Goal: Task Accomplishment & Management: Manage account settings

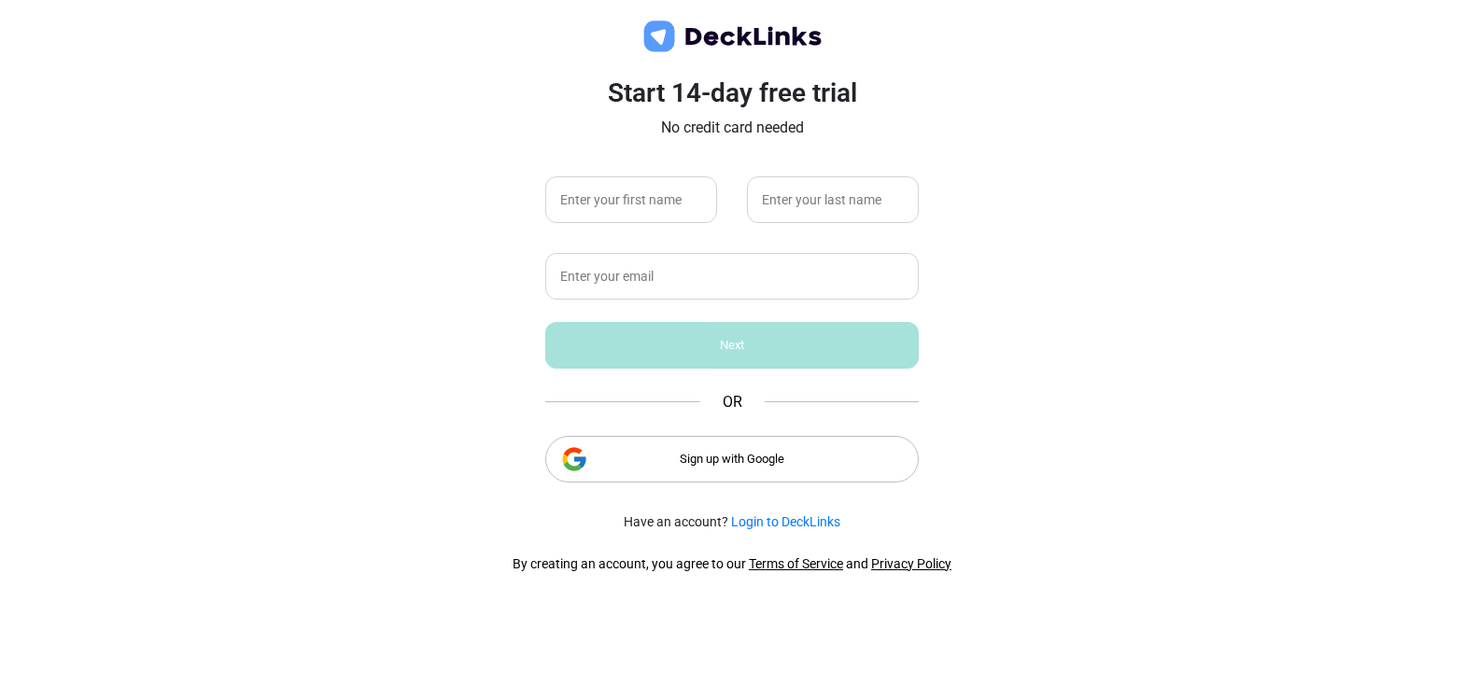
click at [751, 463] on div "Sign up with Google" at bounding box center [731, 459] width 373 height 47
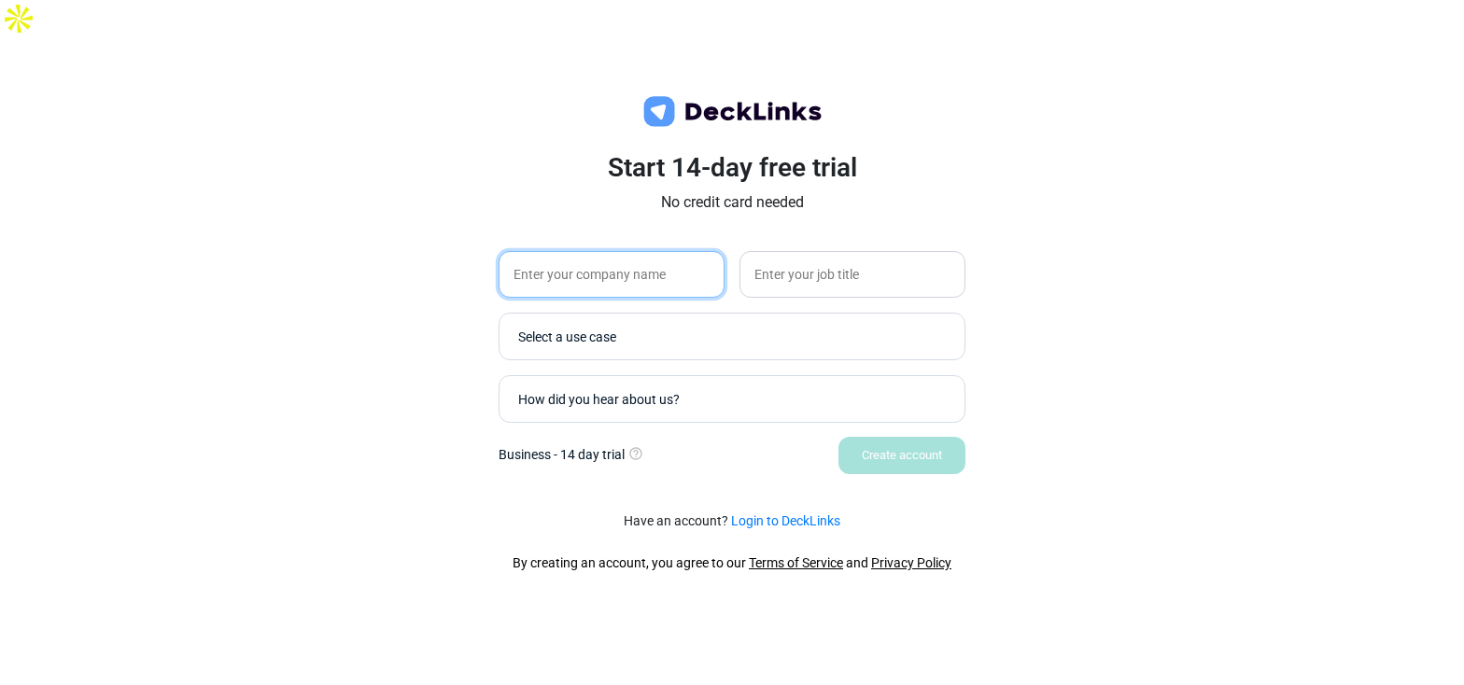
click at [645, 256] on input "text" at bounding box center [612, 274] width 226 height 47
type input "The Venned Group"
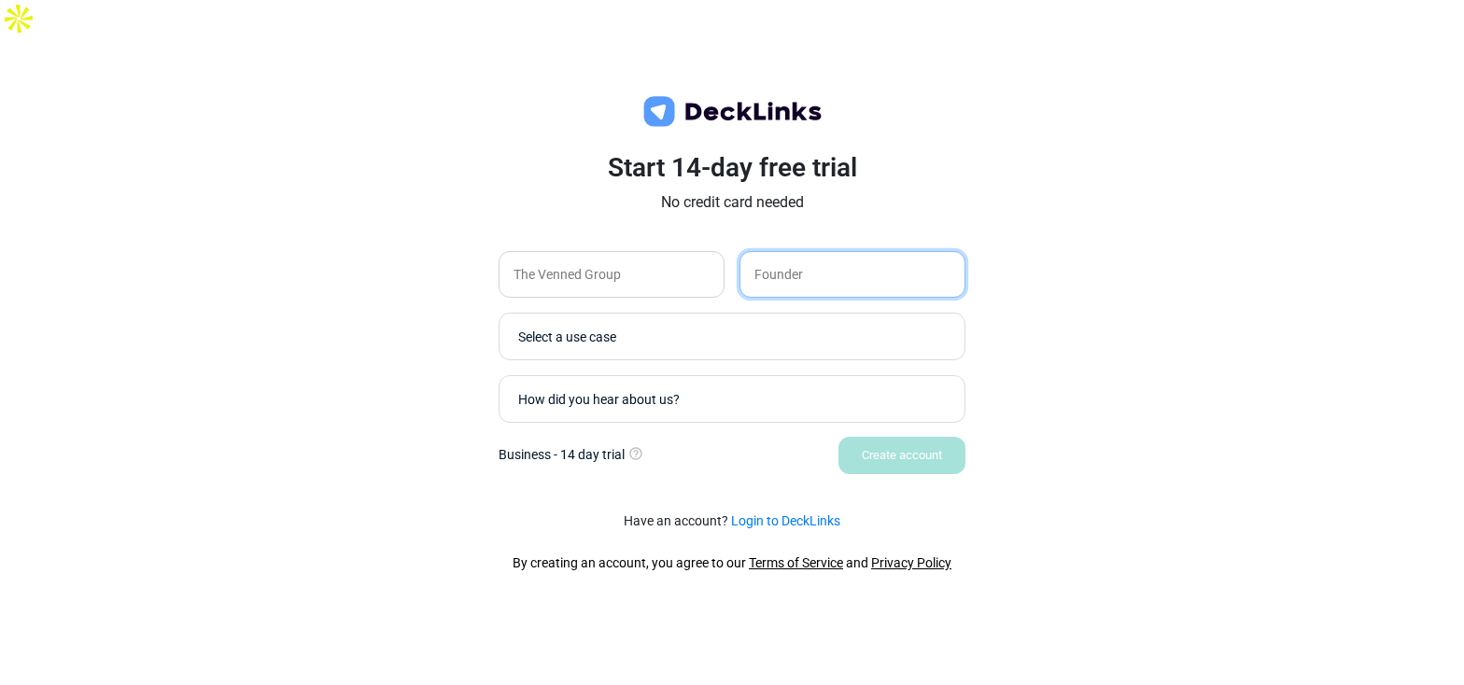
type input "Founder"
click at [644, 318] on div "Select a use case" at bounding box center [727, 336] width 437 height 36
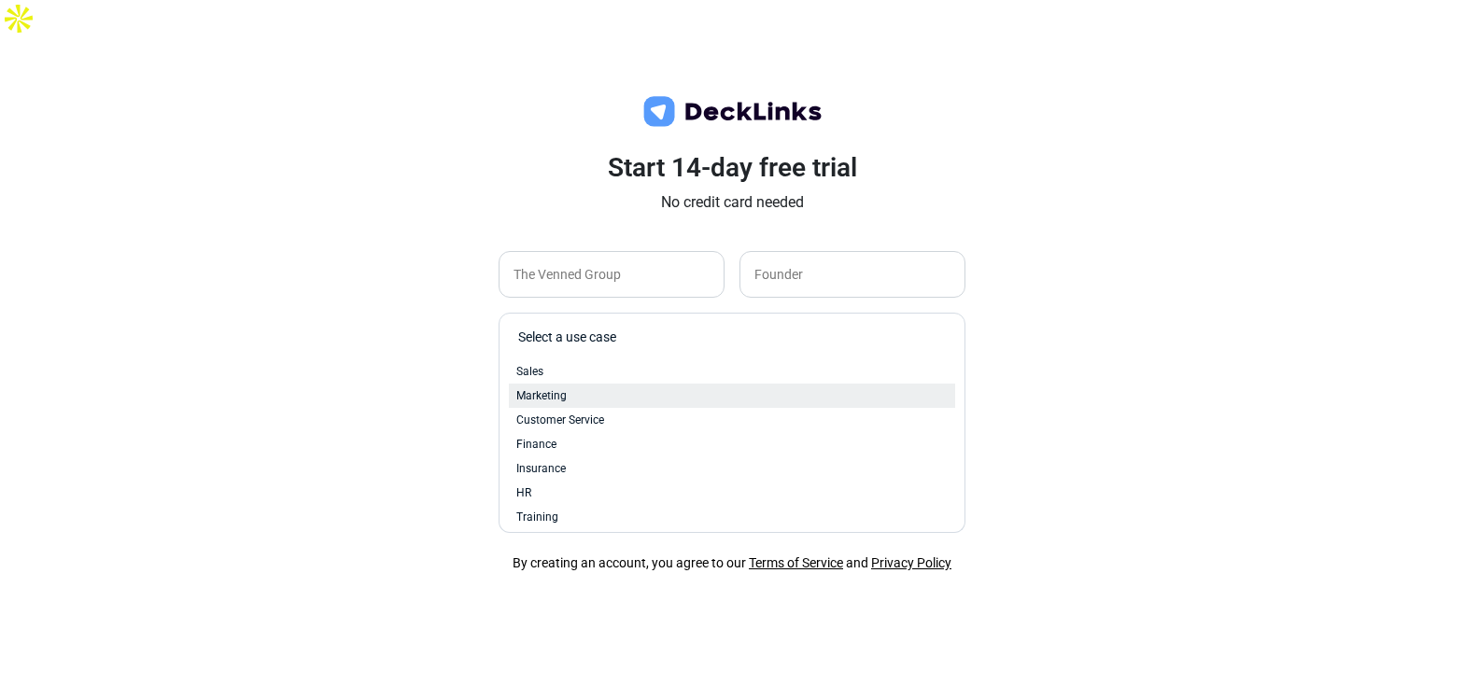
click at [555, 387] on span "Marketing" at bounding box center [541, 395] width 50 height 17
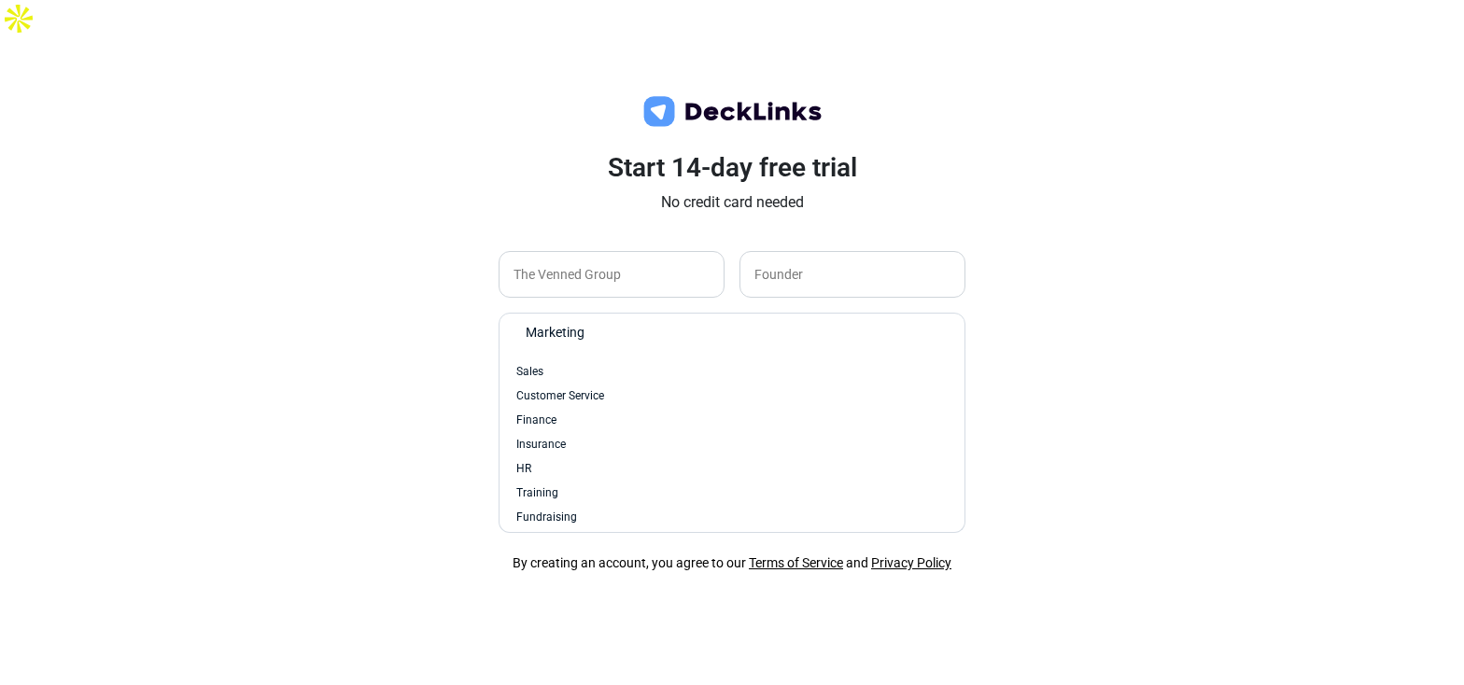
click at [575, 318] on div "Marketing" at bounding box center [732, 336] width 429 height 36
click at [373, 345] on div "Start 14-day free trial No credit card needed The Venned Group Founder option M…" at bounding box center [732, 379] width 1464 height 685
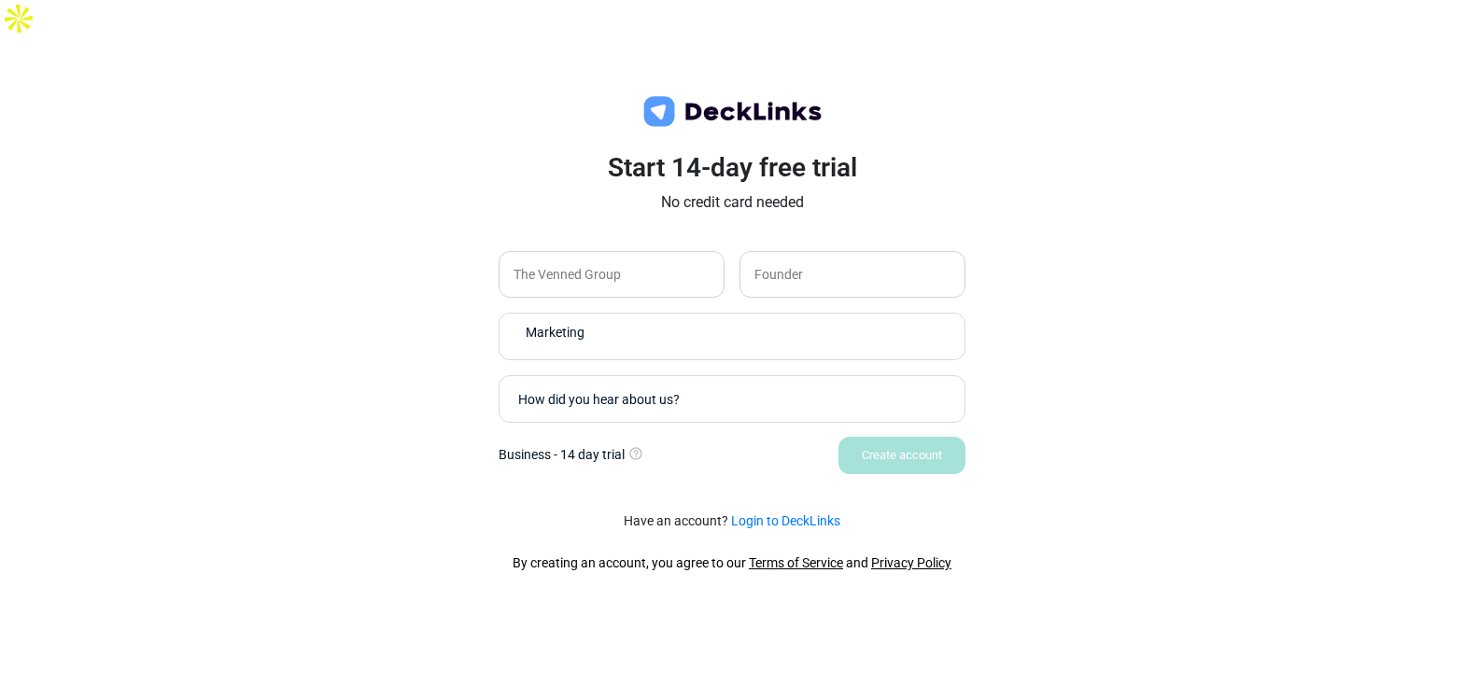
click at [591, 381] on div "How did you hear about us?" at bounding box center [727, 399] width 437 height 36
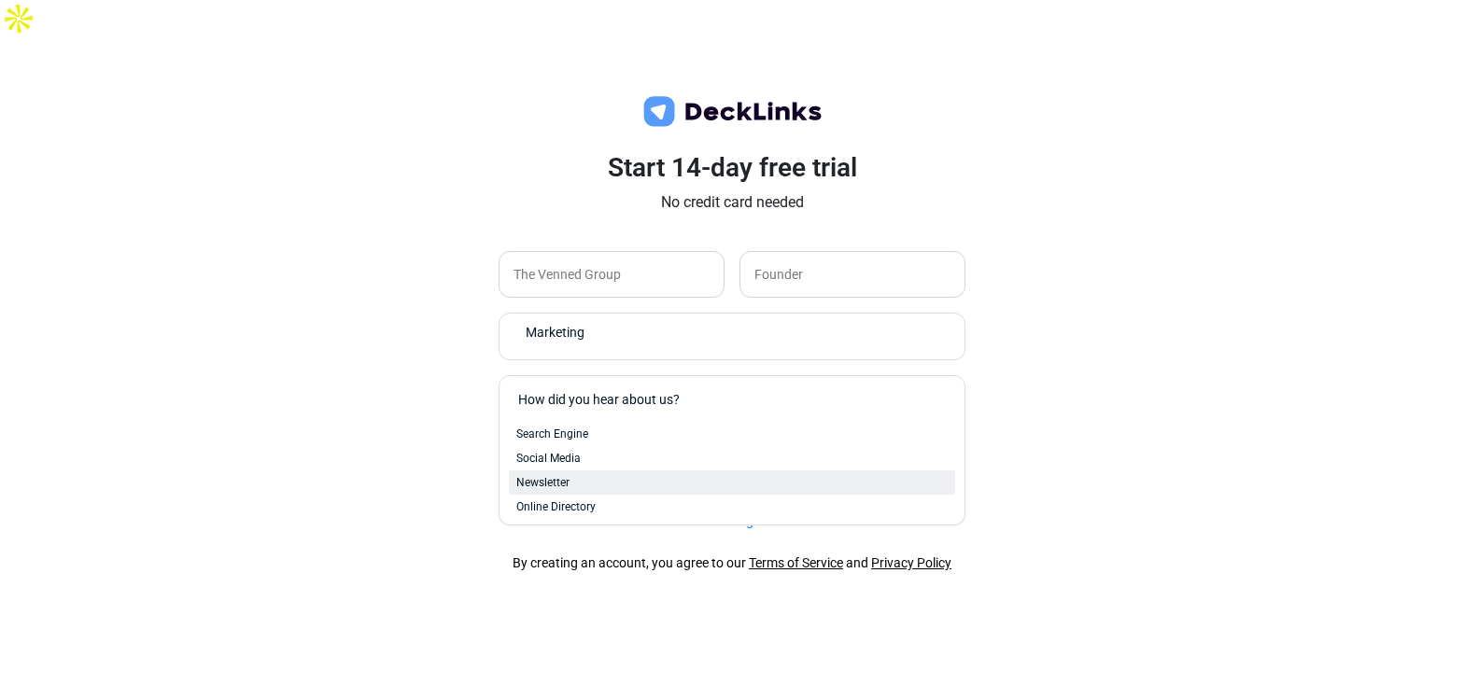
scroll to position [77, 0]
click at [582, 495] on span "Conference or Event" at bounding box center [566, 503] width 101 height 17
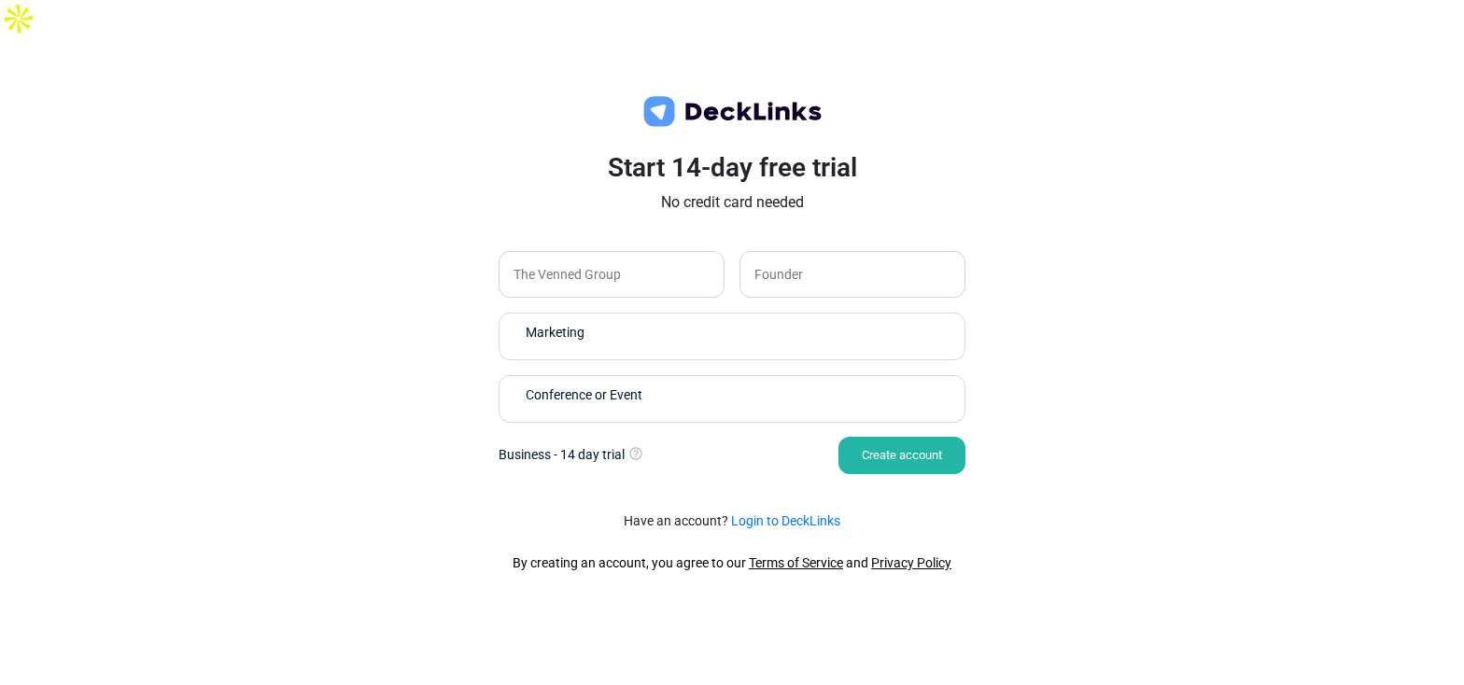
click at [900, 437] on div "Create account" at bounding box center [901, 455] width 127 height 37
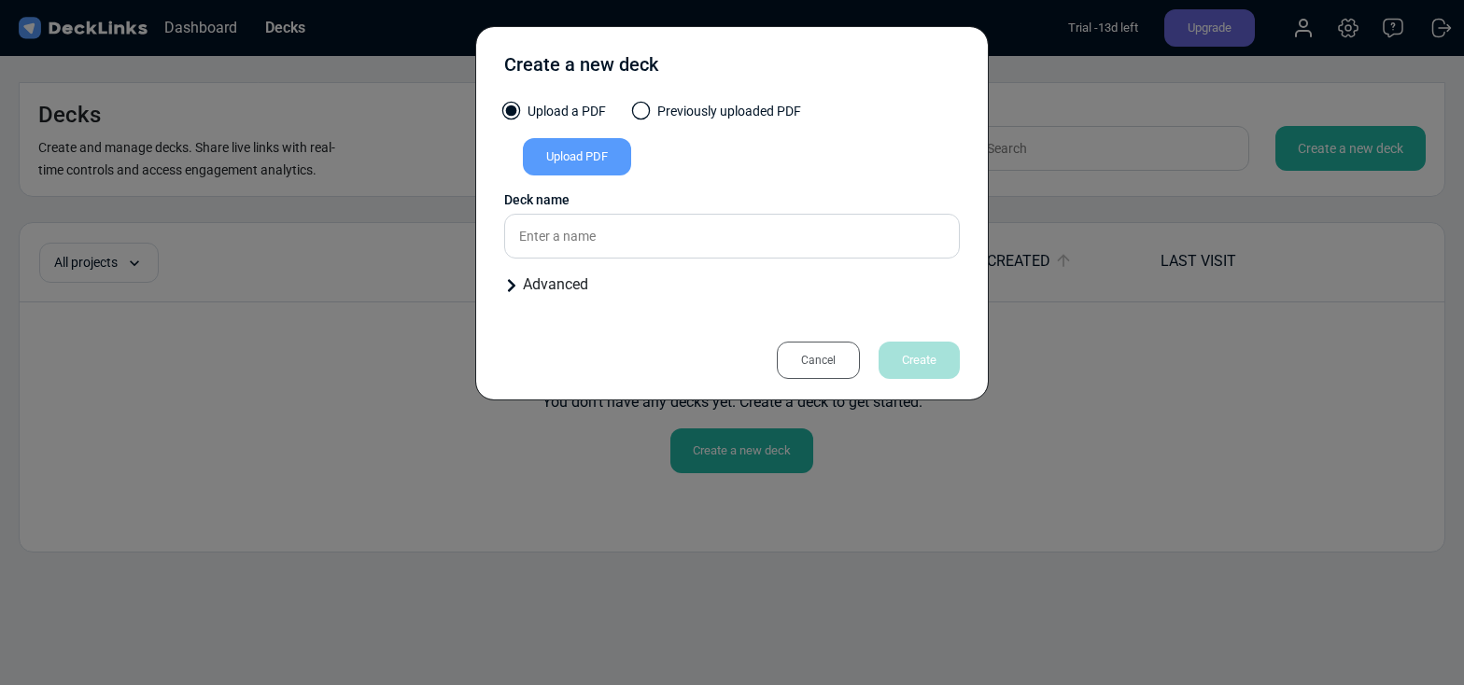
click at [576, 158] on div "Upload PDF" at bounding box center [577, 156] width 108 height 37
click at [0, 0] on input "Upload PDF" at bounding box center [0, 0] width 0 height 0
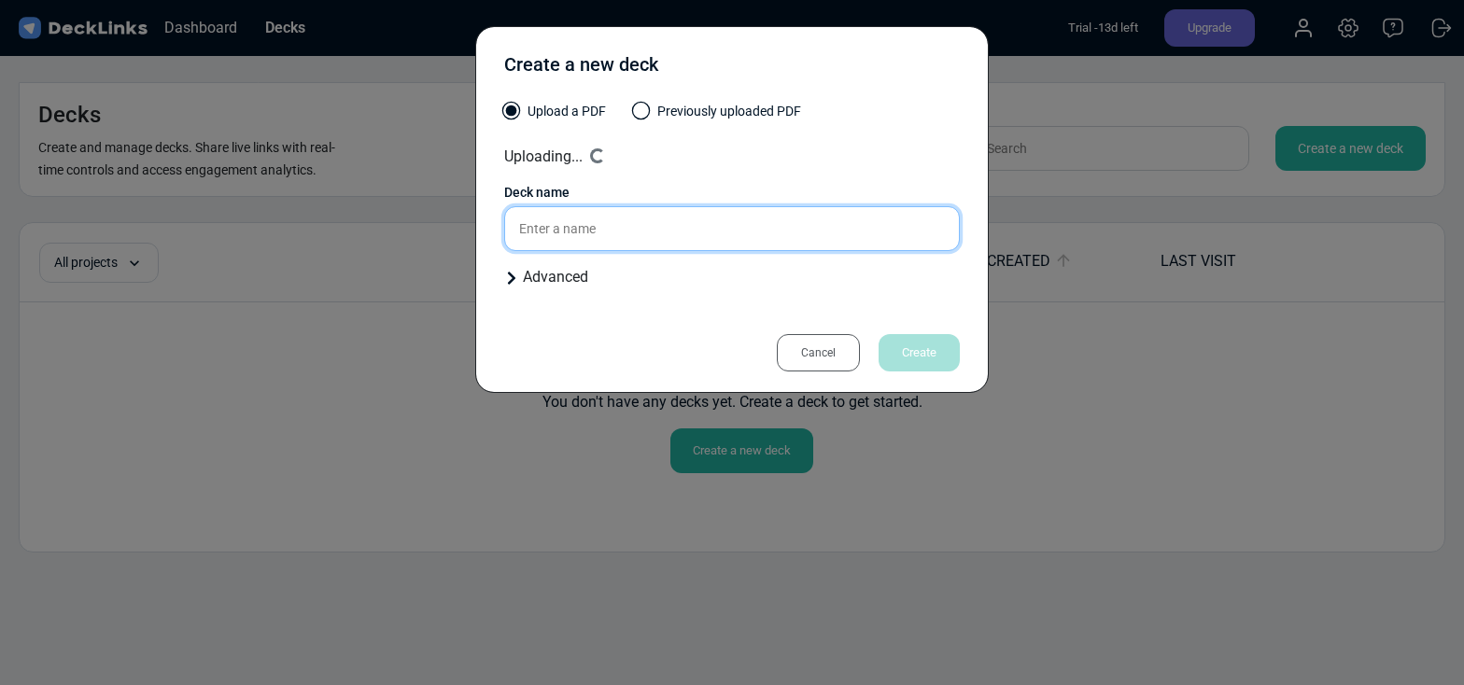
click at [565, 230] on input "text" at bounding box center [732, 228] width 456 height 45
type input "2"
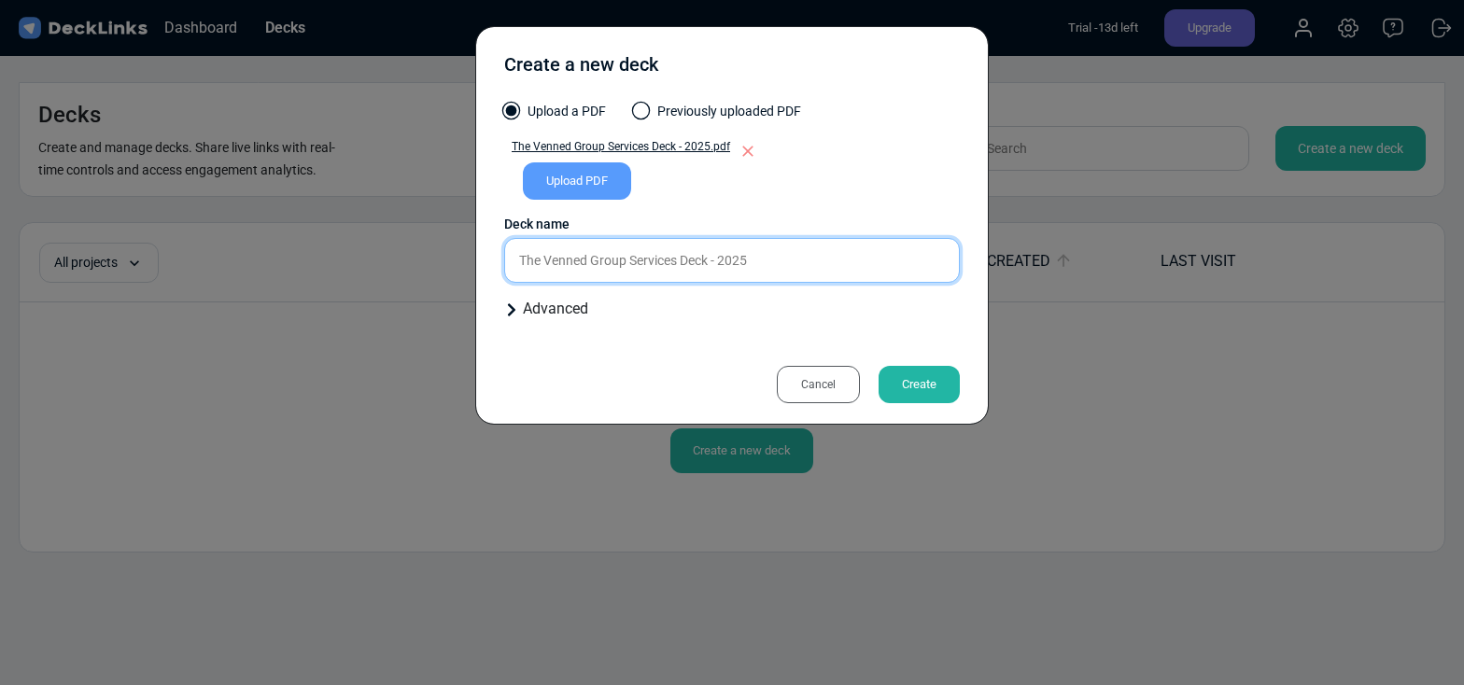
type input "The Venned Group Services Deck - 2025"
click at [504, 309] on icon at bounding box center [511, 309] width 15 height 15
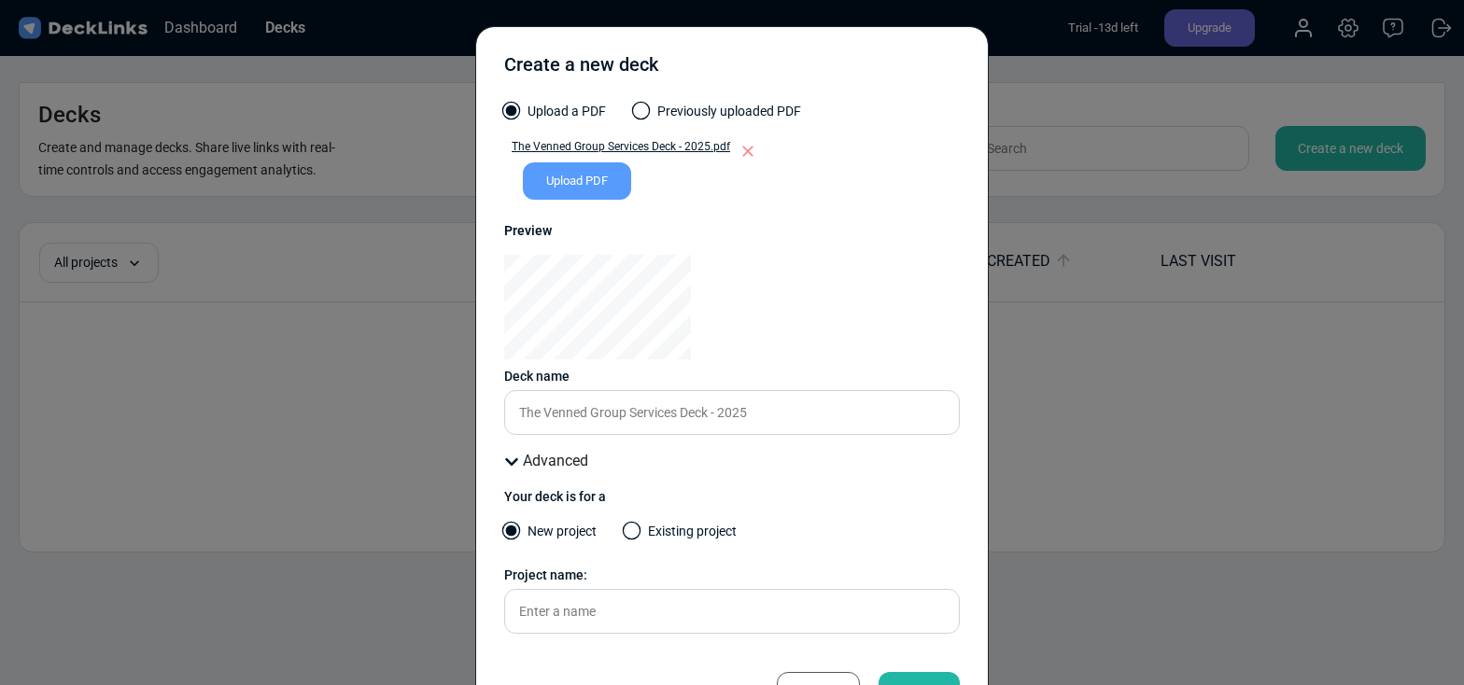
scroll to position [72, 0]
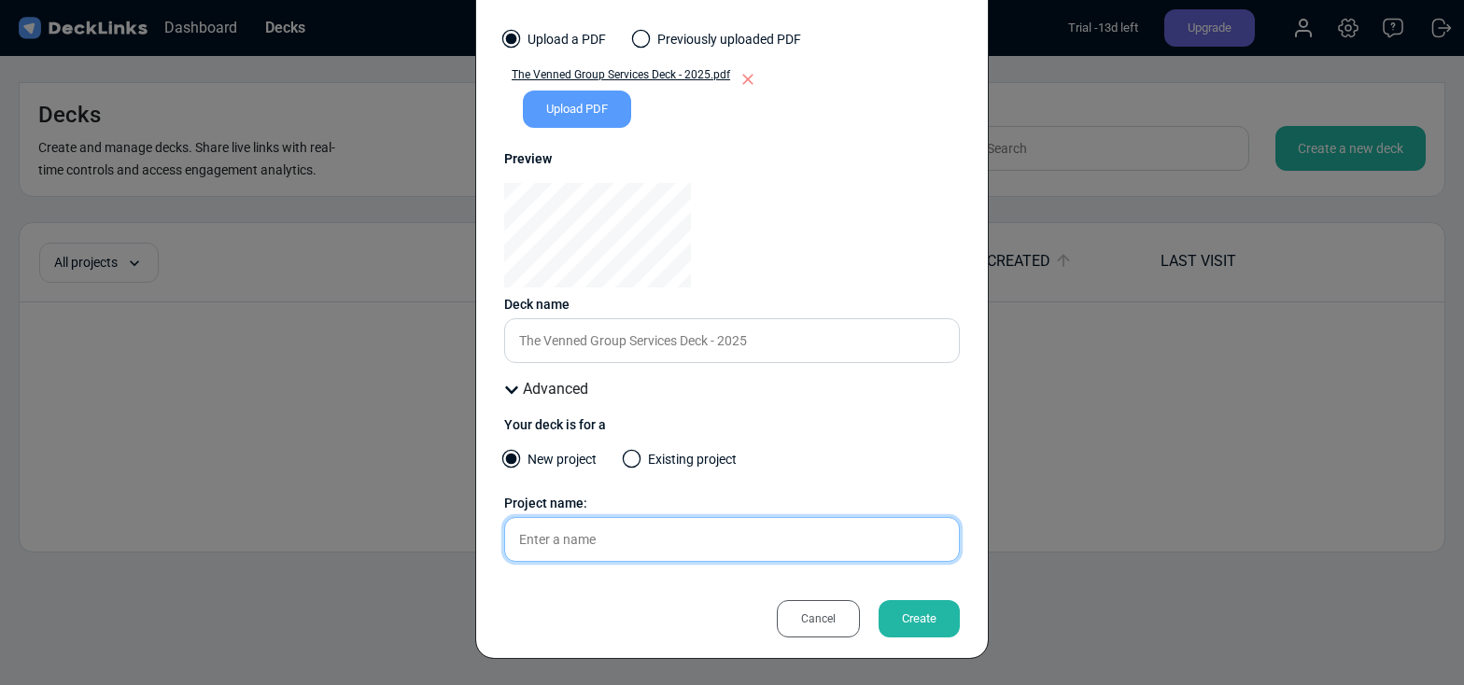
click at [630, 553] on input "text" at bounding box center [732, 539] width 456 height 45
type input "N"
type input "Newsletter tracking"
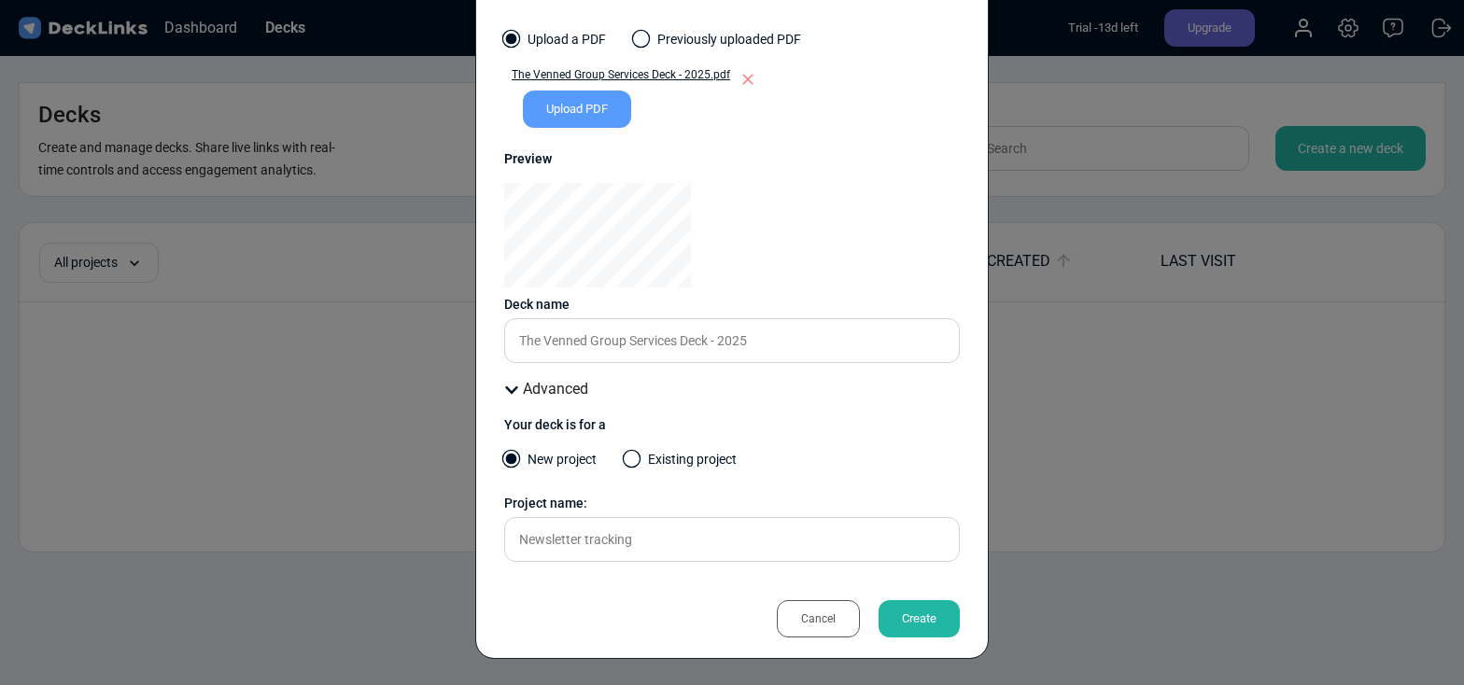
click at [893, 624] on div "Create" at bounding box center [919, 618] width 81 height 37
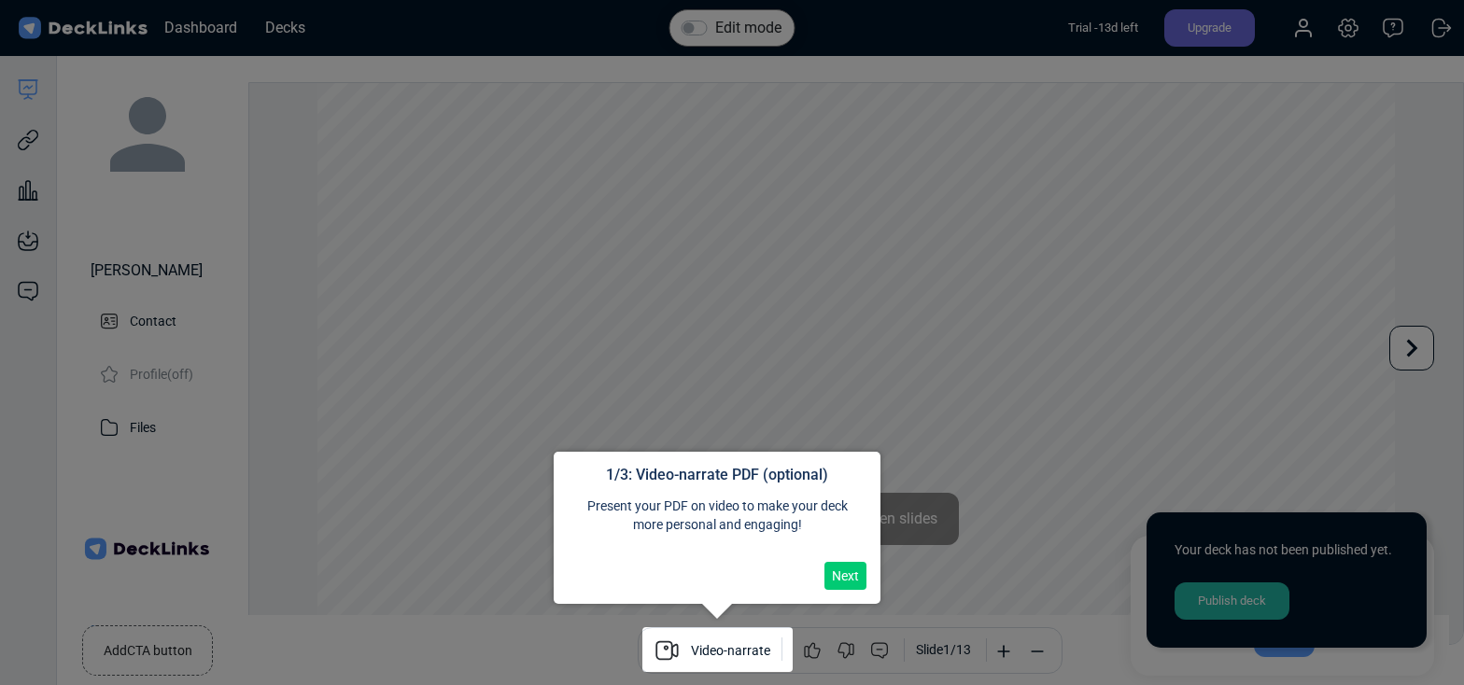
scroll to position [51, 0]
click at [851, 572] on button "Next" at bounding box center [845, 576] width 42 height 28
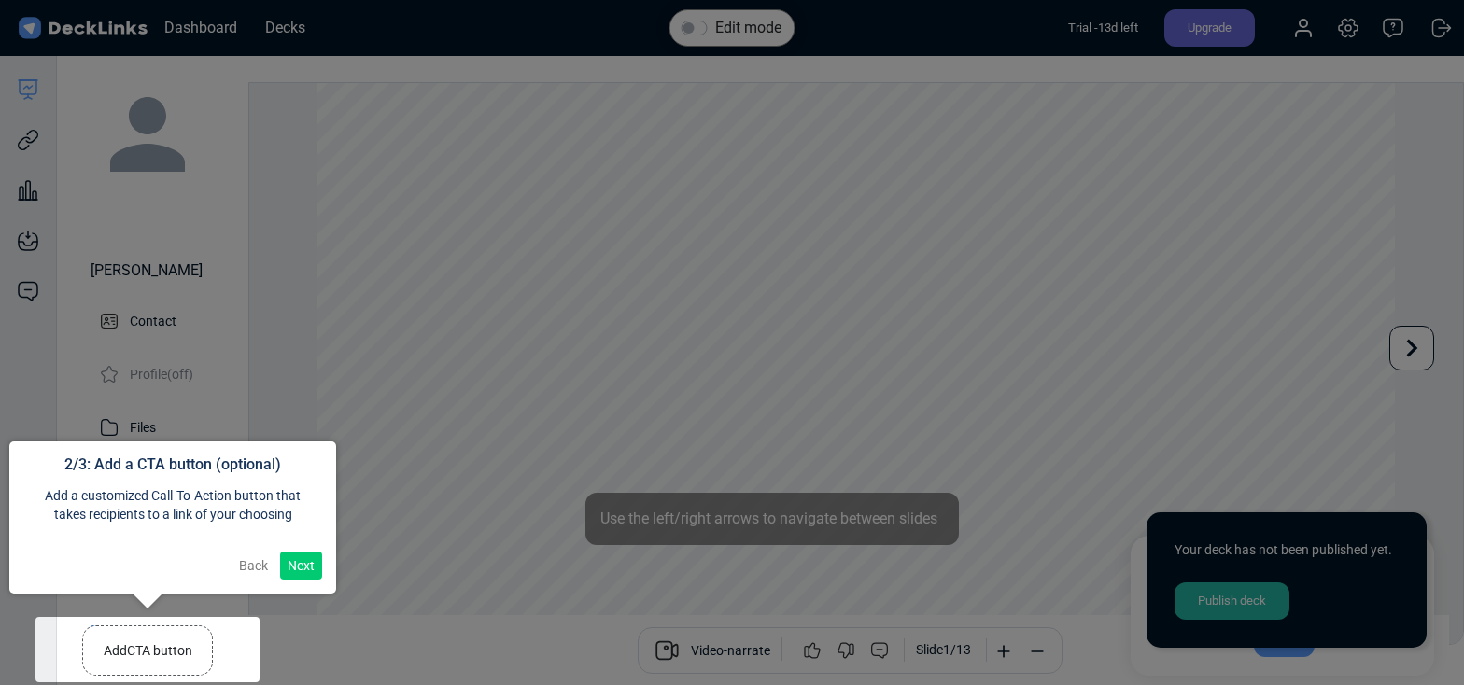
click at [299, 564] on button "Next" at bounding box center [301, 566] width 42 height 28
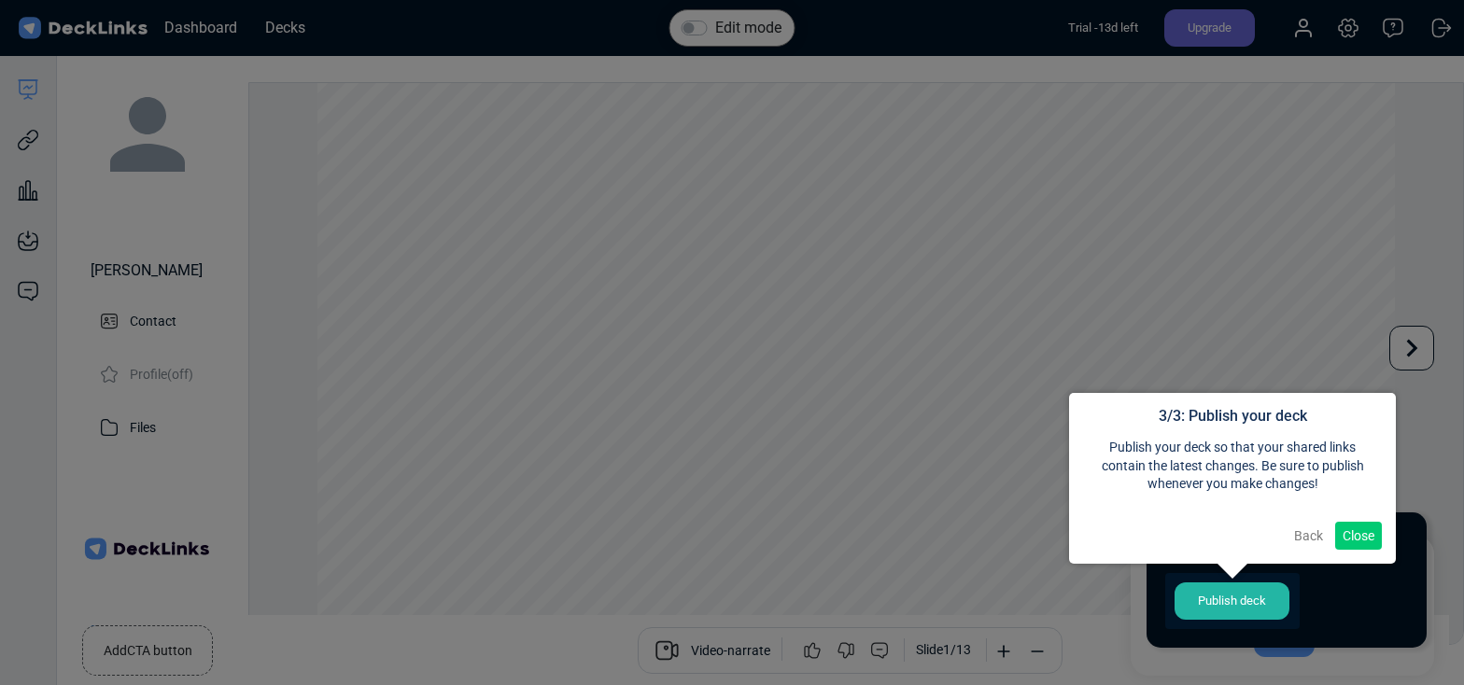
scroll to position [15, 0]
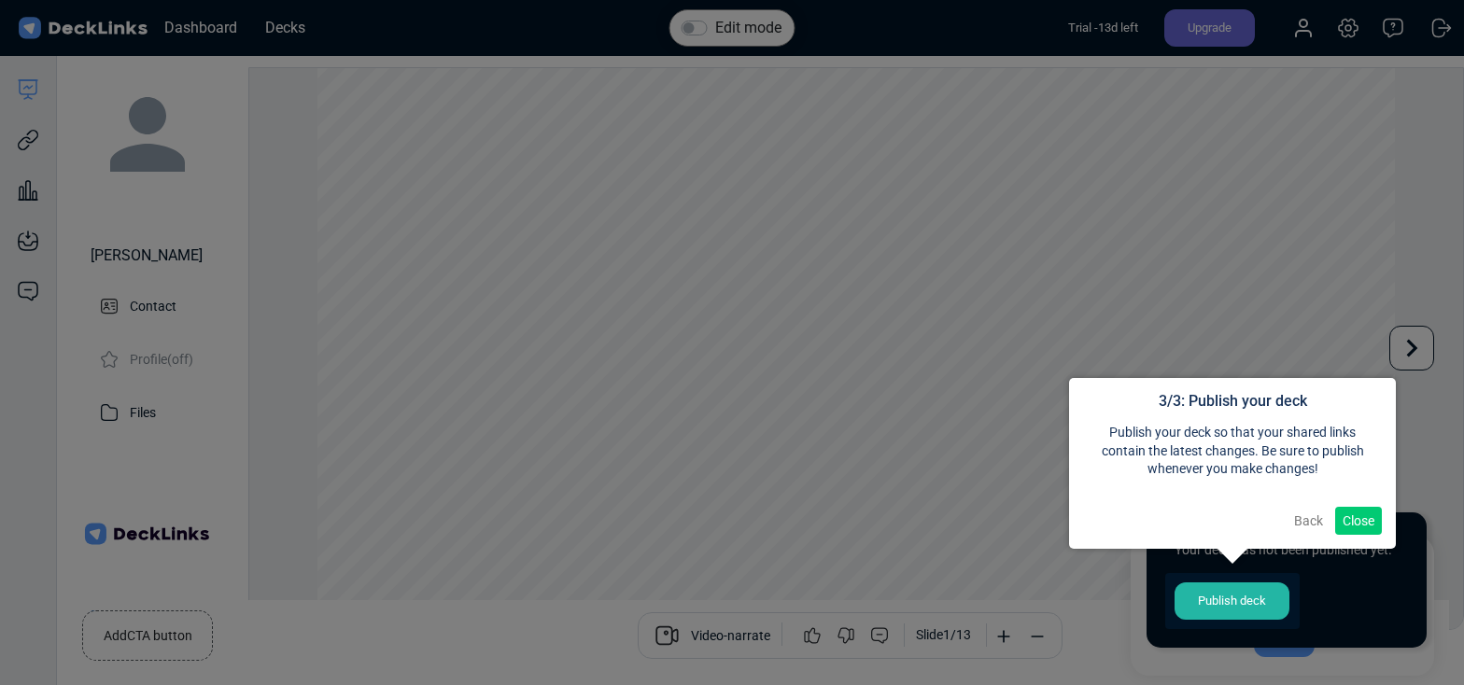
click at [1352, 520] on button "Close" at bounding box center [1358, 521] width 47 height 28
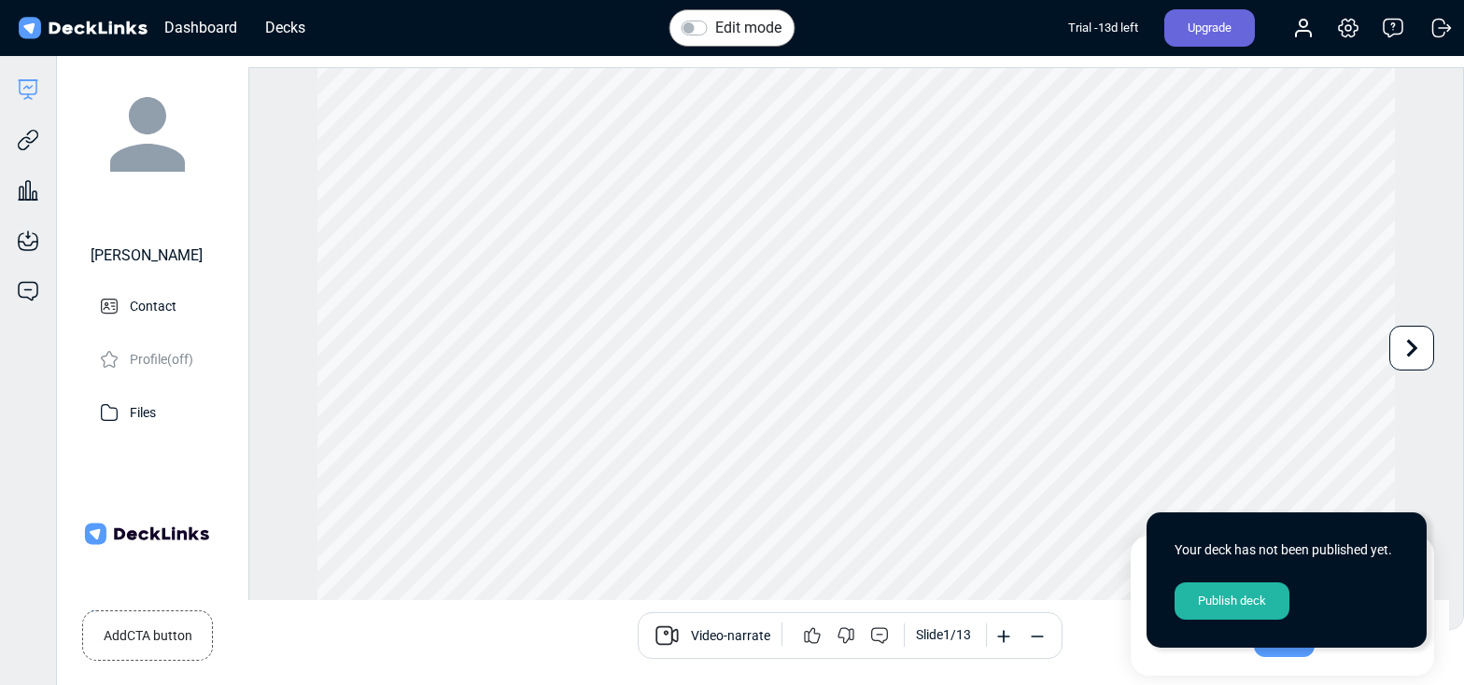
click at [134, 644] on small "Add CTA button" at bounding box center [148, 632] width 89 height 27
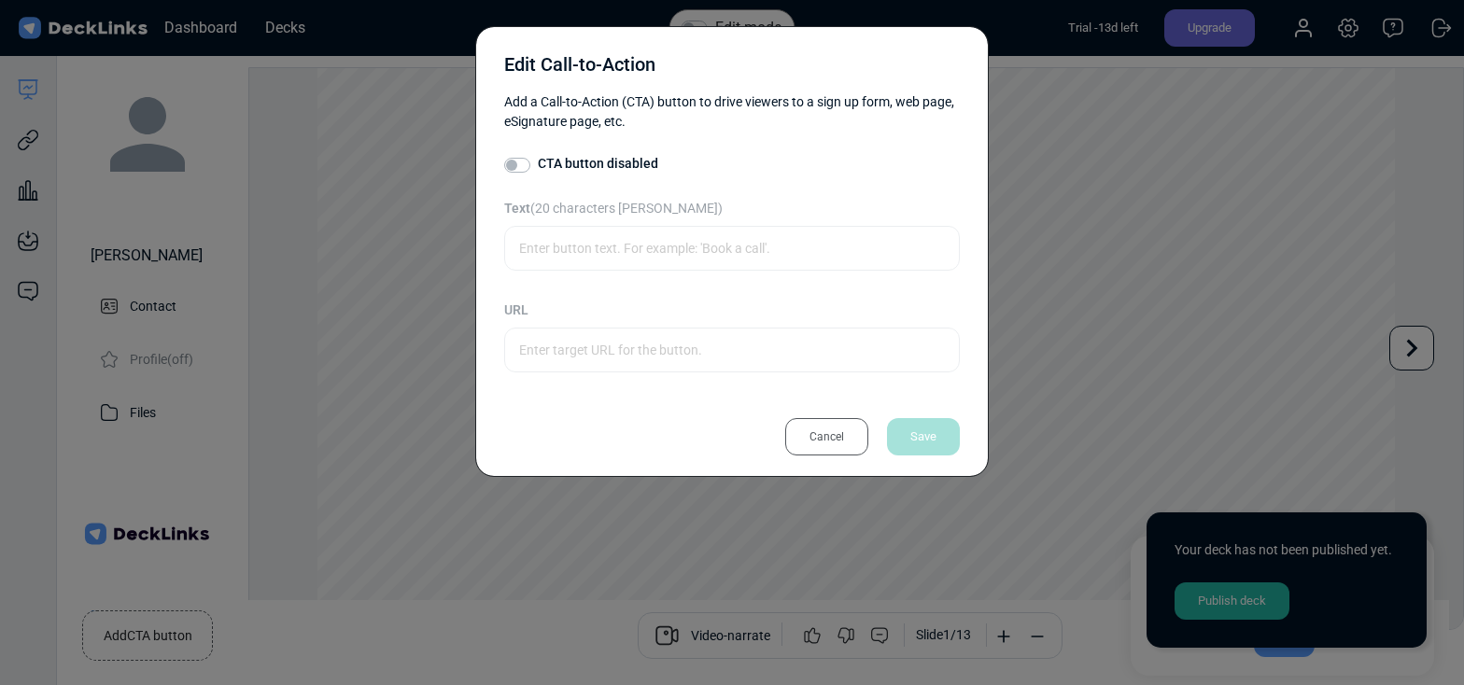
click at [538, 172] on label "CTA button disabled" at bounding box center [598, 164] width 120 height 20
click at [517, 172] on input "CTA button disabled" at bounding box center [511, 163] width 15 height 19
checkbox input "true"
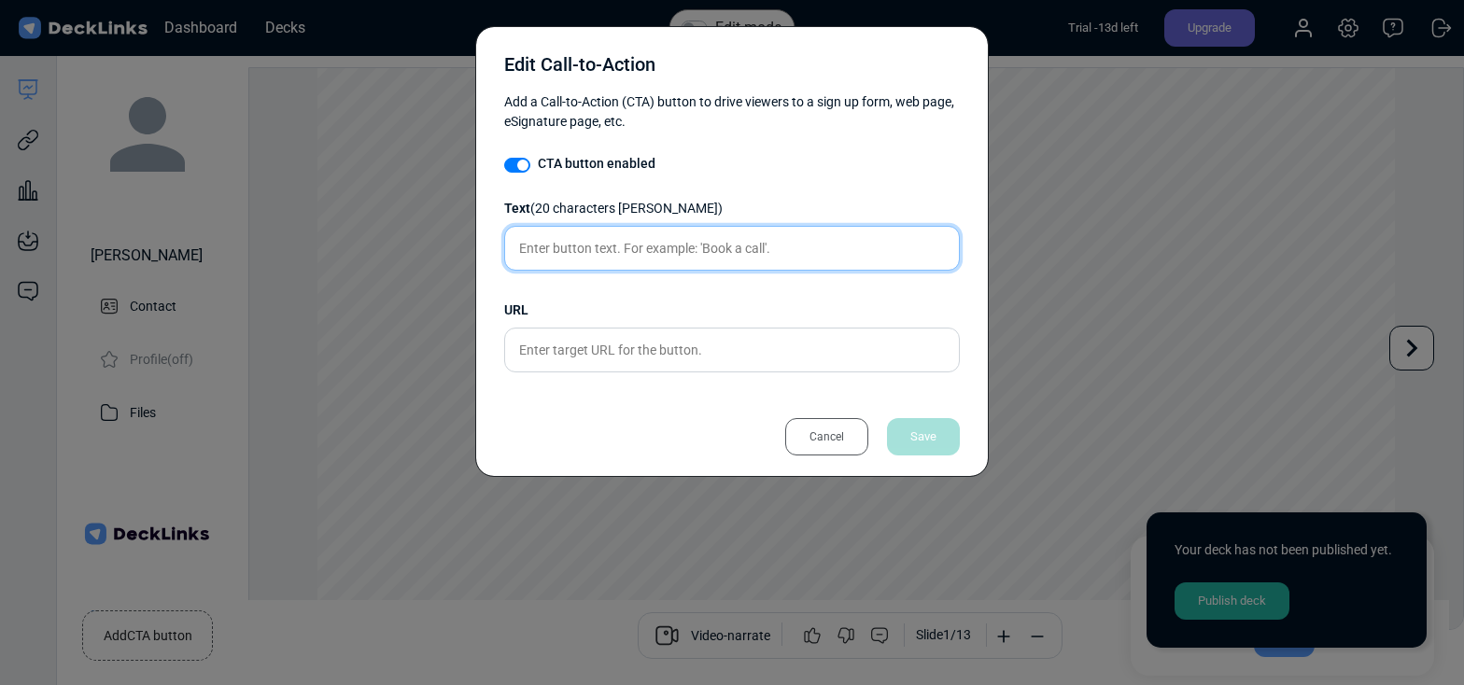
click at [575, 245] on input "text" at bounding box center [732, 248] width 456 height 45
type input "R"
type input "B"
type input "g"
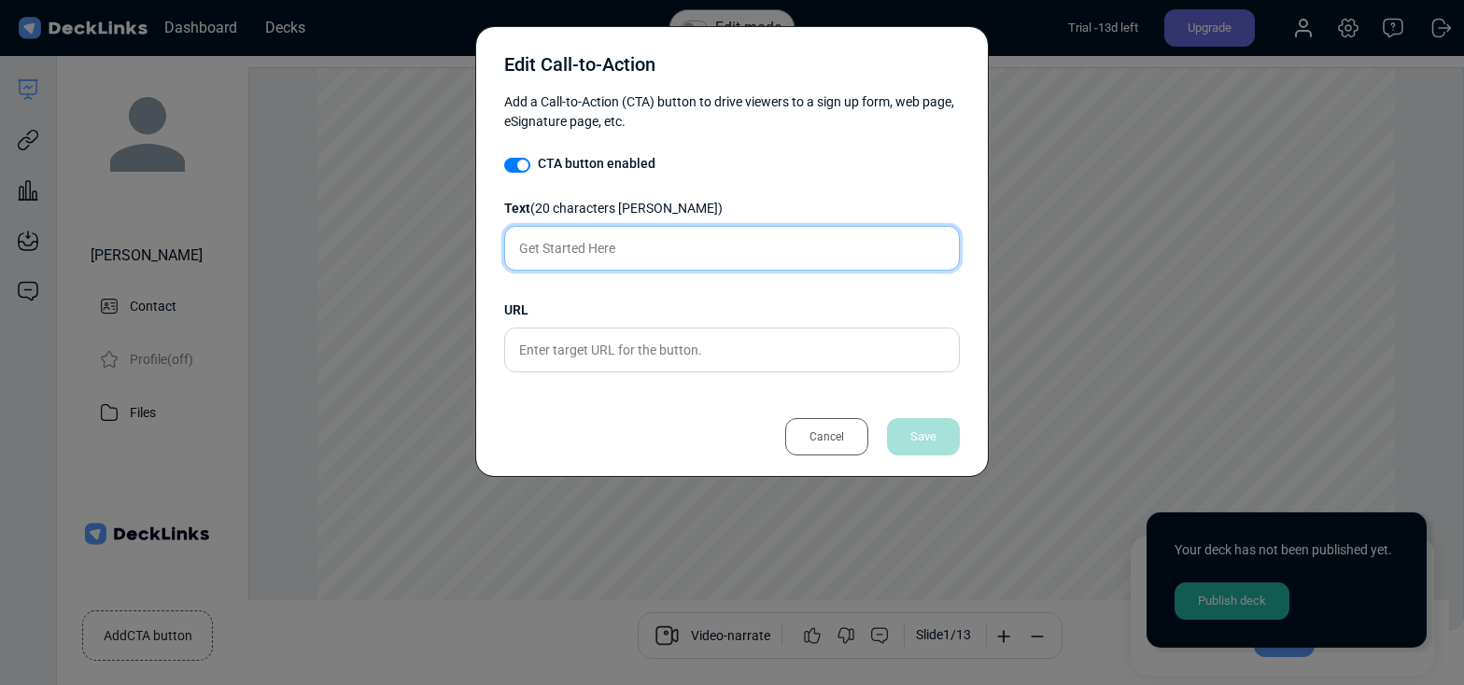
type input "Get Started Here"
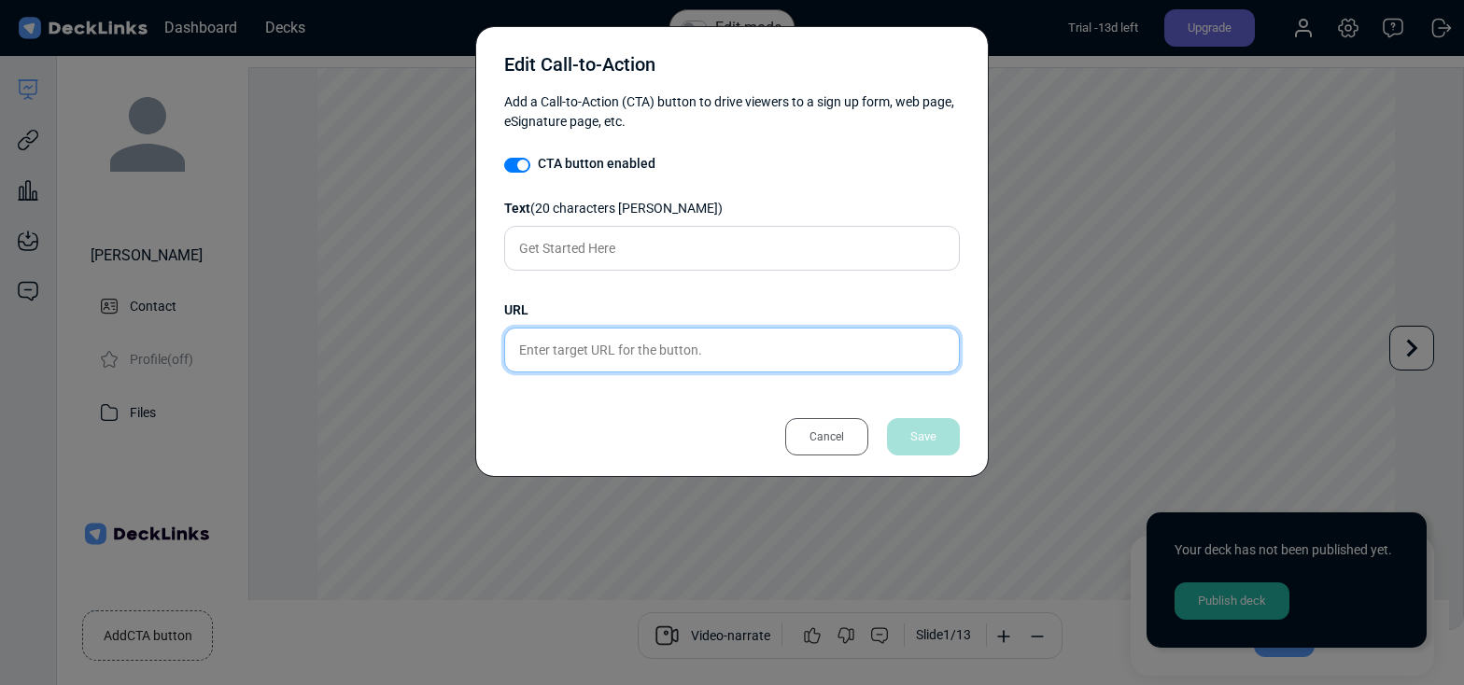
click at [574, 371] on input "text" at bounding box center [732, 350] width 456 height 45
paste input "[URL][DOMAIN_NAME]"
type input "[URL][DOMAIN_NAME]"
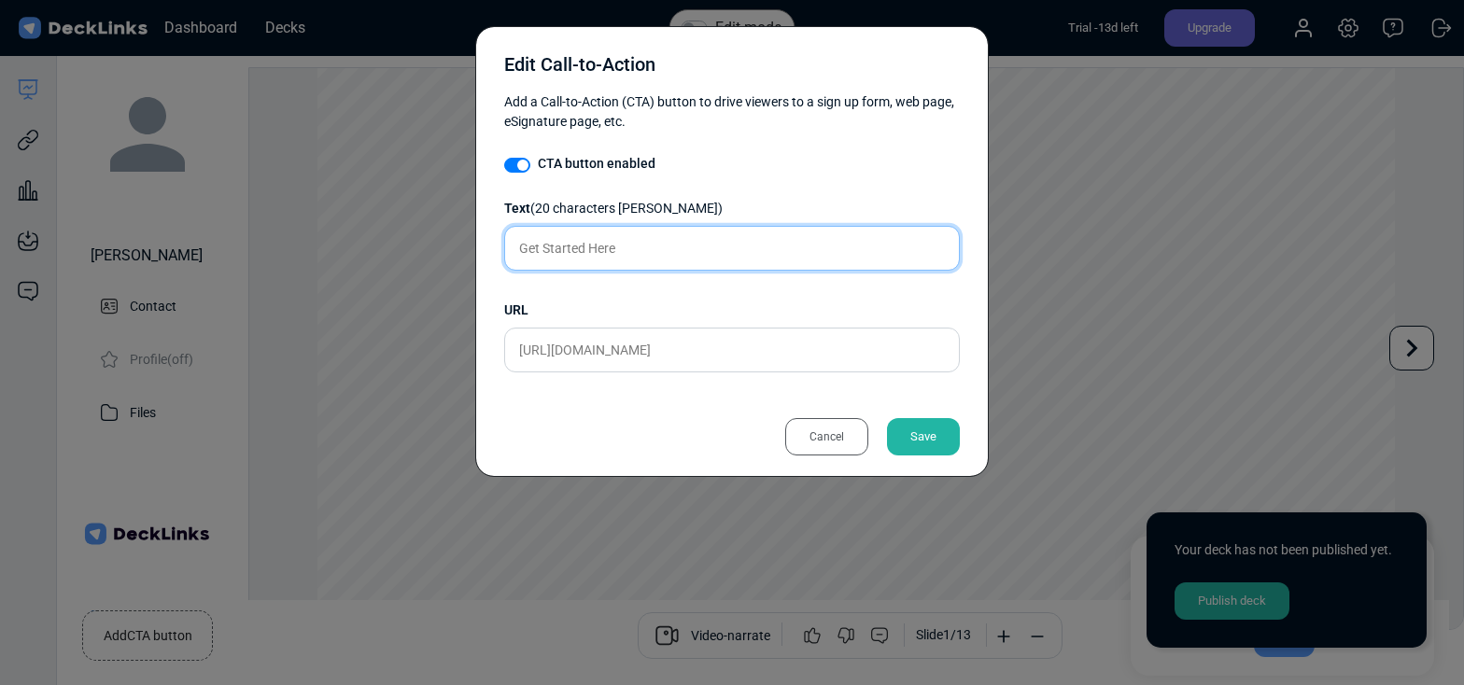
click at [621, 252] on input "Get Started Here" at bounding box center [732, 248] width 456 height 45
click at [548, 249] on input "Get Started Here!" at bounding box center [732, 248] width 456 height 45
type input "Let's Chat!"
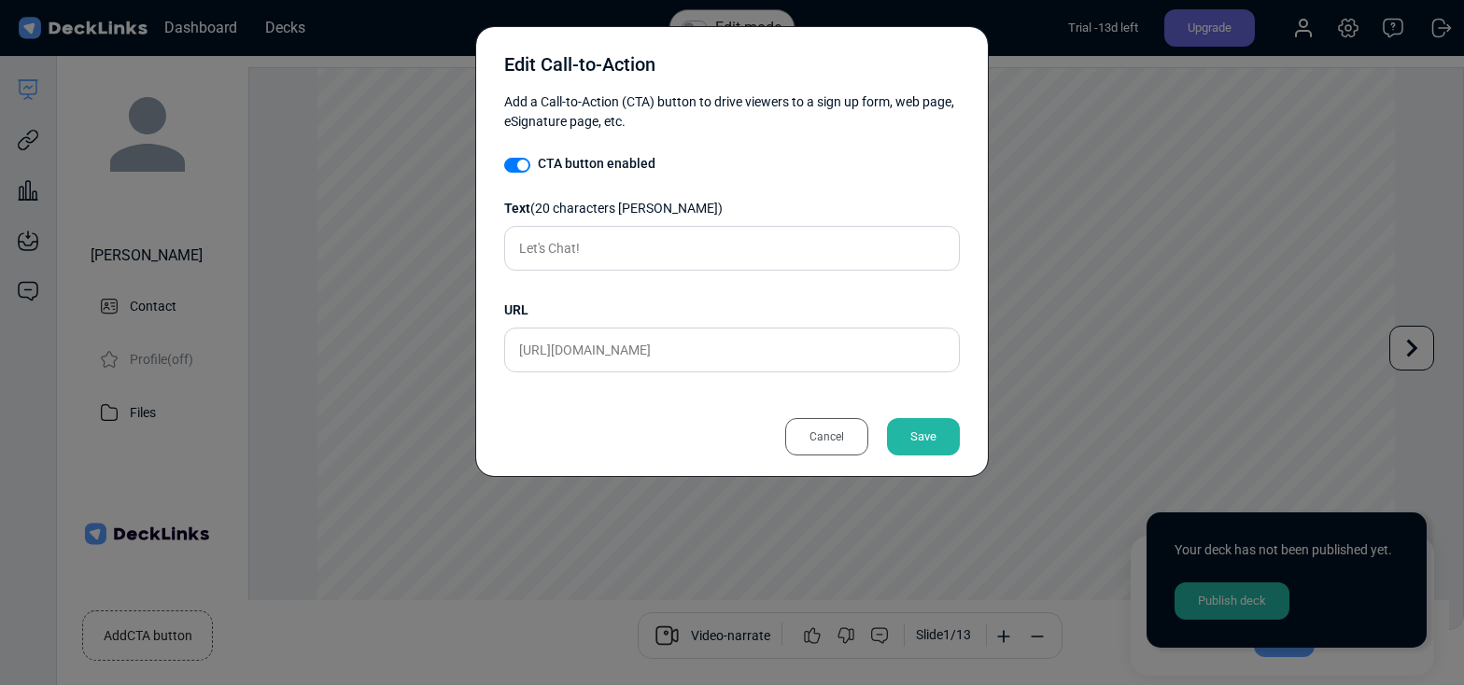
click at [917, 429] on div "Save" at bounding box center [923, 436] width 73 height 37
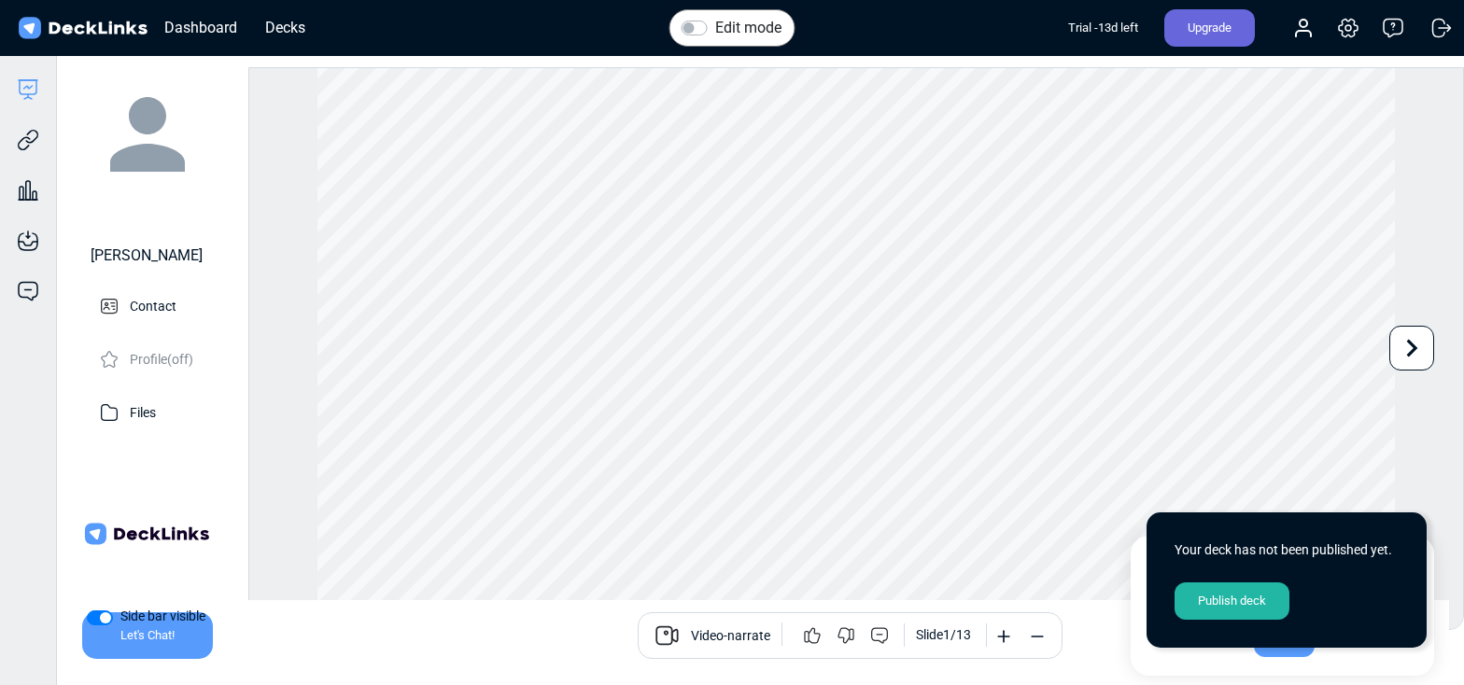
click at [1240, 601] on div "Publish deck" at bounding box center [1231, 601] width 115 height 37
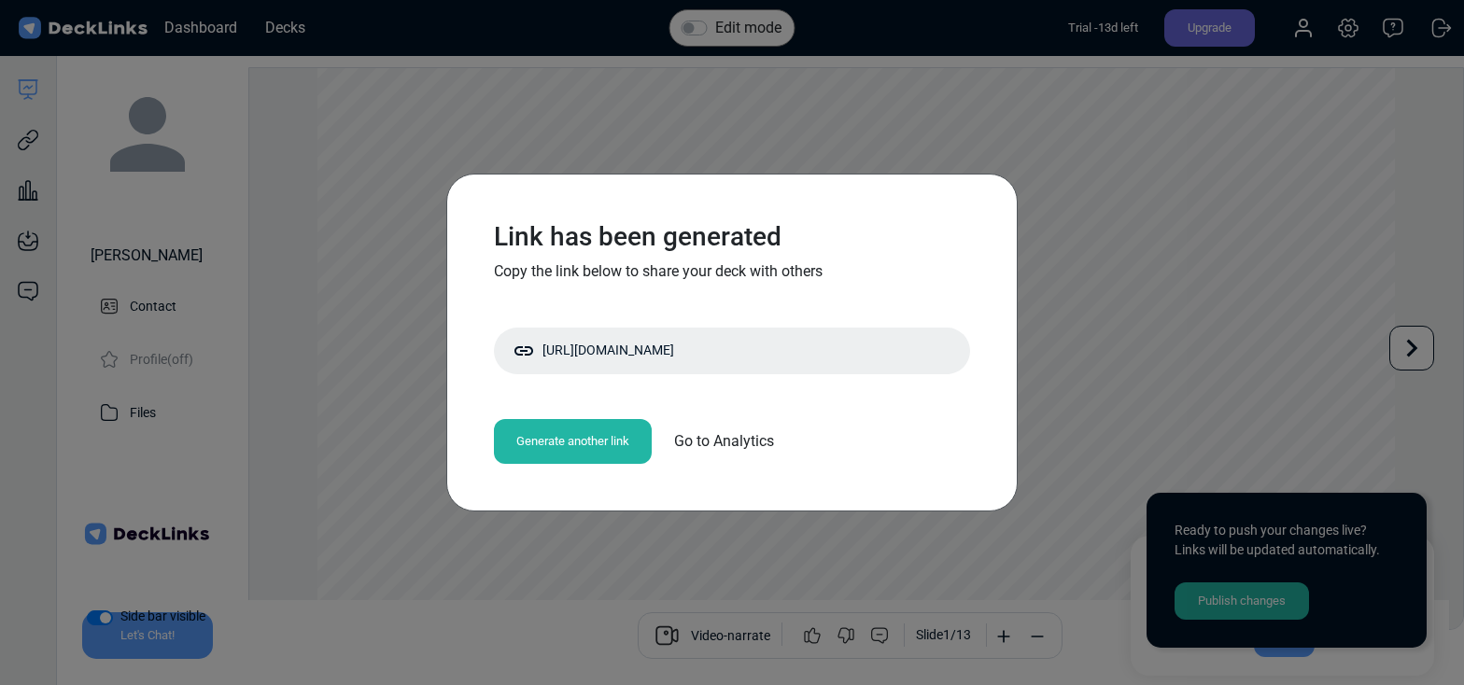
click at [1422, 300] on div "Link has been generated Copy the link below to share your deck with others [URL…" at bounding box center [732, 342] width 1464 height 685
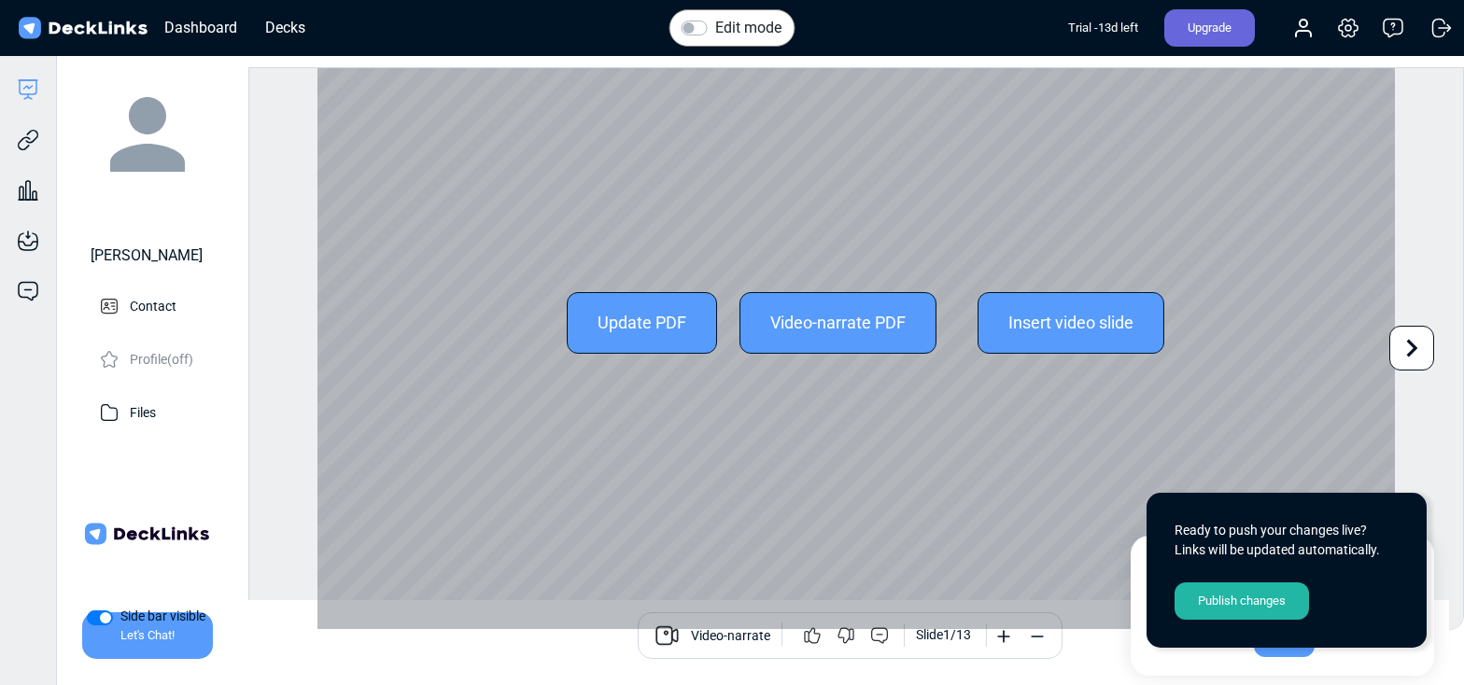
scroll to position [0, 0]
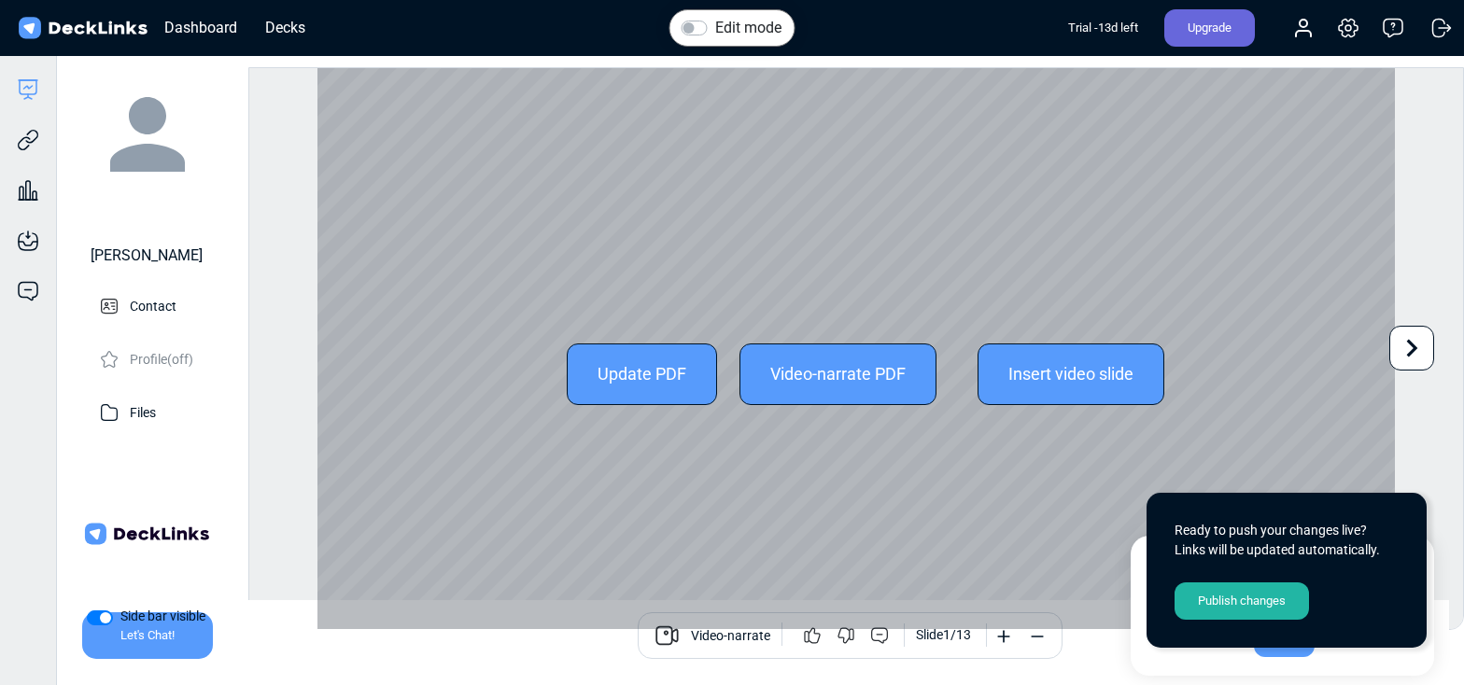
click at [1422, 359] on icon at bounding box center [1411, 347] width 35 height 35
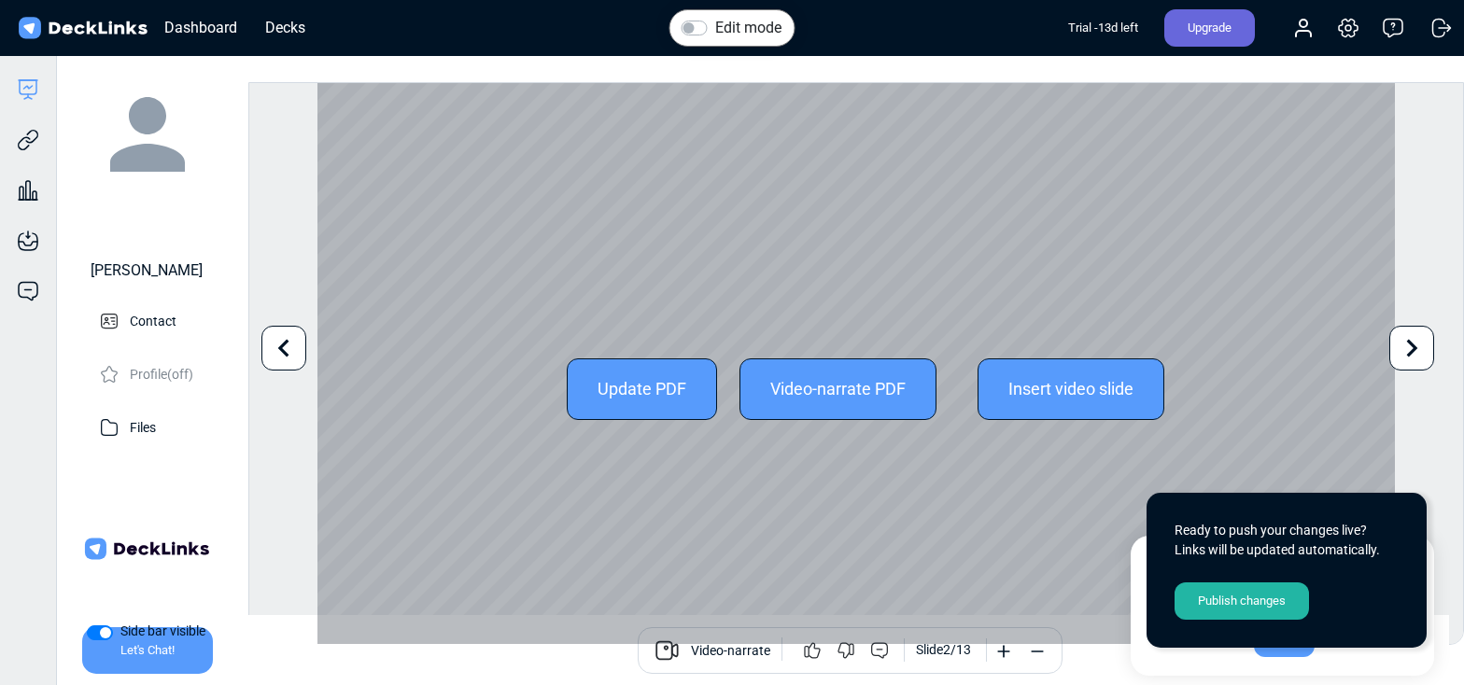
click at [1414, 350] on icon at bounding box center [1411, 347] width 35 height 35
click at [1414, 350] on div "Edit mode Change photo Updating this image will immediately apply to all of you…" at bounding box center [856, 363] width 1216 height 563
click at [1414, 350] on icon at bounding box center [1411, 347] width 35 height 35
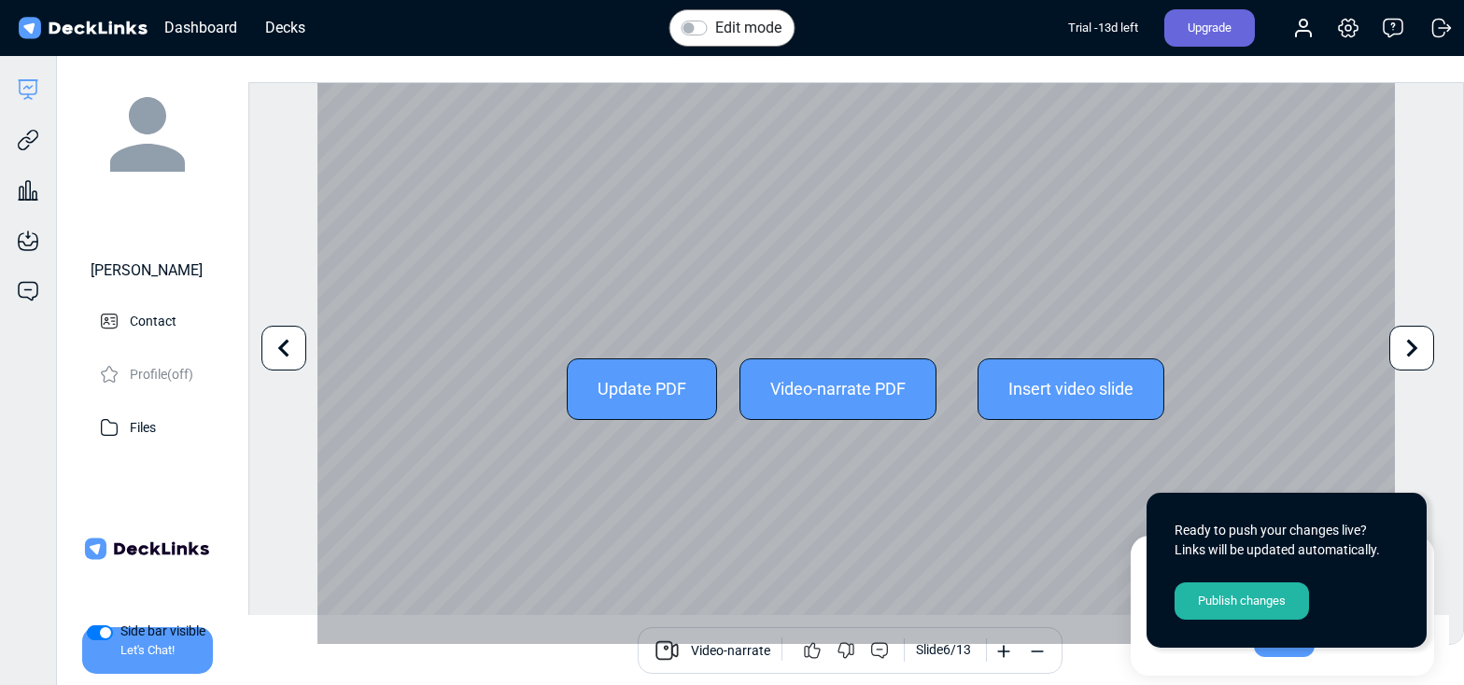
click at [1414, 350] on icon at bounding box center [1411, 347] width 35 height 35
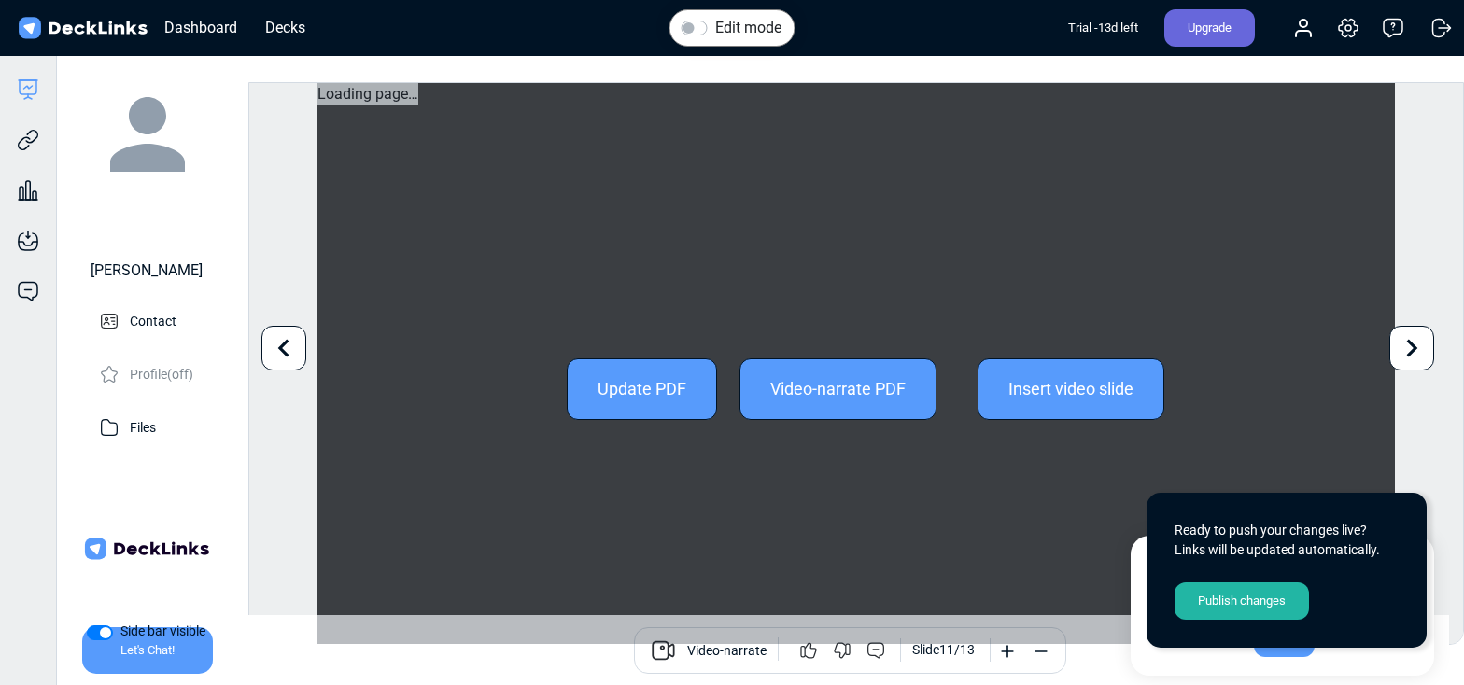
click at [1414, 350] on icon at bounding box center [1411, 347] width 35 height 35
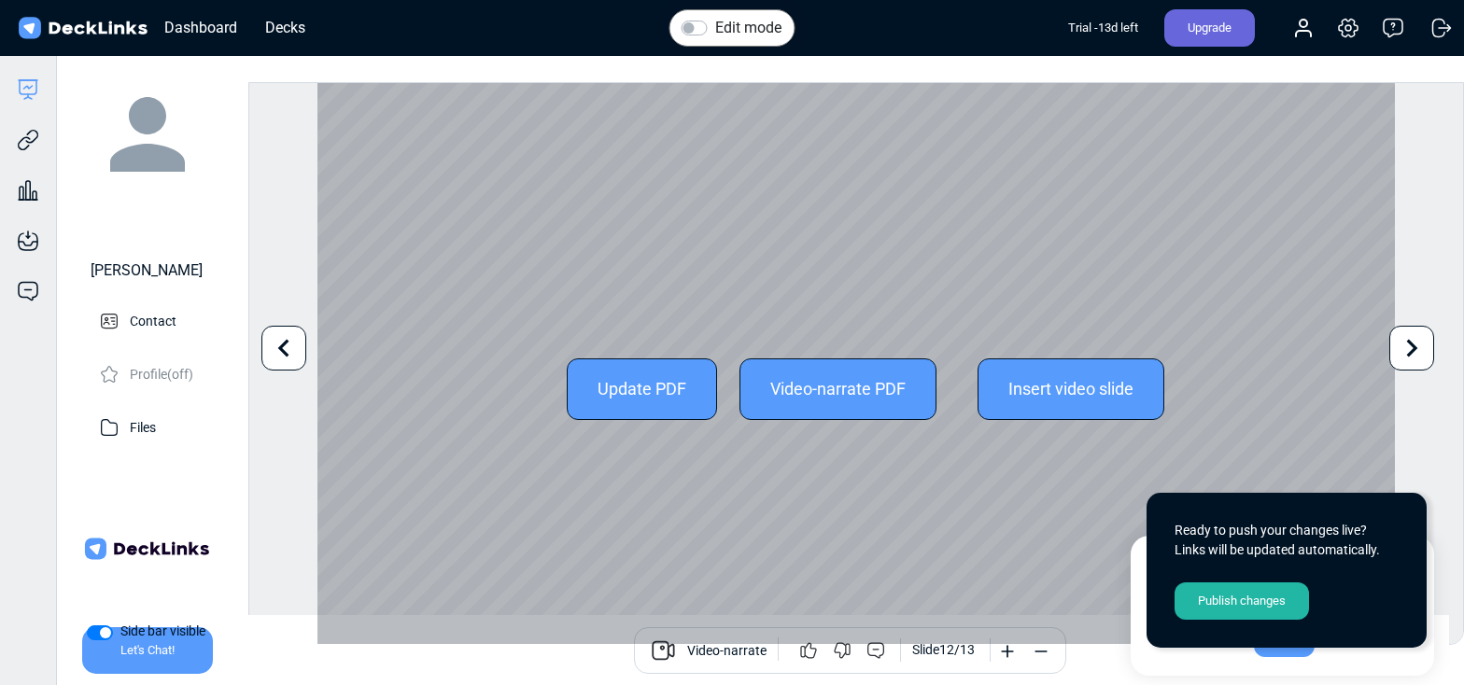
click at [1414, 350] on icon at bounding box center [1411, 347] width 35 height 35
click at [486, 441] on div "Update PDF Video-narrate PDF Insert video slide" at bounding box center [856, 389] width 1078 height 612
click at [494, 595] on div "Update PDF Video-narrate PDF Insert video slide" at bounding box center [856, 389] width 1078 height 612
click at [486, 593] on div "Update PDF Video-narrate PDF Insert video slide" at bounding box center [856, 389] width 1078 height 612
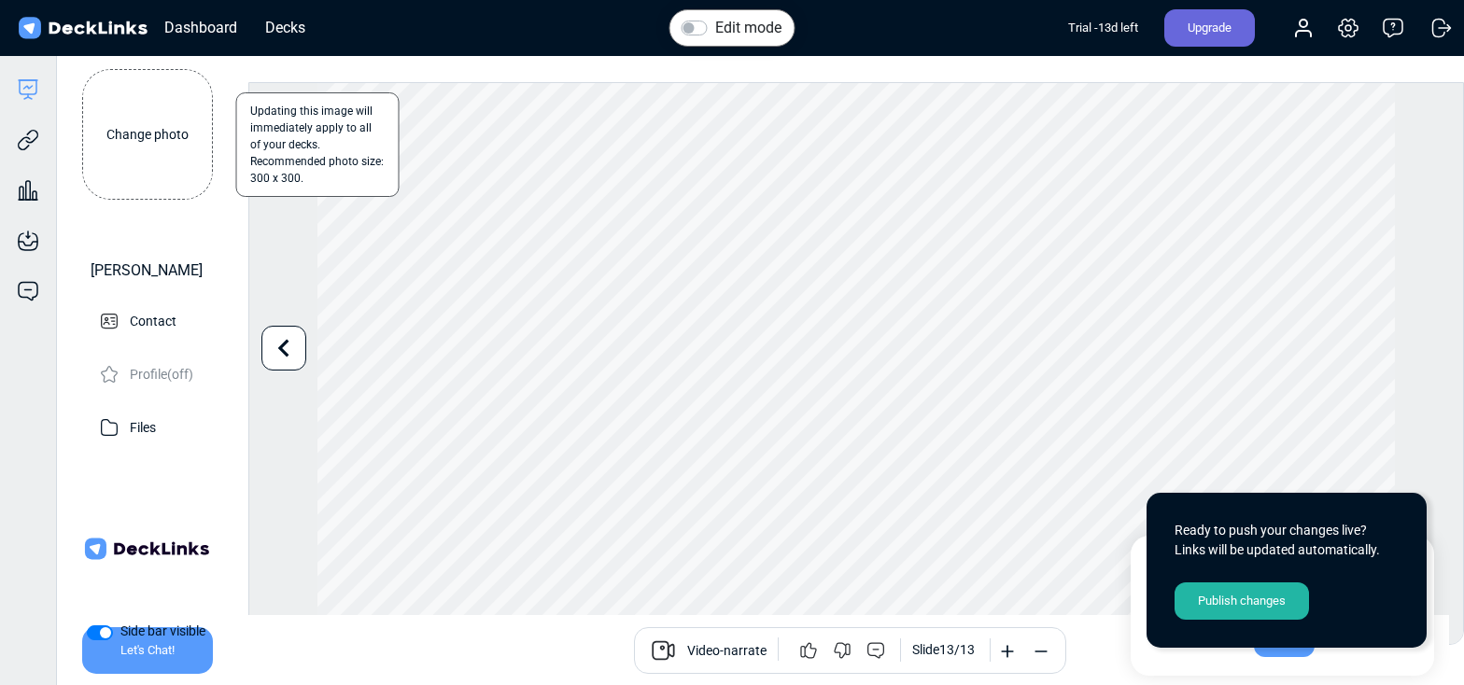
click at [166, 135] on label "Change photo" at bounding box center [147, 134] width 131 height 131
click at [0, 0] on input "Change photo" at bounding box center [0, 0] width 0 height 0
click at [146, 308] on p "Edit info" at bounding box center [155, 319] width 48 height 23
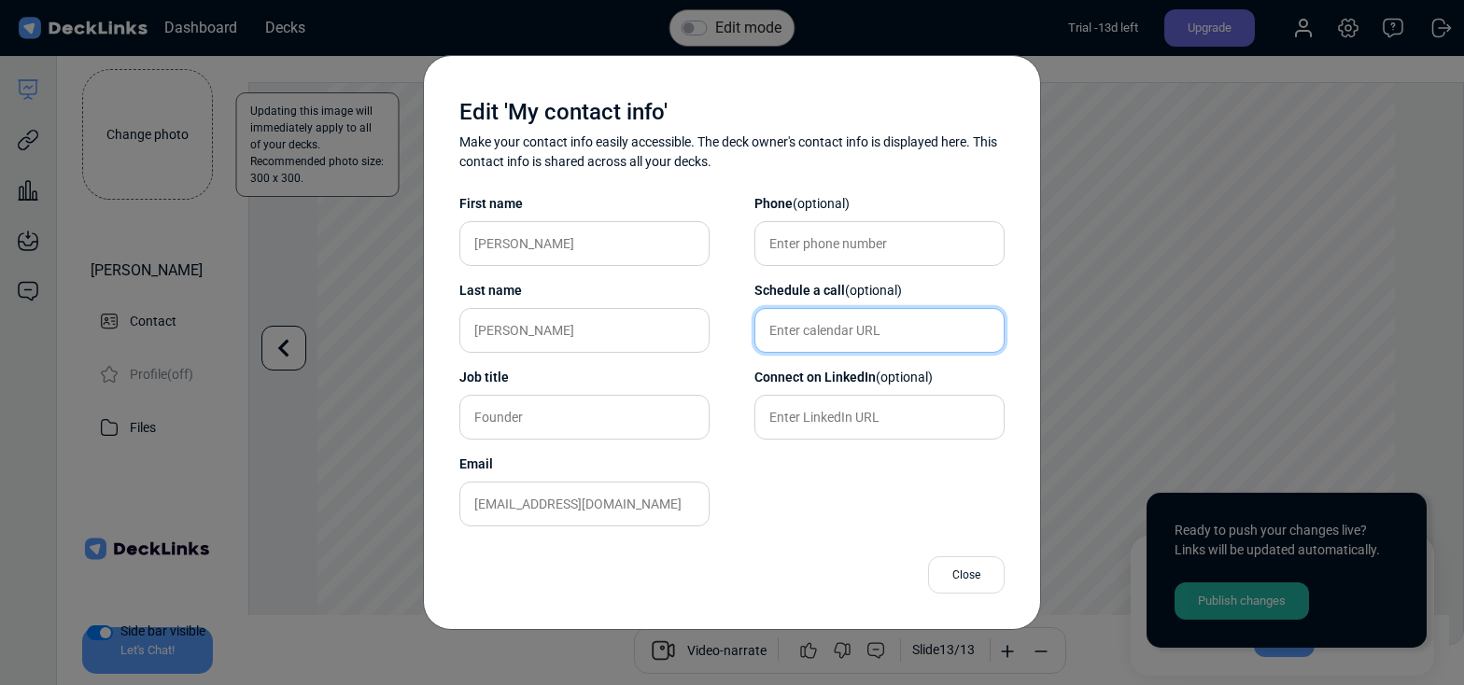
click at [916, 333] on input "text" at bounding box center [879, 330] width 250 height 45
paste input "[URL][DOMAIN_NAME]"
type input "[URL][DOMAIN_NAME]"
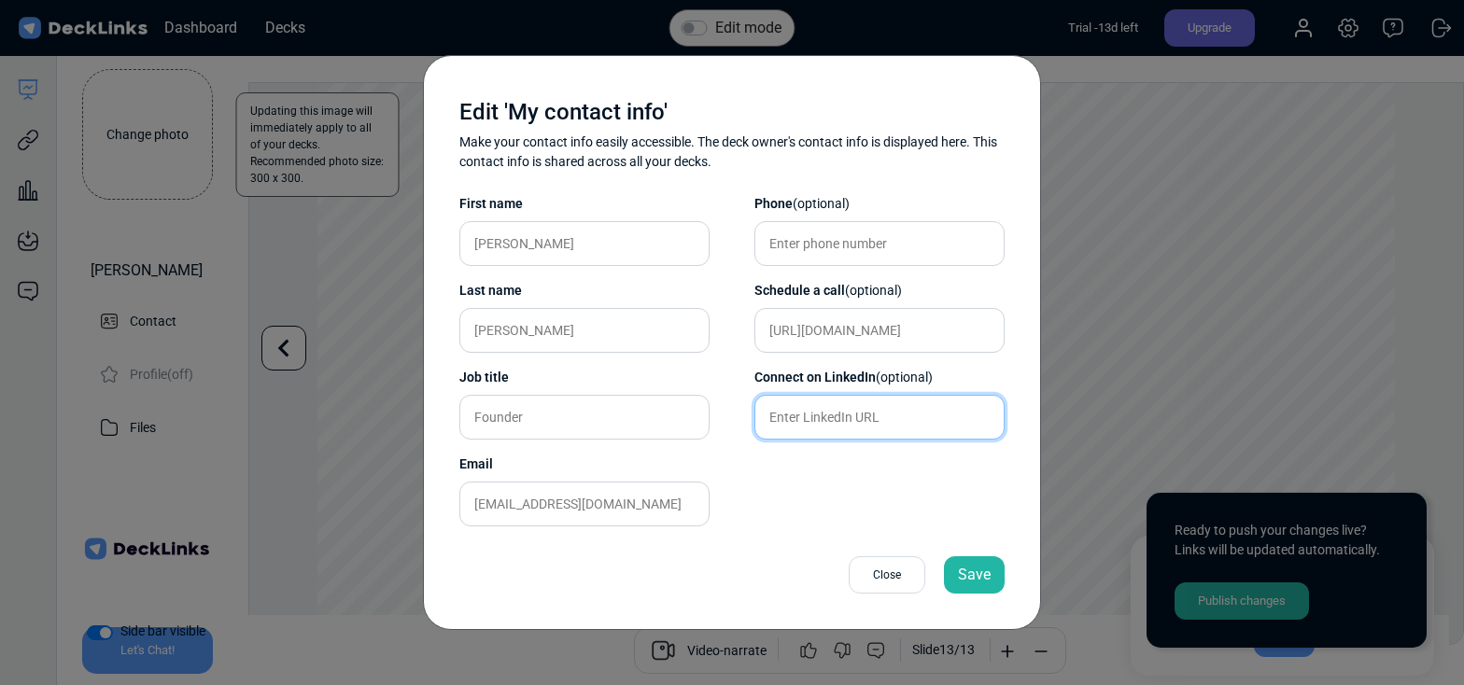
click at [886, 427] on input "text" at bounding box center [879, 417] width 250 height 45
click at [874, 422] on input "text" at bounding box center [879, 417] width 250 height 45
click at [870, 420] on input "text" at bounding box center [879, 417] width 250 height 45
paste input "[URL][DOMAIN_NAME]"
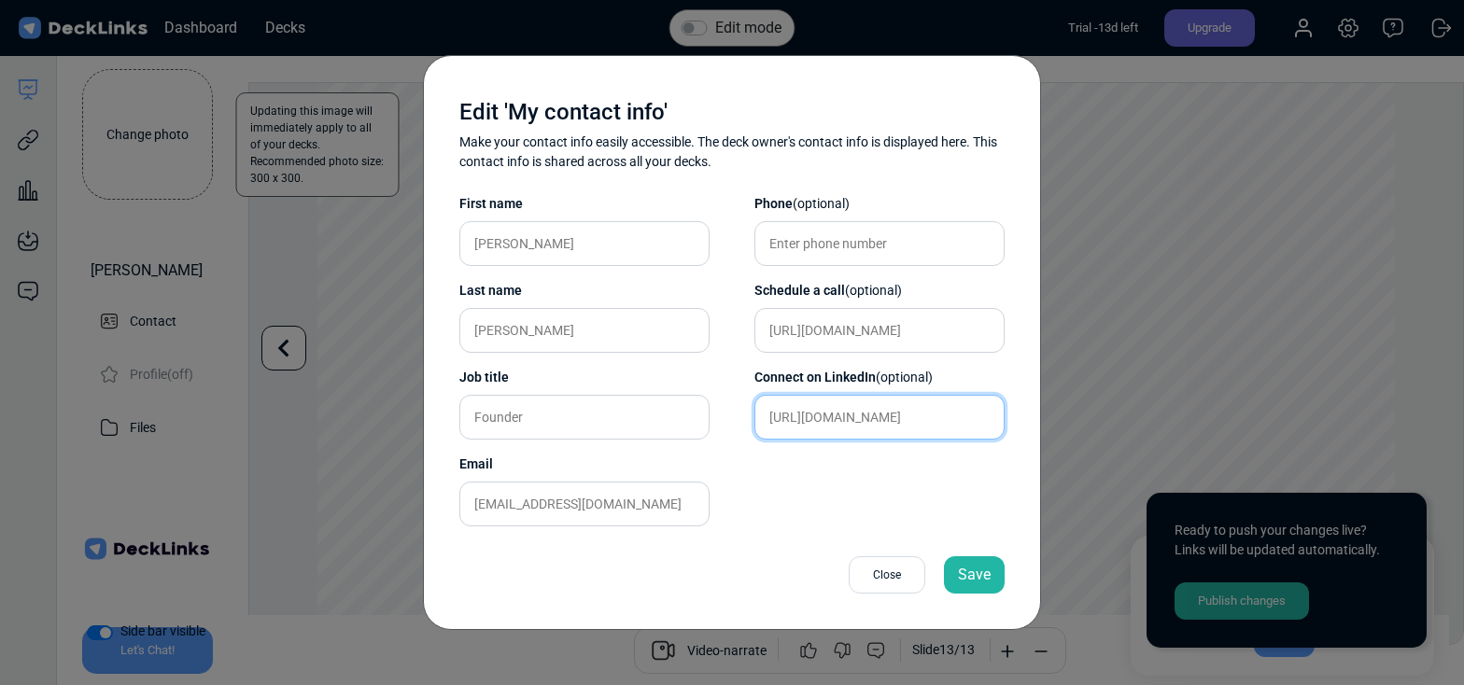
scroll to position [0, 62]
type input "[URL][DOMAIN_NAME]"
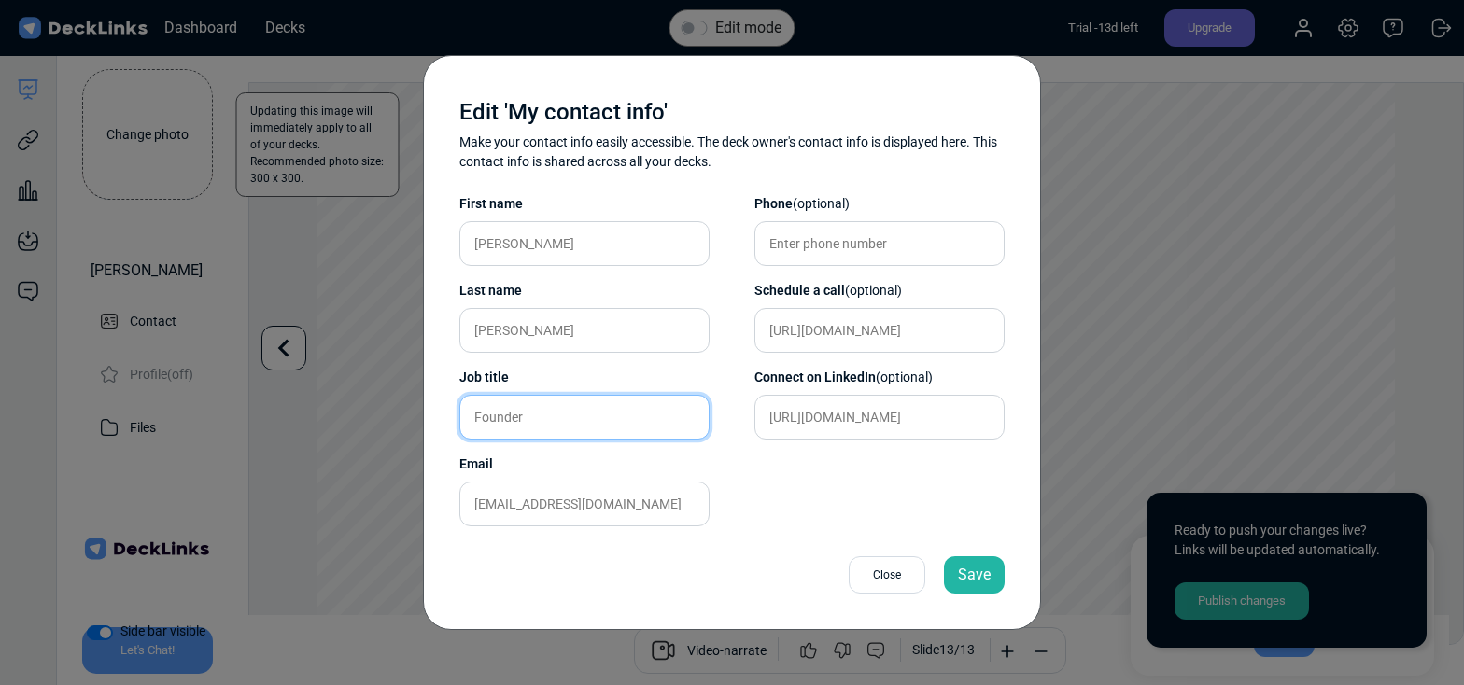
click at [585, 429] on input "Founder" at bounding box center [584, 417] width 250 height 45
click at [965, 567] on div "Save" at bounding box center [974, 574] width 61 height 37
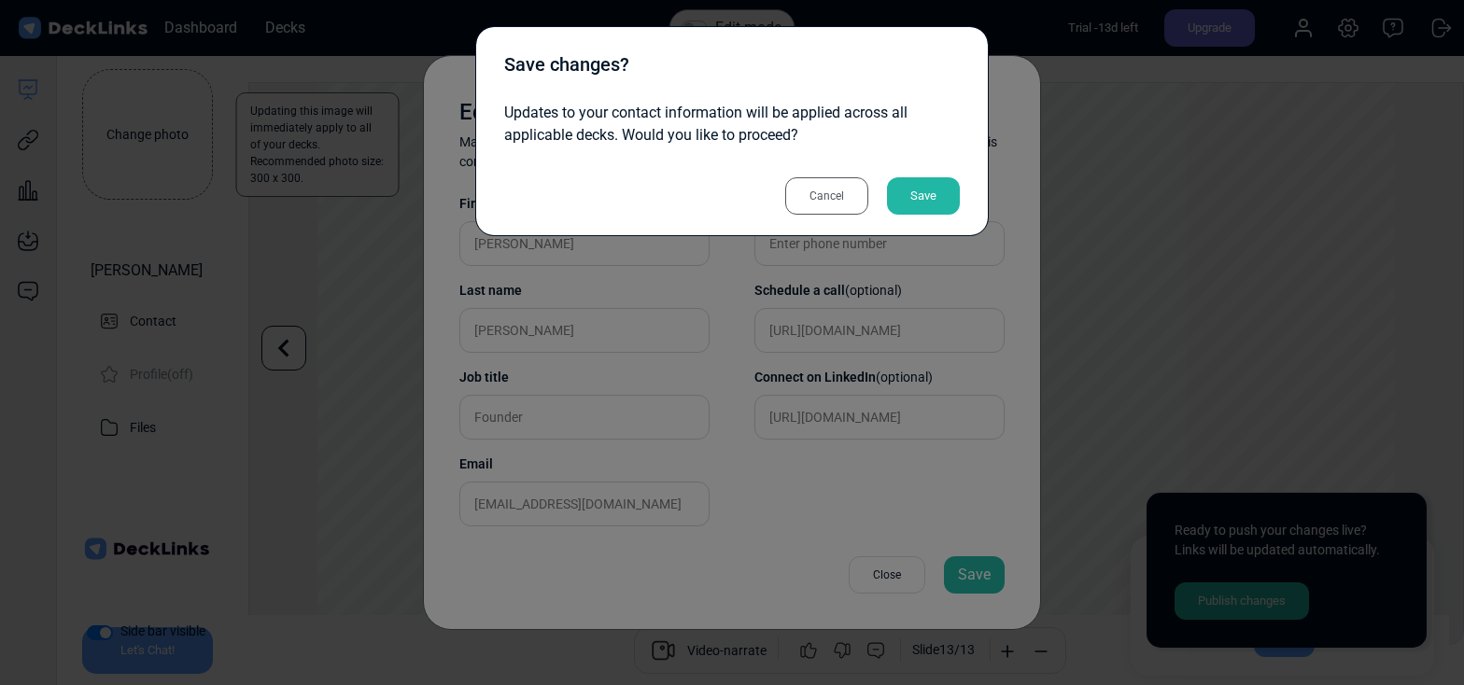
click at [935, 198] on div "Save" at bounding box center [923, 195] width 73 height 37
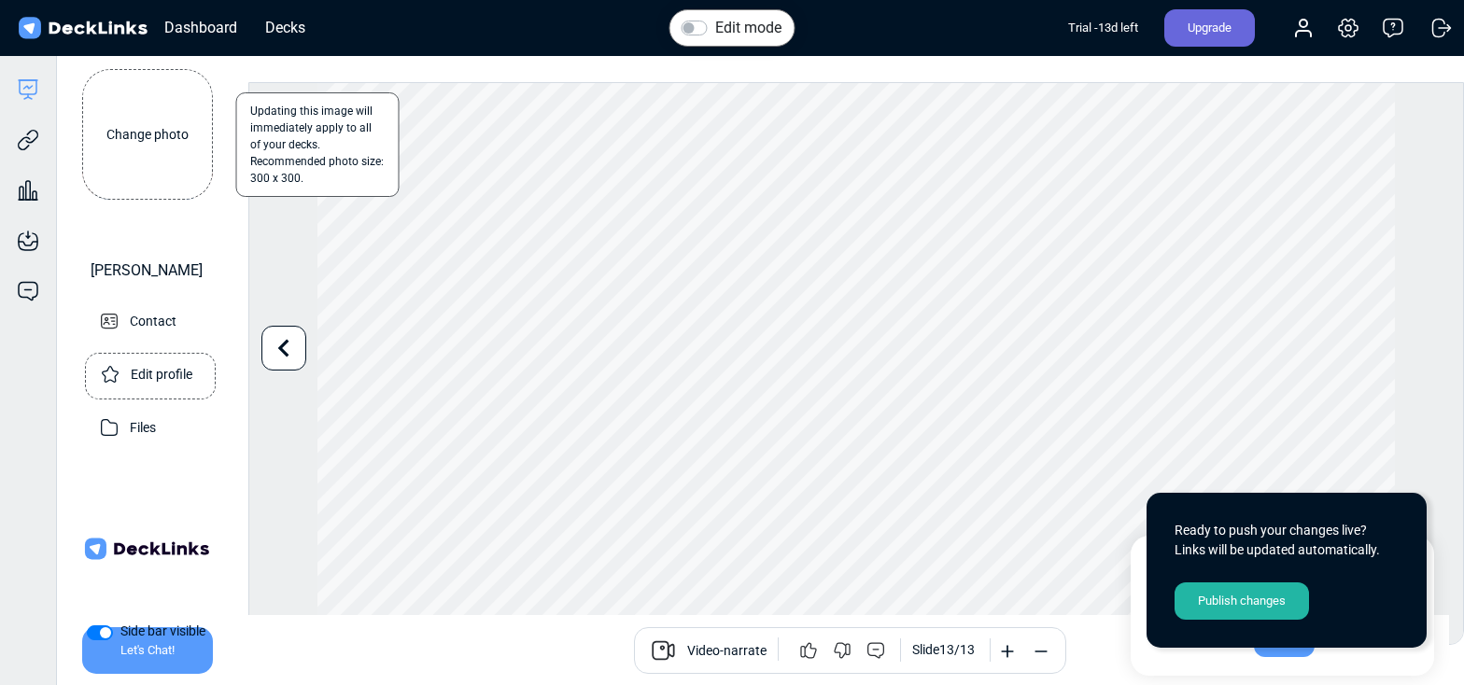
click at [164, 361] on p "Edit profile" at bounding box center [162, 372] width 62 height 23
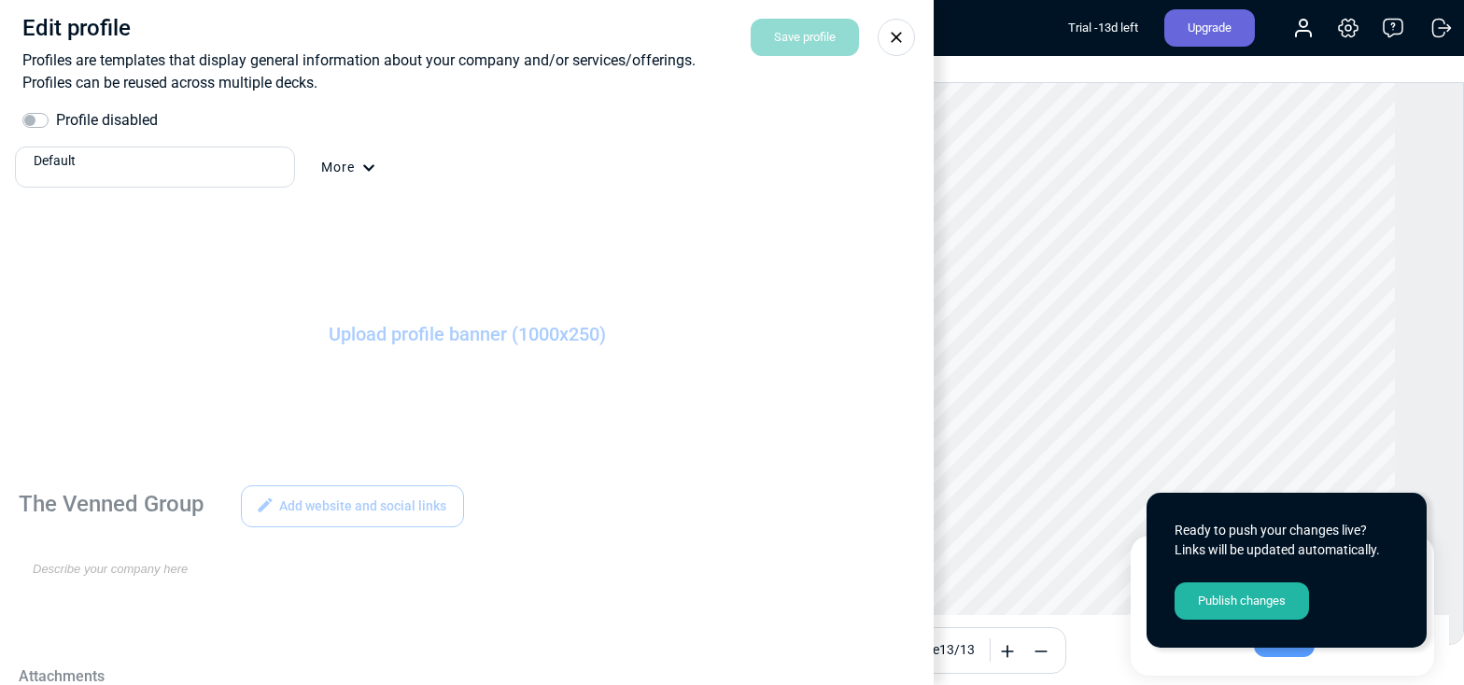
click at [368, 167] on icon at bounding box center [368, 168] width 13 height 13
click at [358, 168] on div at bounding box center [732, 342] width 1464 height 685
click at [352, 164] on div "More" at bounding box center [348, 180] width 54 height 45
click at [352, 164] on div at bounding box center [732, 342] width 1464 height 685
click at [209, 153] on div "Default" at bounding box center [160, 161] width 253 height 20
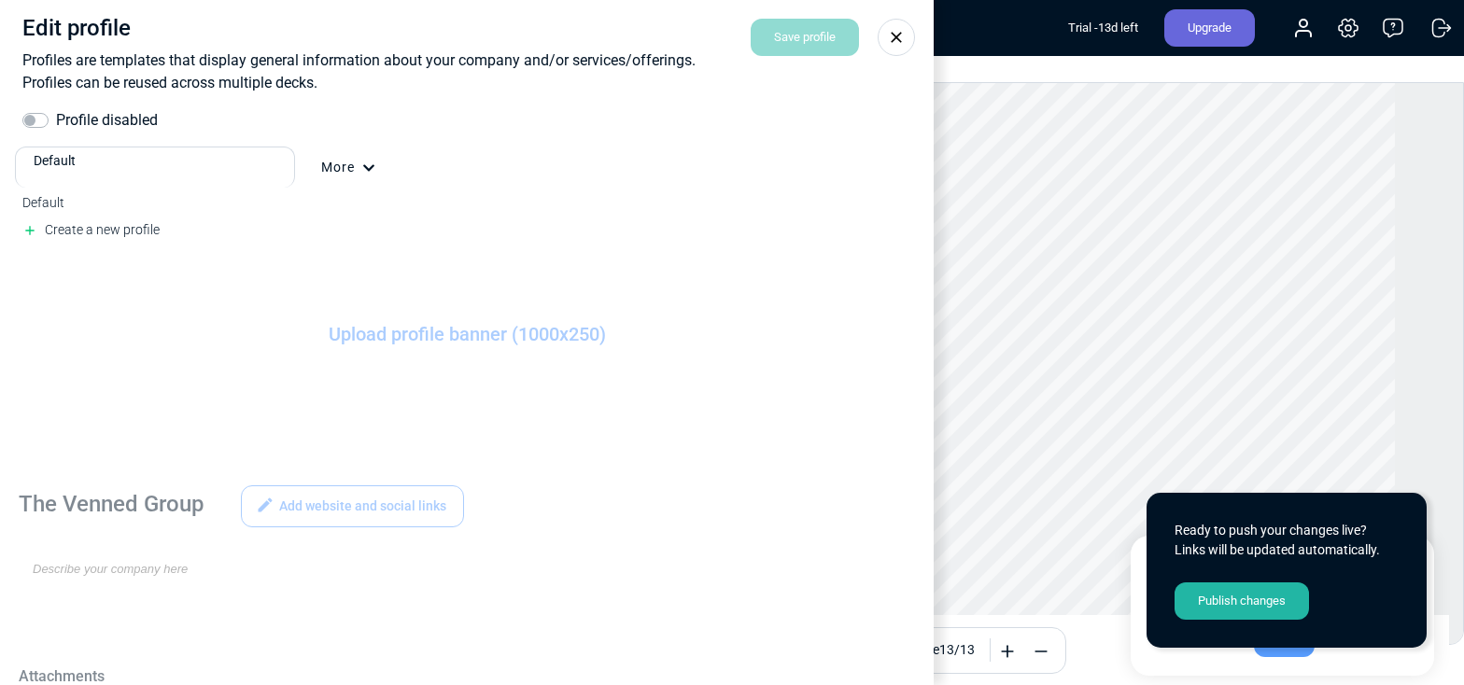
click at [63, 157] on span "Default" at bounding box center [55, 161] width 42 height 20
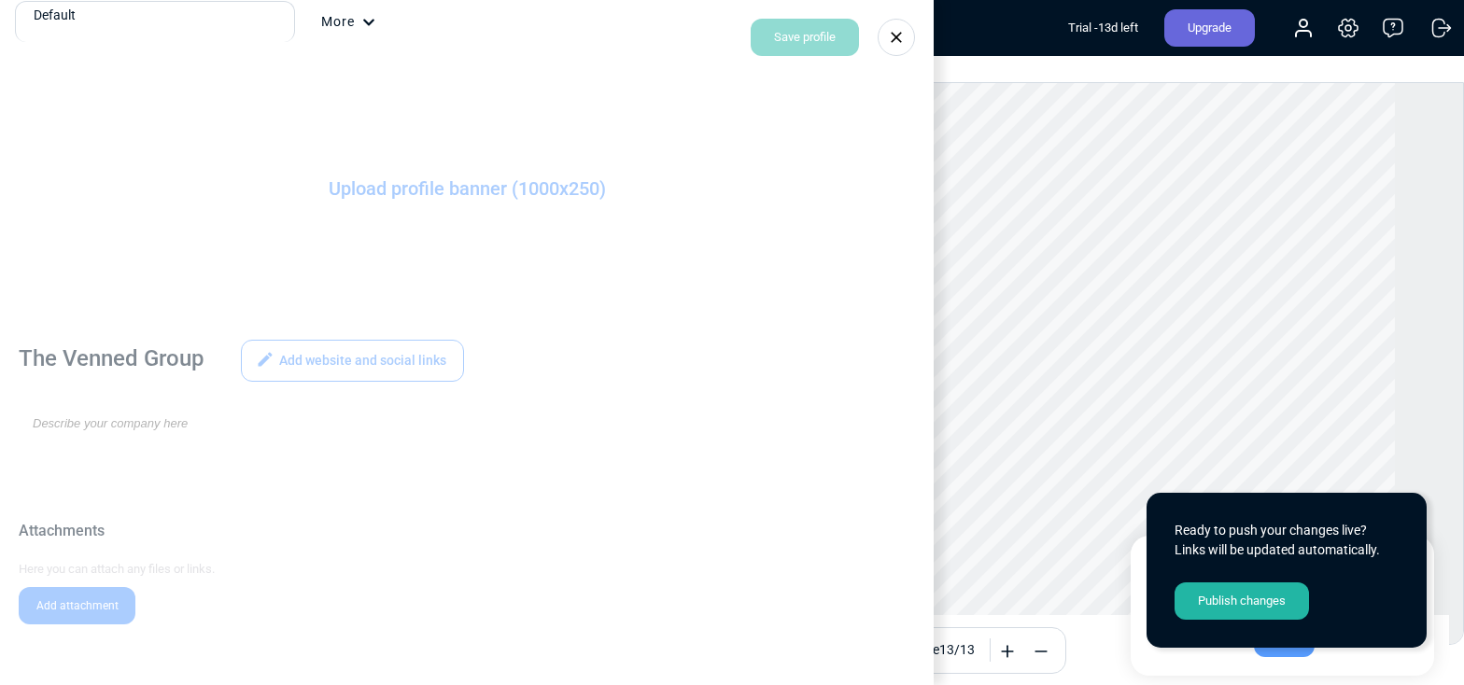
scroll to position [223, 0]
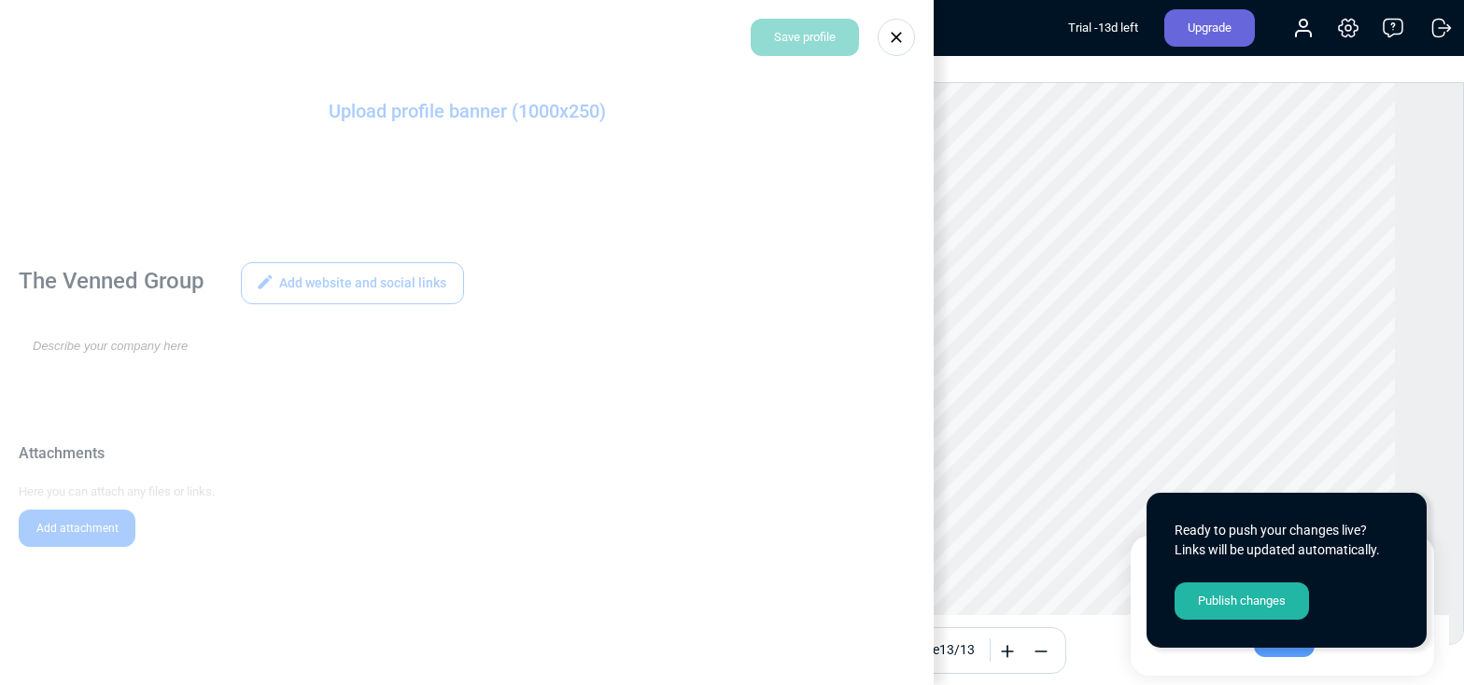
click at [323, 285] on div "Edit profile Profiles are templates that display general information about your…" at bounding box center [467, 342] width 934 height 685
click at [143, 284] on div "Edit profile Profiles are templates that display general information about your…" at bounding box center [467, 342] width 934 height 685
click at [882, 44] on div at bounding box center [896, 37] width 37 height 37
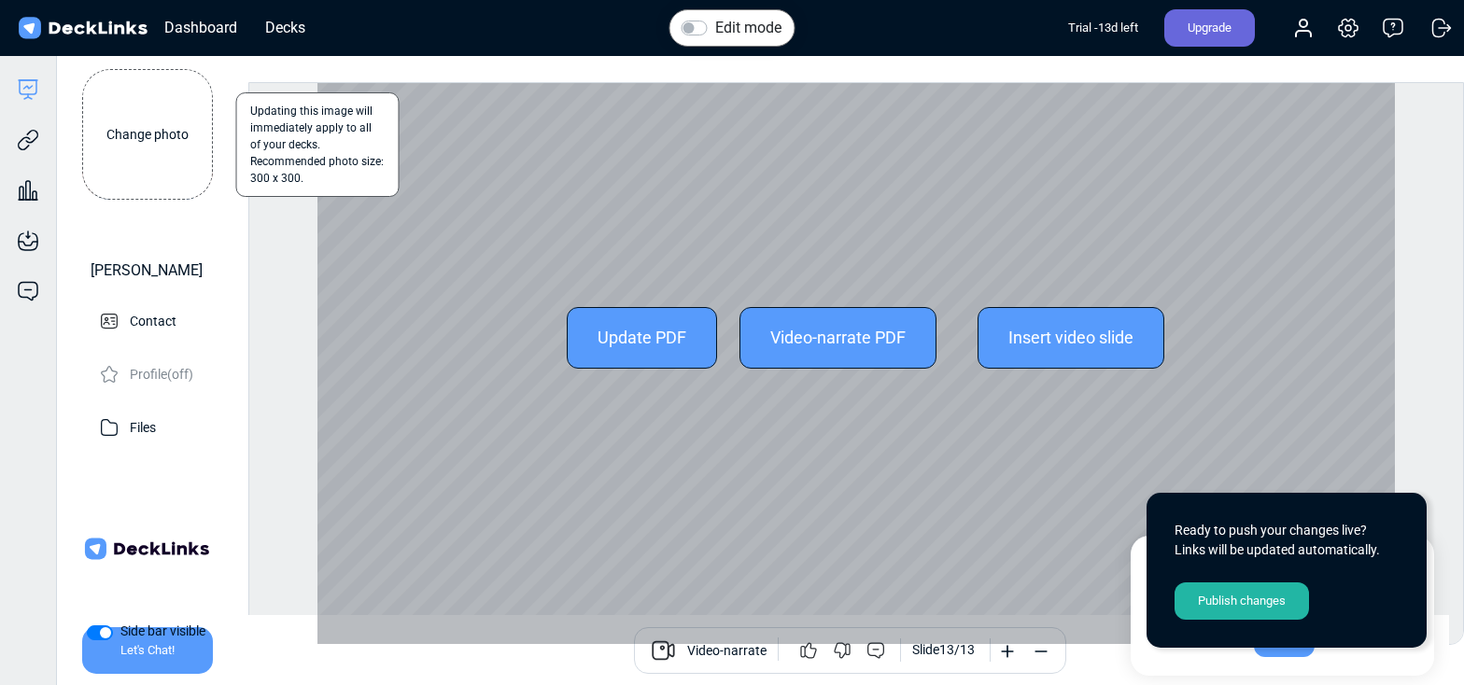
scroll to position [0, 0]
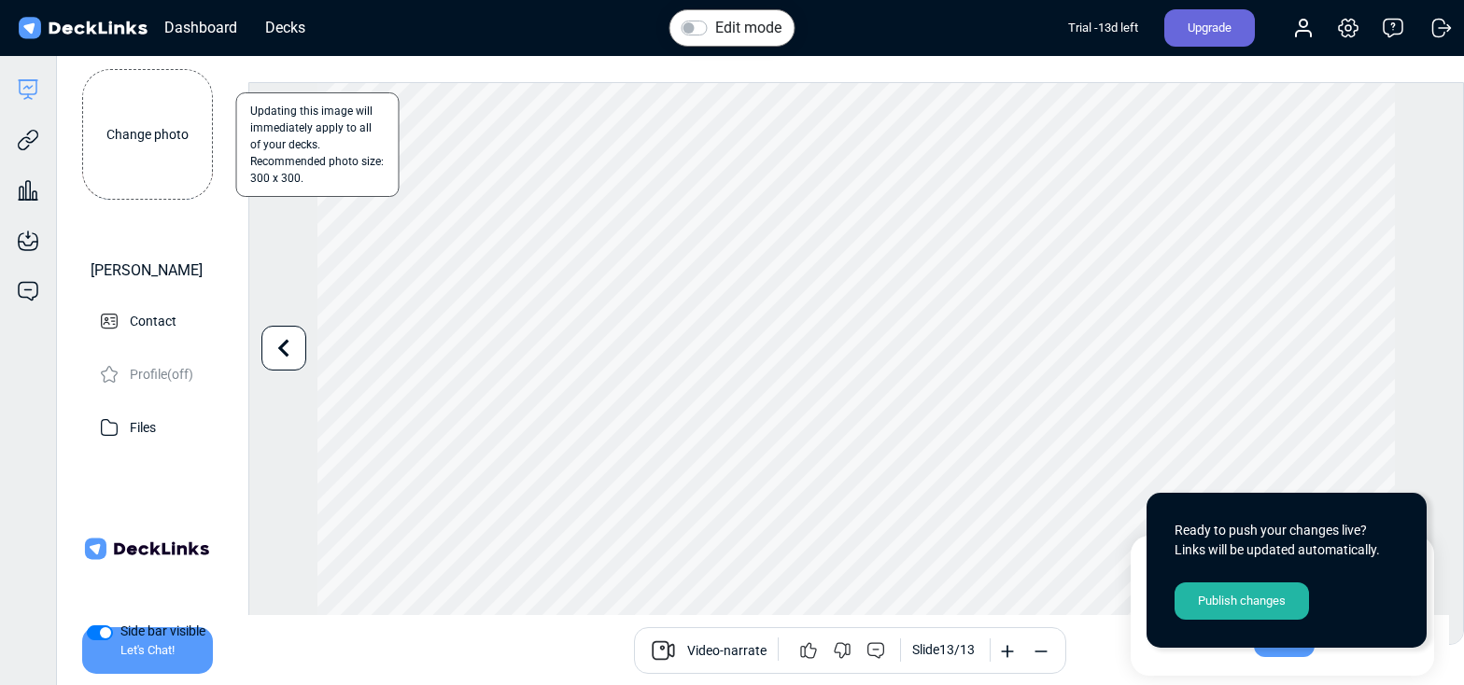
click at [1270, 603] on div "Publish changes" at bounding box center [1241, 601] width 134 height 37
click at [1276, 656] on div "Got it!" at bounding box center [1284, 638] width 61 height 37
click at [35, 148] on icon at bounding box center [28, 140] width 22 height 22
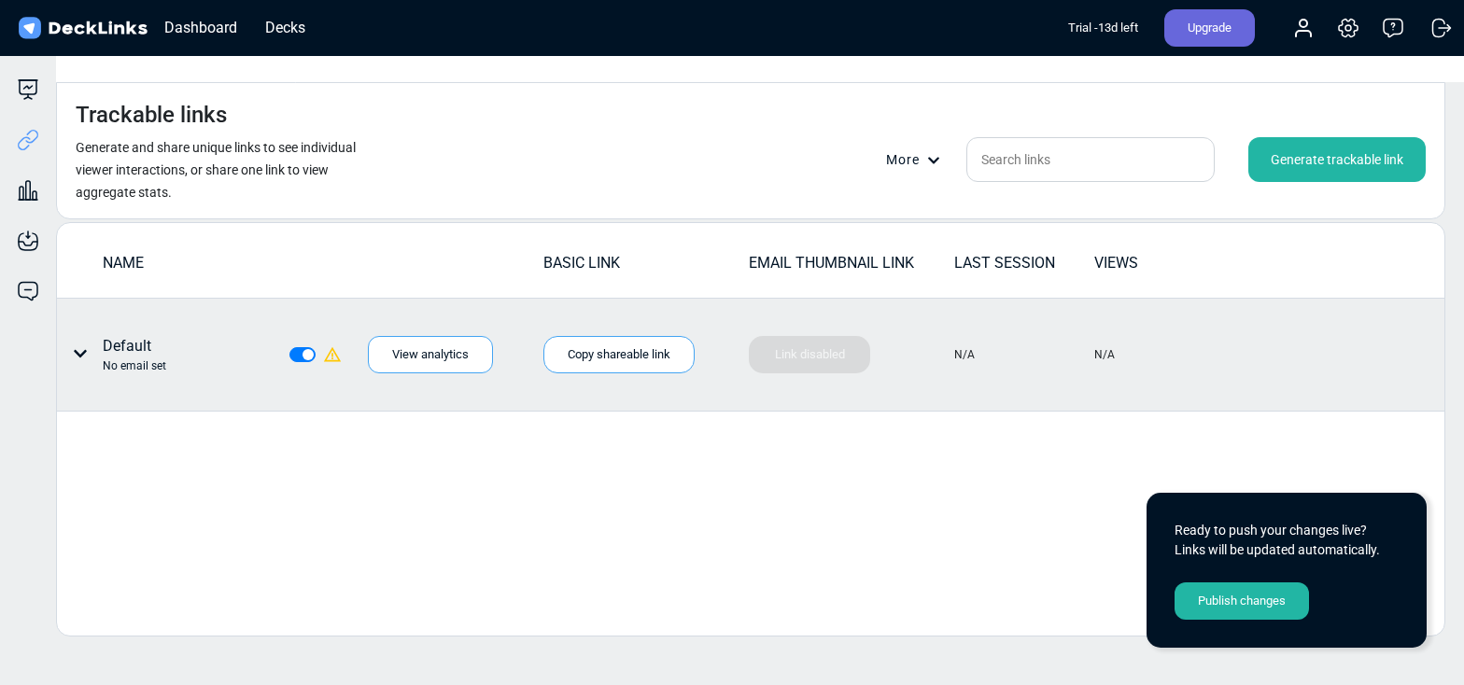
click at [90, 335] on div "Default No email set" at bounding box center [144, 354] width 159 height 39
click at [82, 346] on icon at bounding box center [80, 353] width 15 height 15
click at [132, 347] on div "Edit link name" at bounding box center [150, 356] width 168 height 37
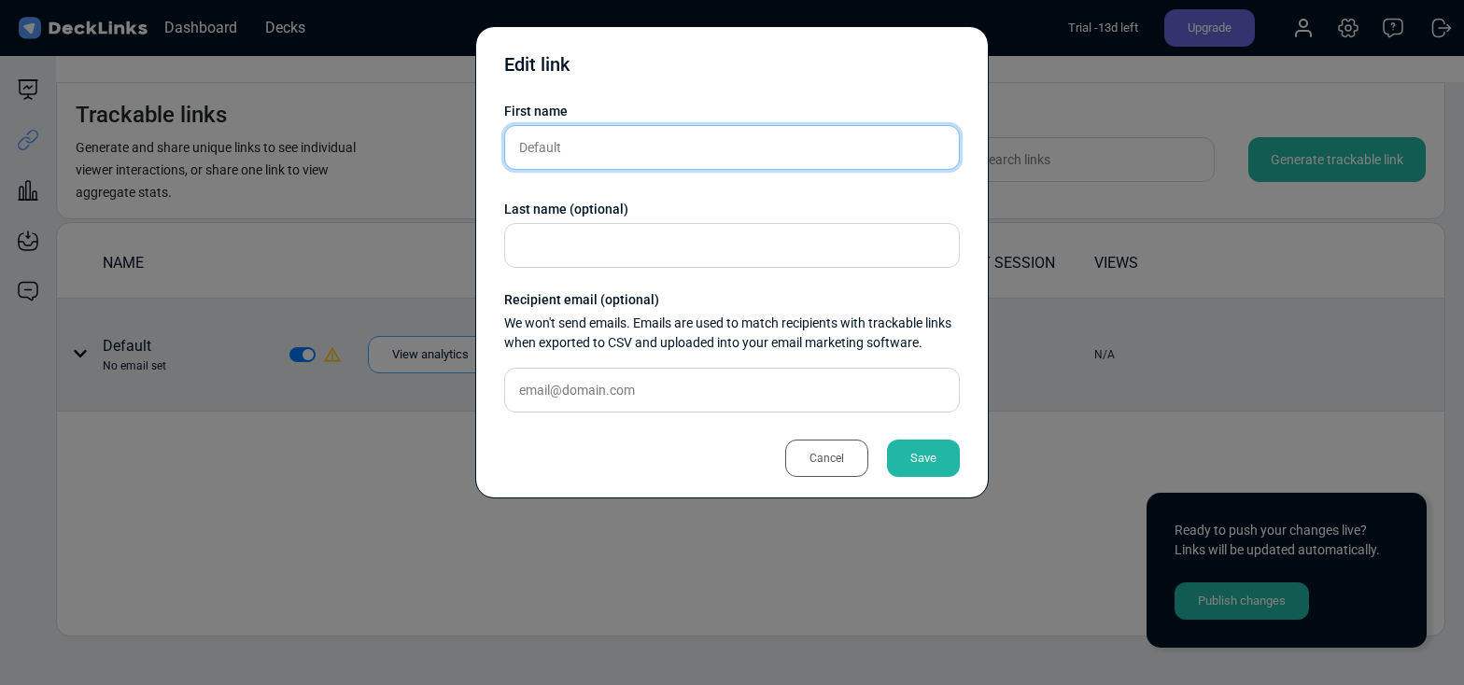
click at [556, 161] on input "Default" at bounding box center [732, 147] width 456 height 45
click at [831, 446] on div "Cancel" at bounding box center [826, 458] width 83 height 37
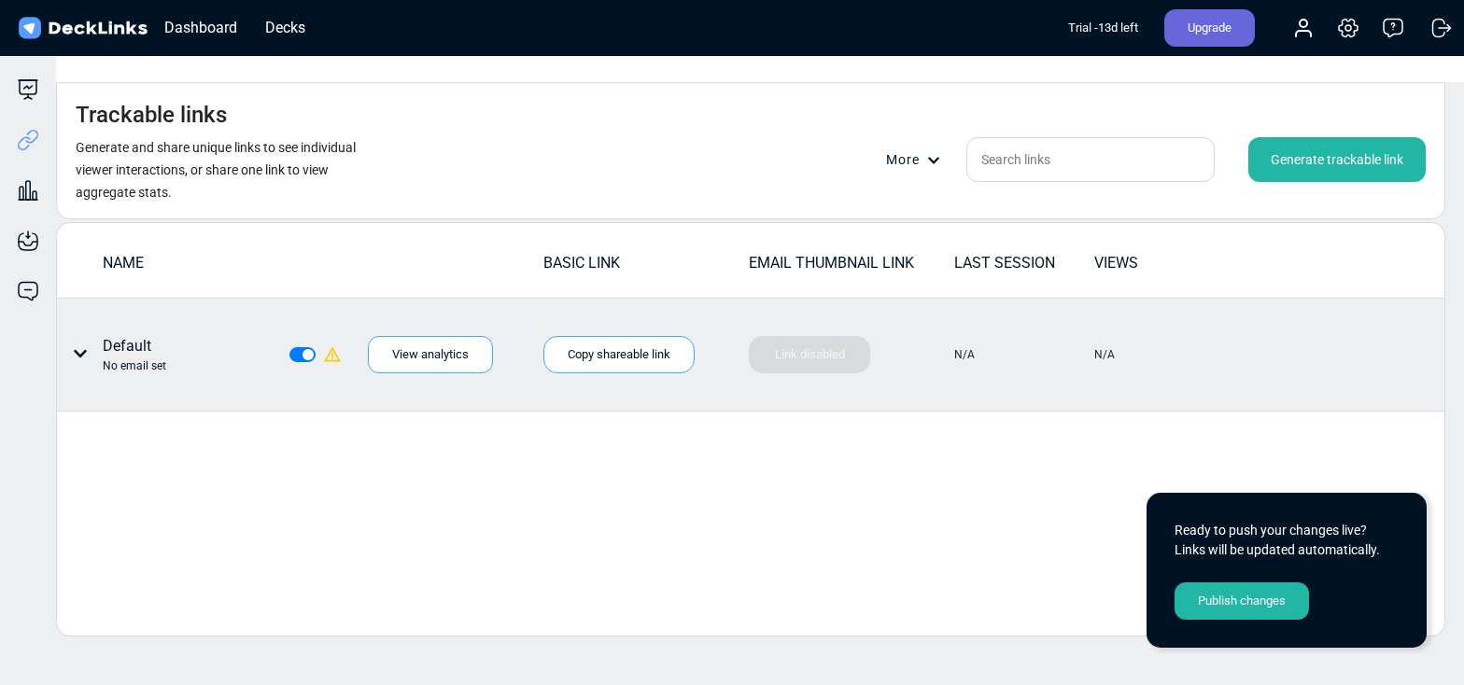
click at [1306, 137] on div "Generate trackable link" at bounding box center [1336, 159] width 177 height 45
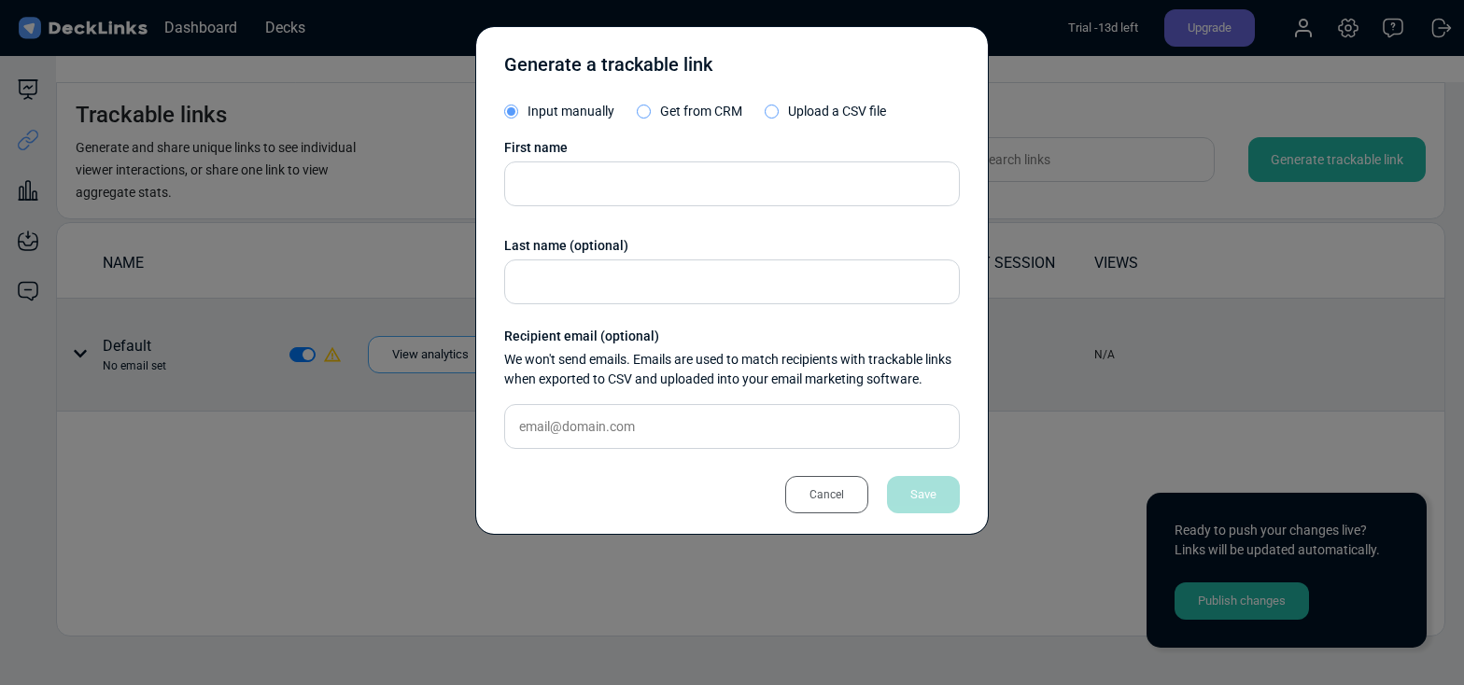
click at [821, 488] on div "Cancel" at bounding box center [826, 494] width 83 height 37
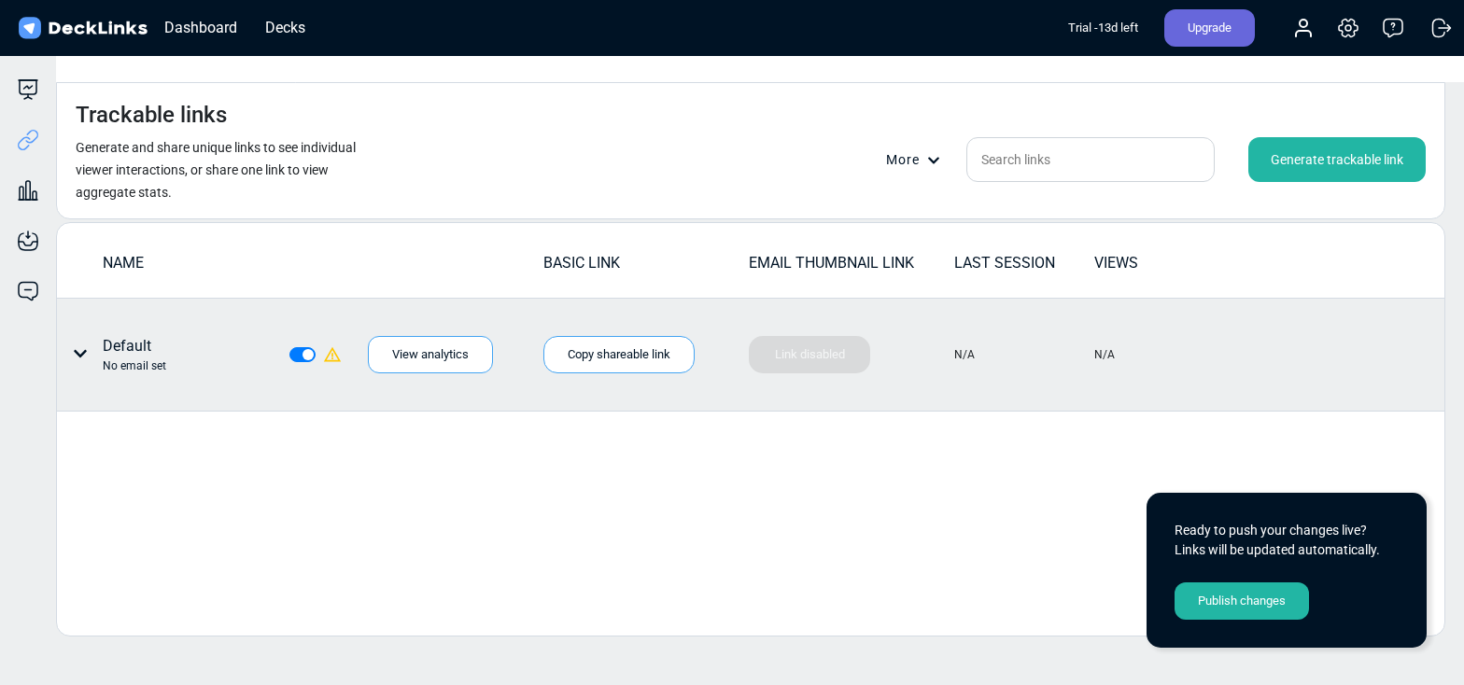
click at [1213, 598] on div "Publish changes" at bounding box center [1241, 601] width 134 height 37
click at [21, 197] on icon at bounding box center [28, 190] width 22 height 22
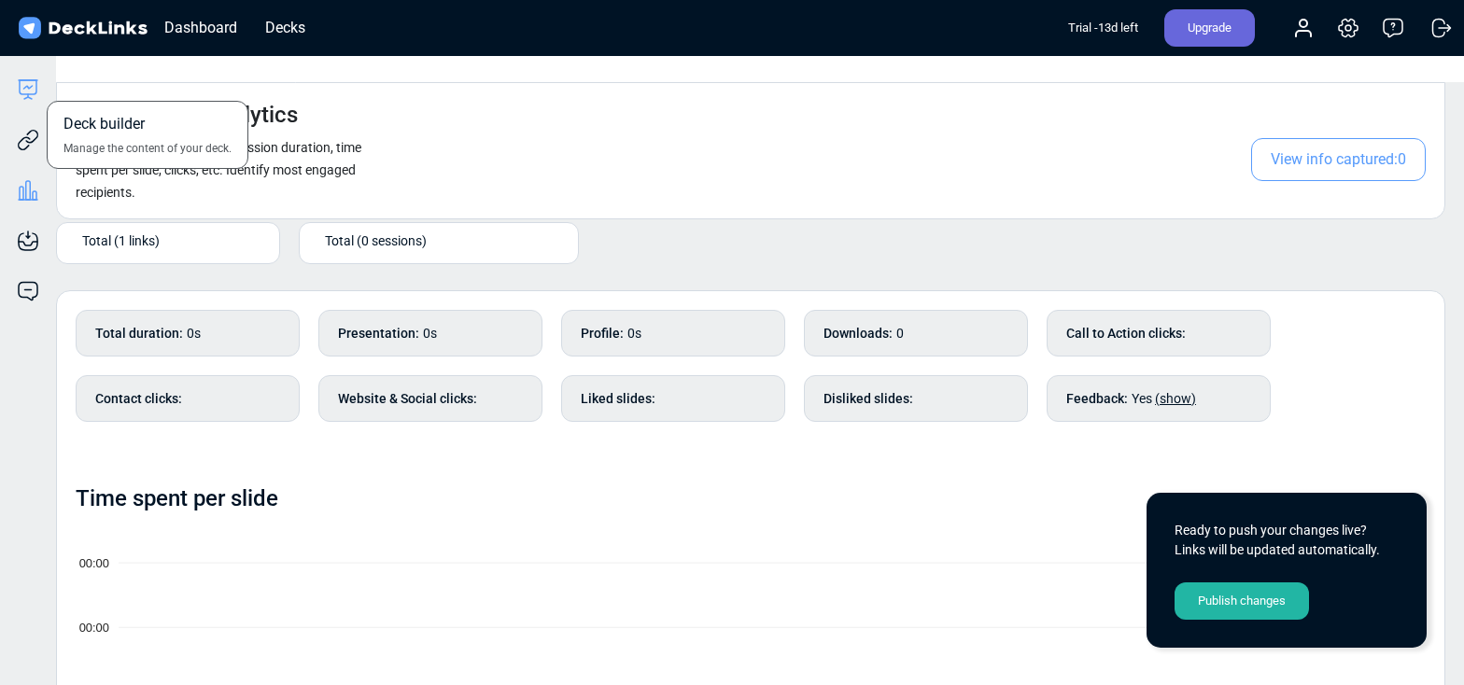
click at [24, 91] on icon at bounding box center [28, 89] width 22 height 22
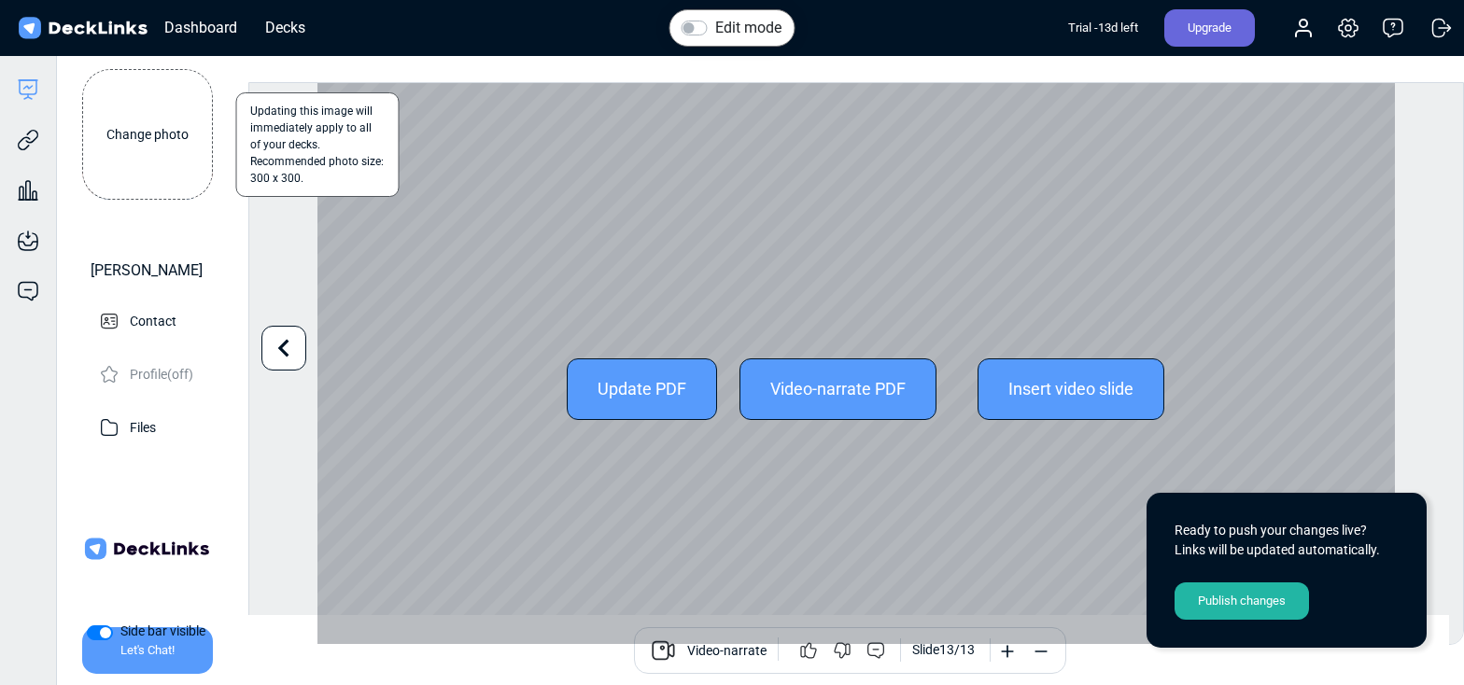
scroll to position [51, 0]
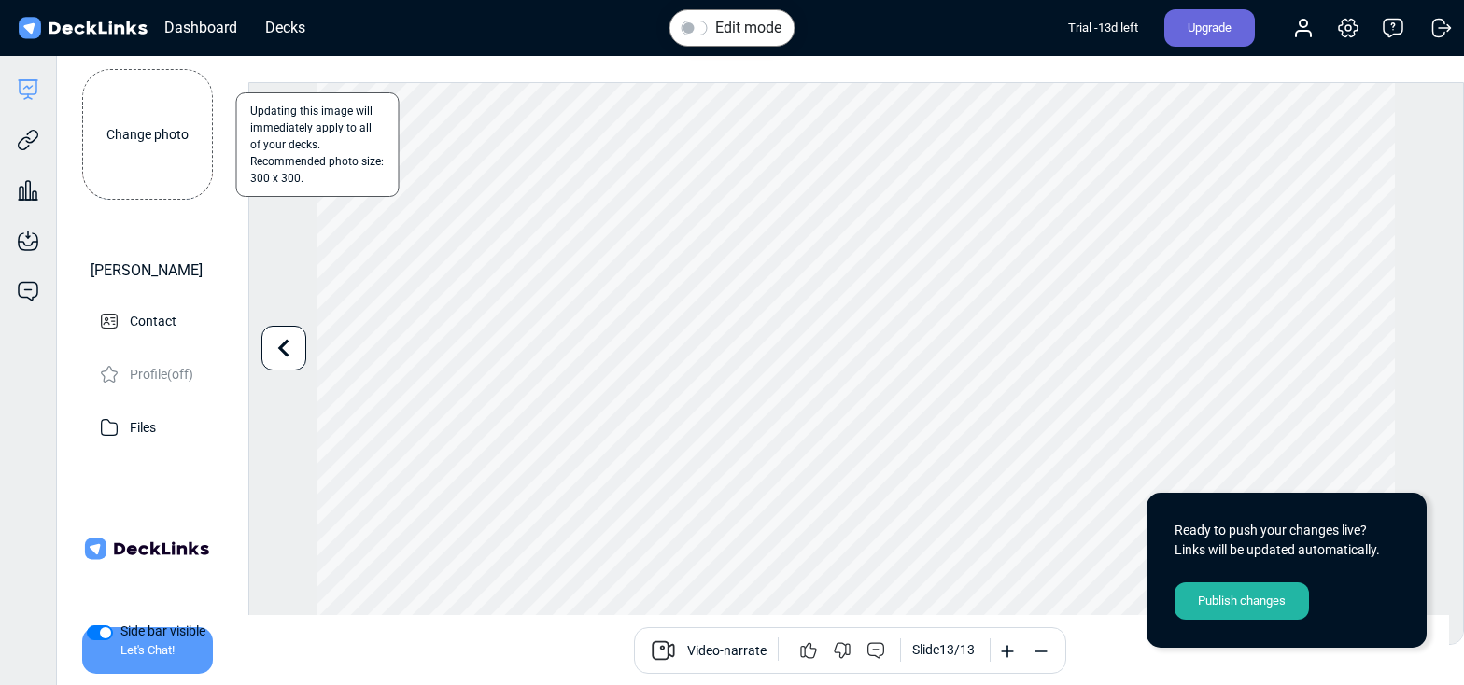
click at [1230, 609] on div "Publish changes" at bounding box center [1241, 601] width 134 height 37
click at [1401, 485] on div "Edit mode Change photo Updating this image will immediately apply to all of you…" at bounding box center [856, 363] width 1216 height 563
click at [1426, 443] on div "Edit mode Change photo Updating this image will immediately apply to all of you…" at bounding box center [856, 363] width 1216 height 563
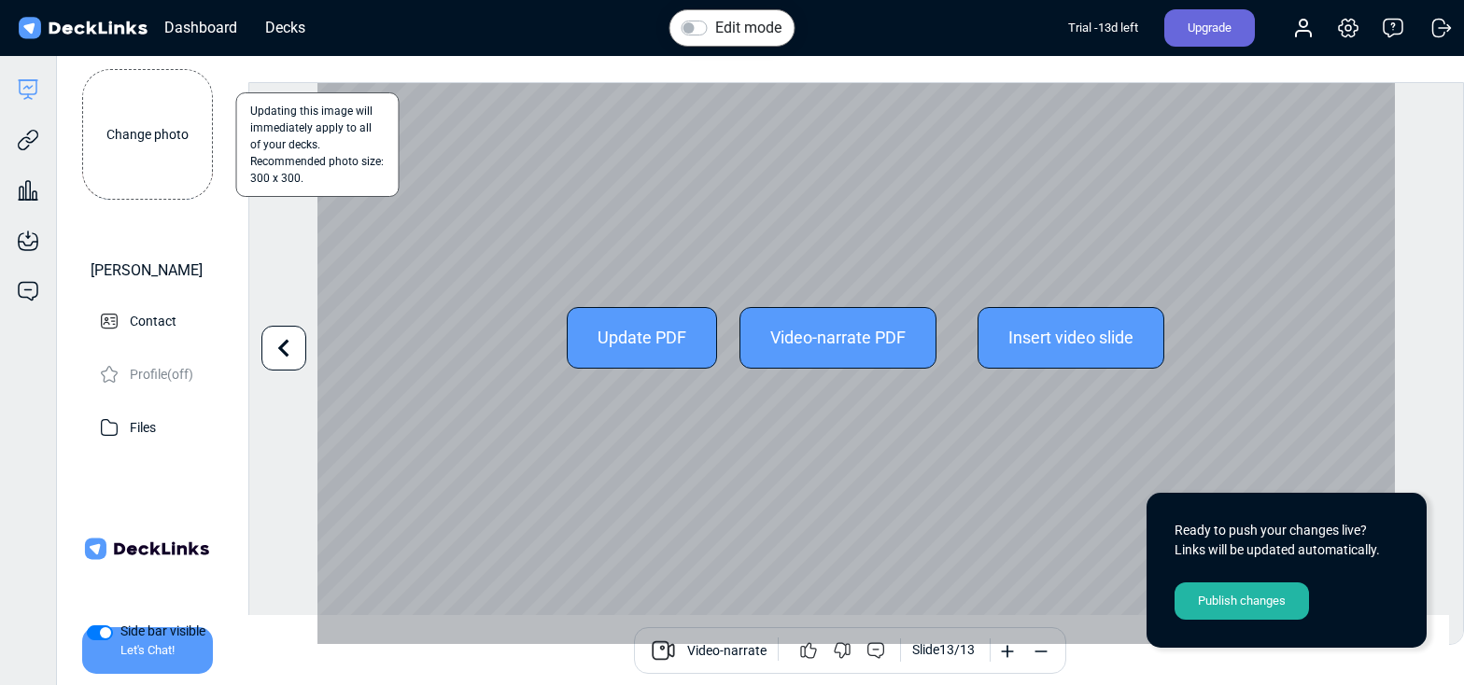
click at [657, 307] on div "Update PDF" at bounding box center [642, 338] width 150 height 62
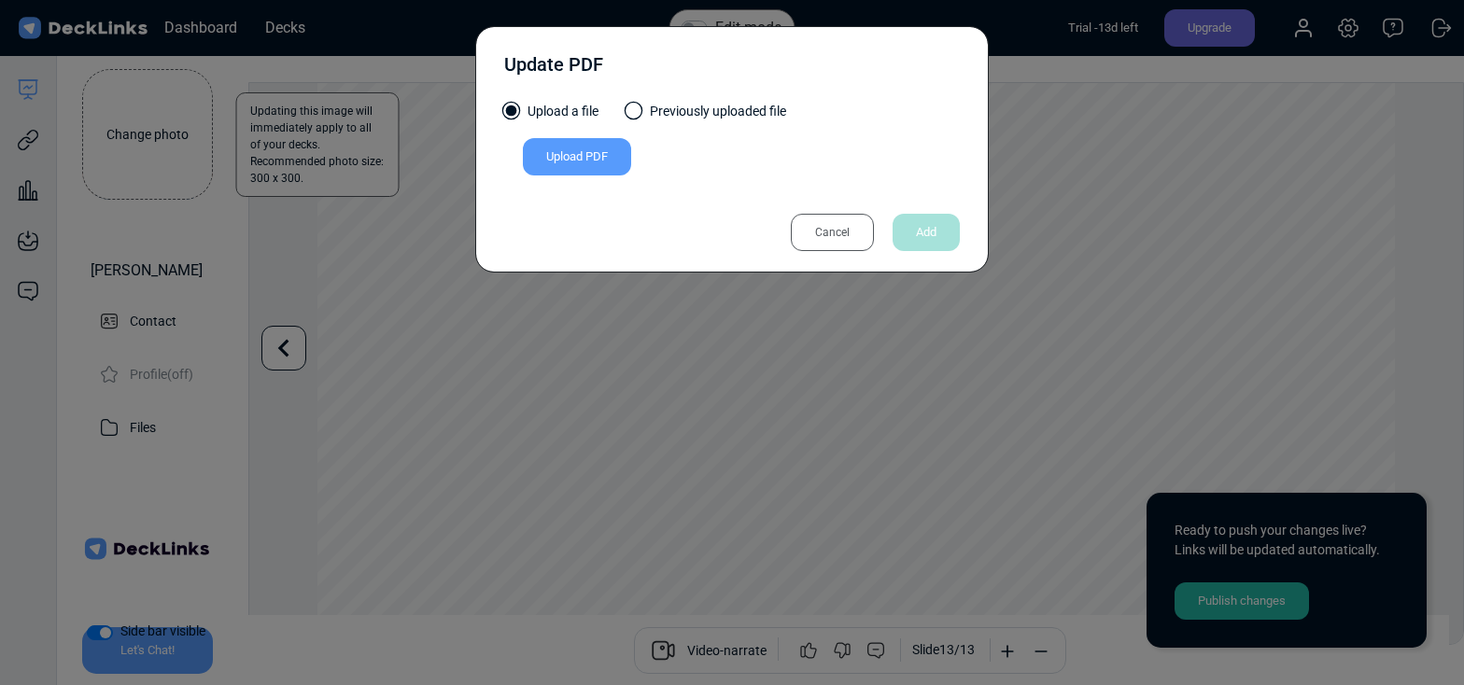
click at [696, 111] on label "Previously uploaded file" at bounding box center [706, 116] width 160 height 29
click at [0, 0] on input "Previously uploaded file" at bounding box center [0, 0] width 0 height 0
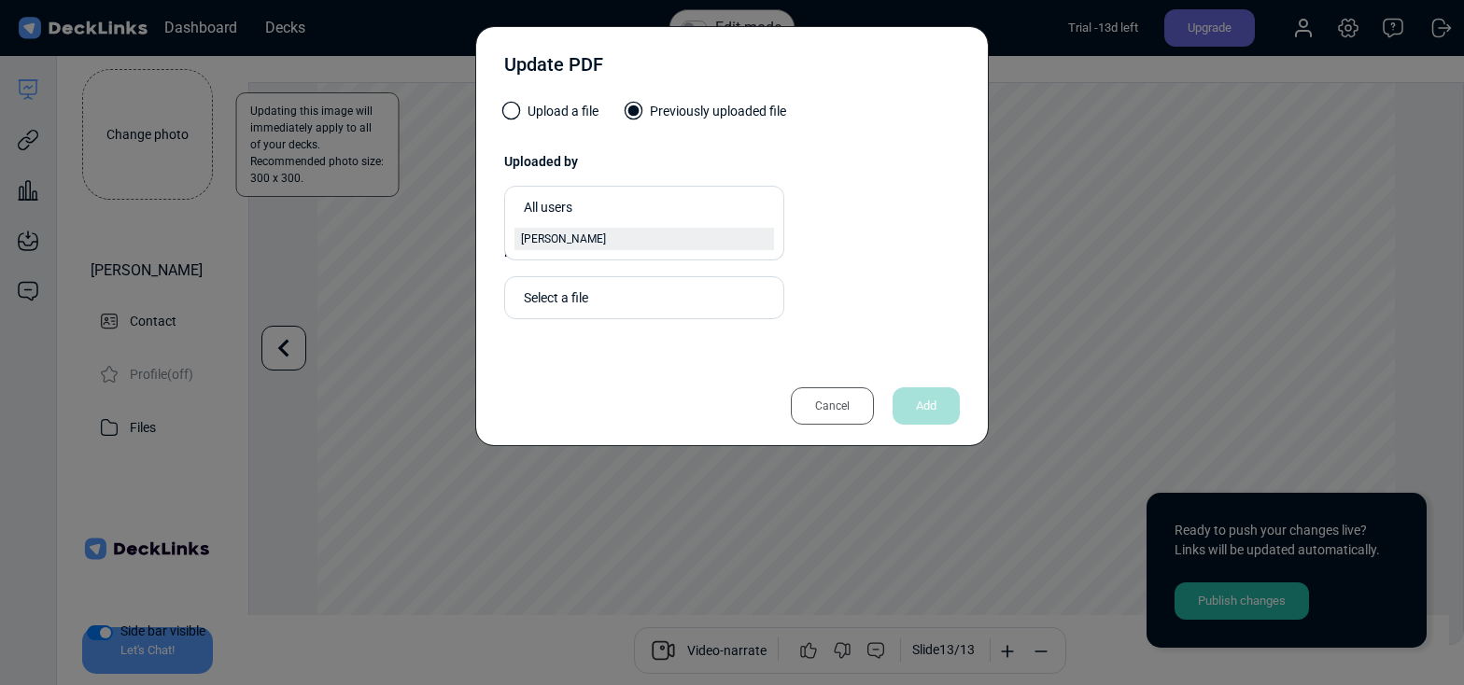
click at [657, 238] on div "[PERSON_NAME]" at bounding box center [644, 239] width 246 height 17
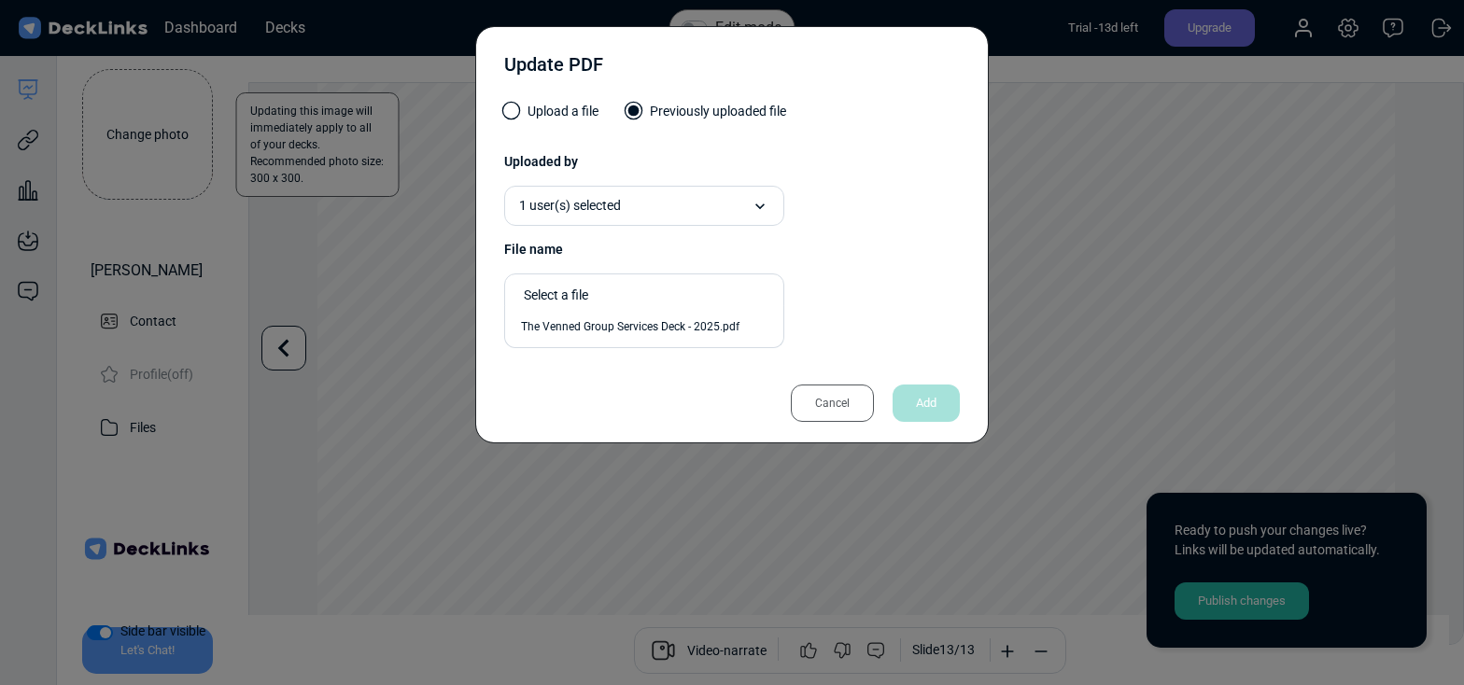
click at [664, 300] on div "Select a file" at bounding box center [649, 296] width 250 height 20
drag, startPoint x: 656, startPoint y: 332, endPoint x: 748, endPoint y: 339, distance: 91.7
click at [656, 332] on span "The Venned Group Services Deck - 2025.pdf" at bounding box center [630, 326] width 218 height 17
click at [911, 392] on div "Add" at bounding box center [926, 403] width 67 height 37
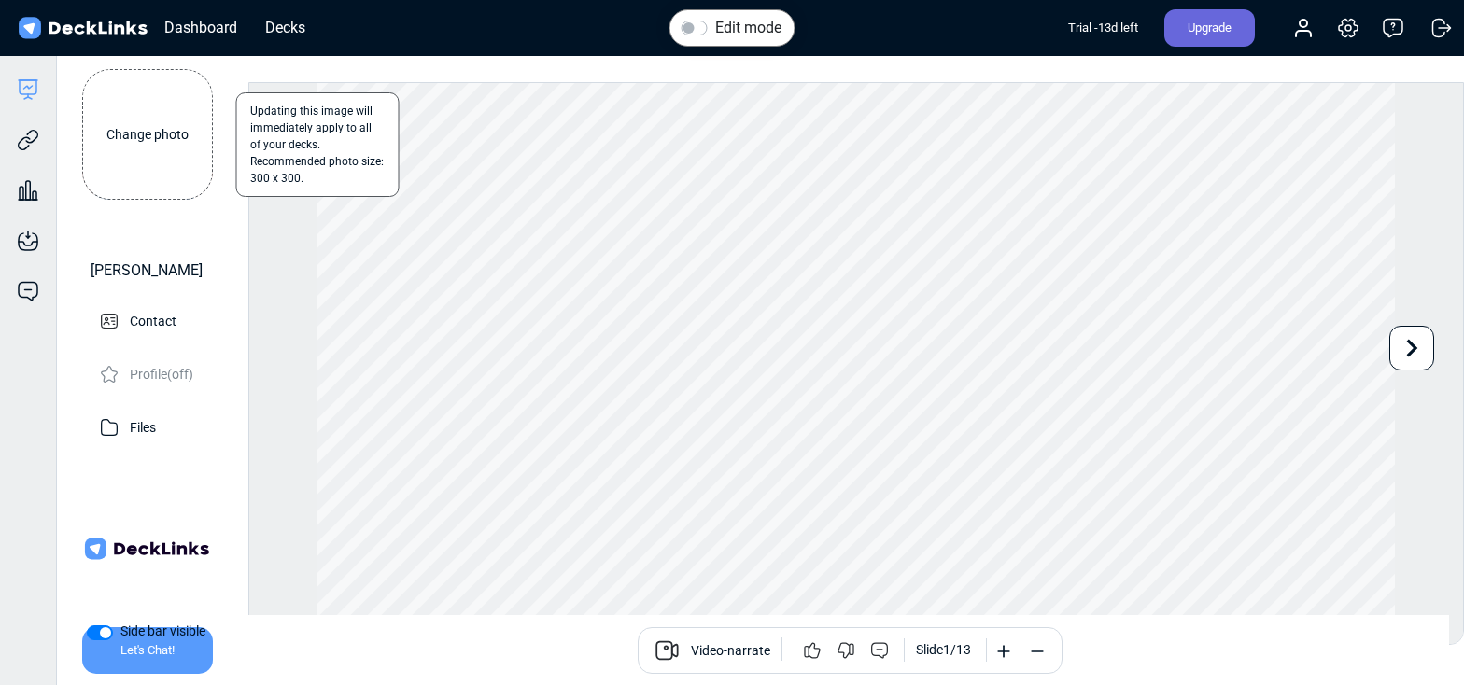
click at [1436, 350] on div "Edit mode Change photo Updating this image will immediately apply to all of you…" at bounding box center [856, 363] width 1216 height 563
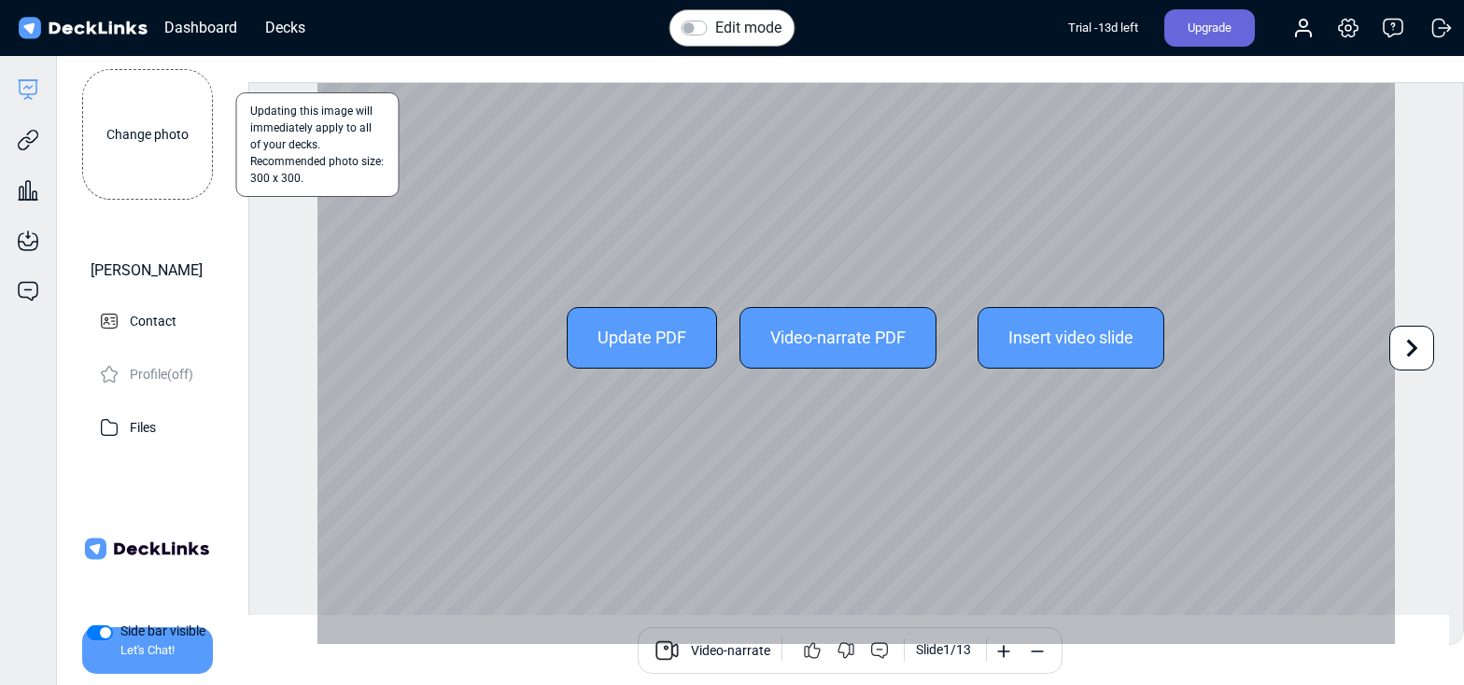
click at [1404, 352] on icon at bounding box center [1411, 347] width 35 height 35
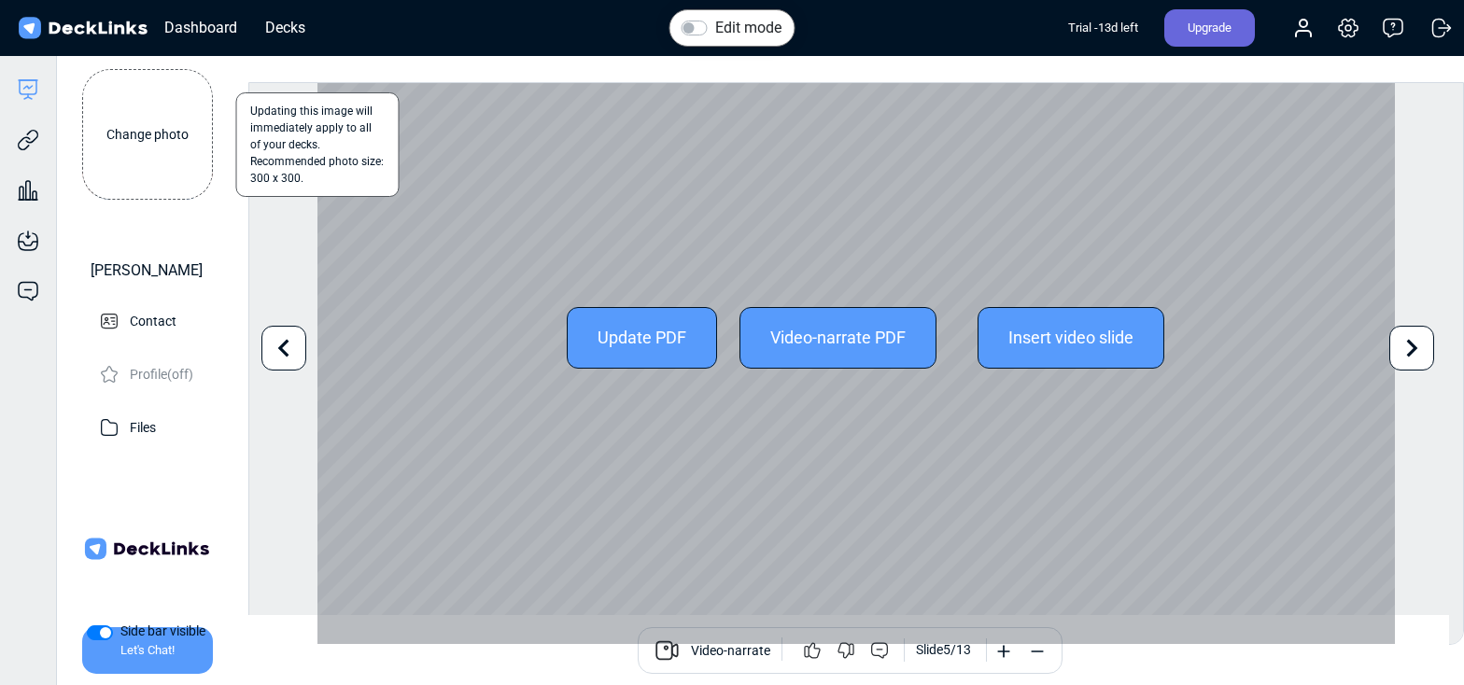
click at [1404, 352] on icon at bounding box center [1411, 347] width 35 height 35
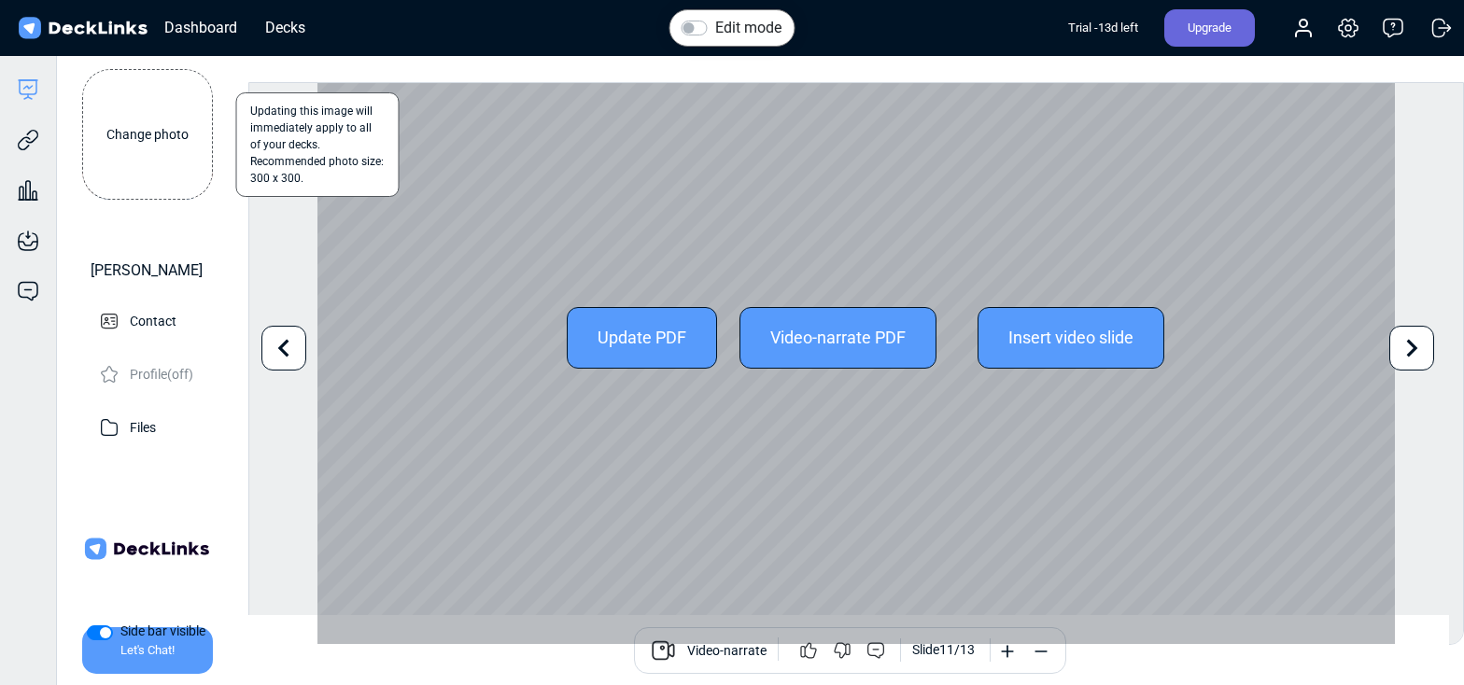
click at [1404, 352] on icon at bounding box center [1411, 347] width 35 height 35
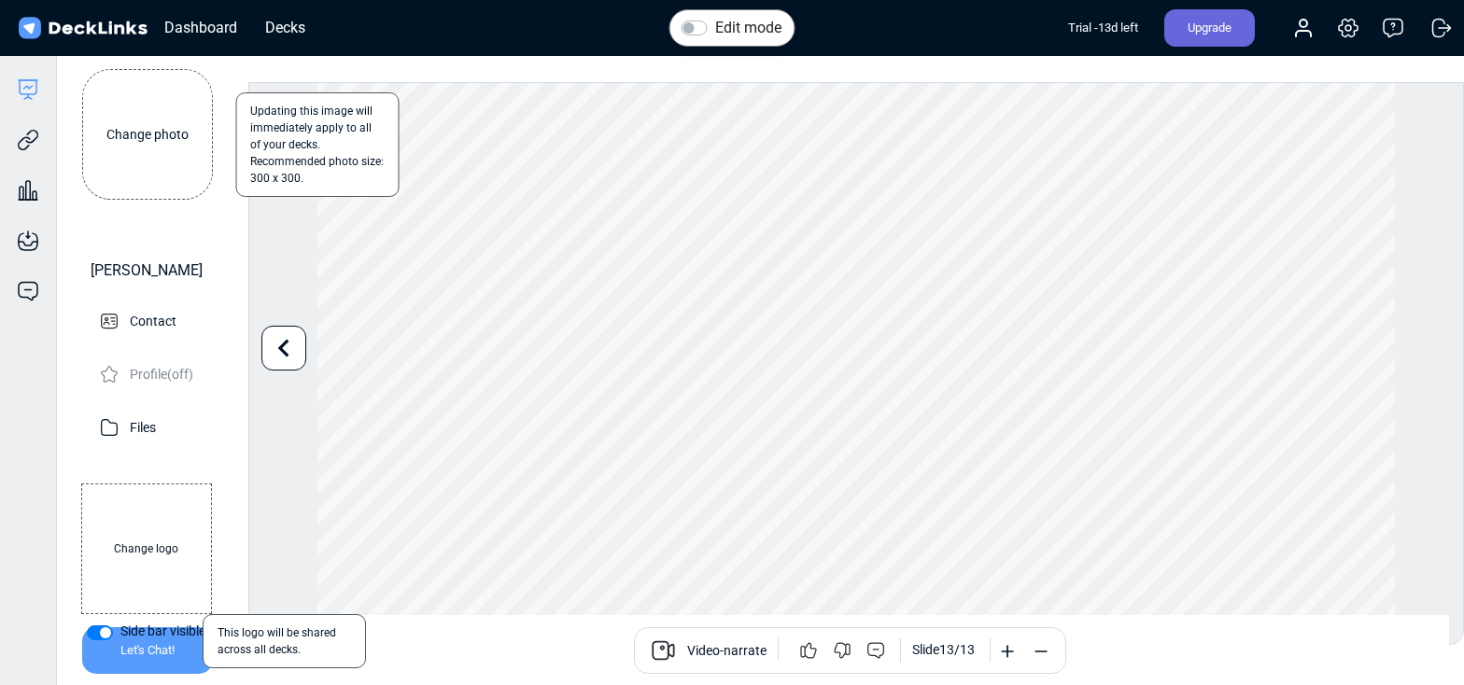
click at [163, 513] on label "Change logo" at bounding box center [146, 549] width 131 height 131
click at [0, 0] on input "Change logo" at bounding box center [0, 0] width 0 height 0
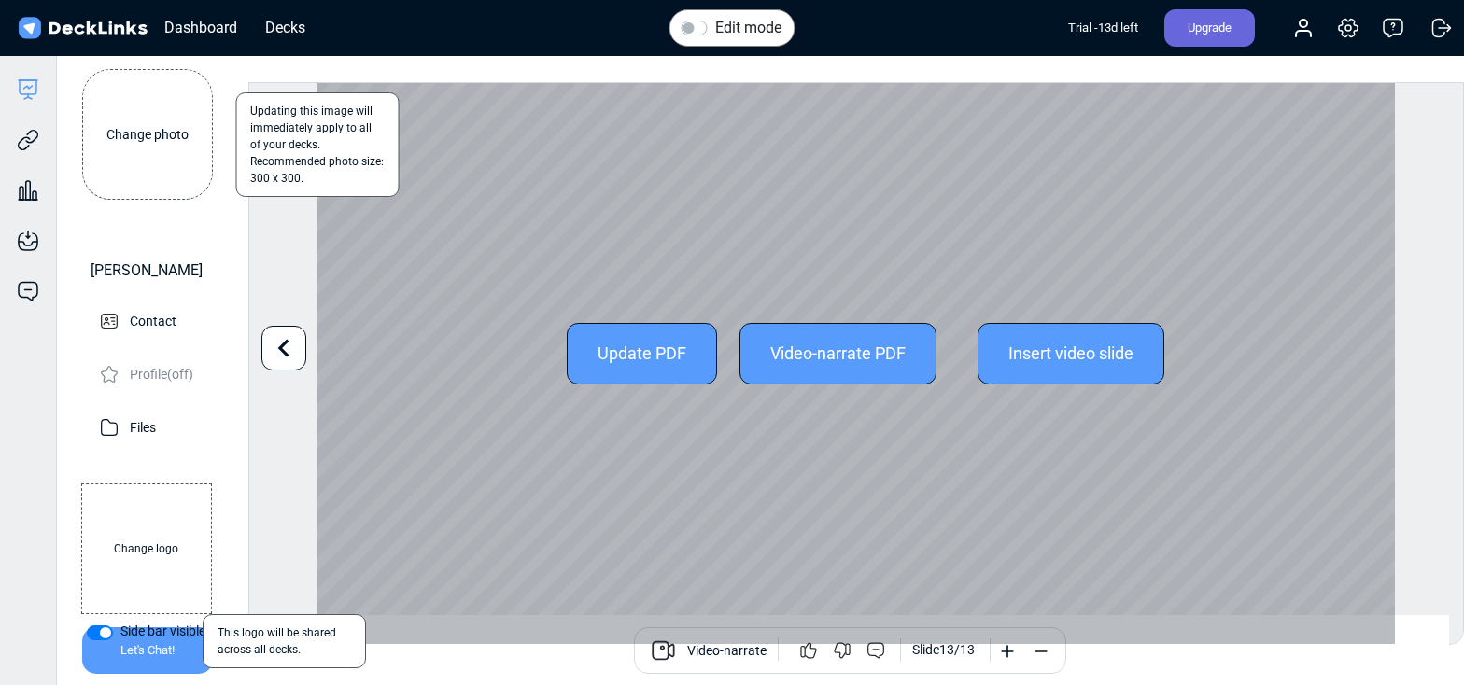
scroll to position [37, 0]
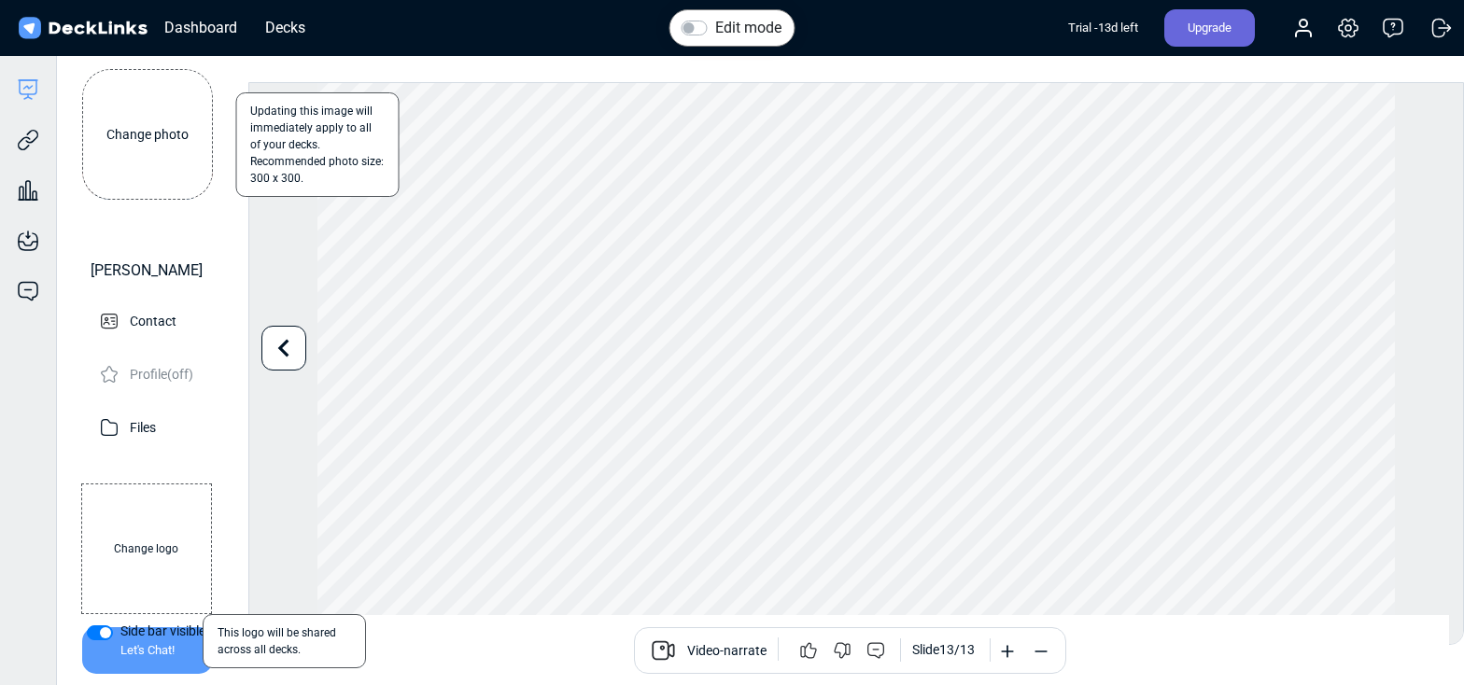
click at [189, 521] on label "Change logo" at bounding box center [146, 549] width 131 height 131
click at [0, 0] on input "Change logo" at bounding box center [0, 0] width 0 height 0
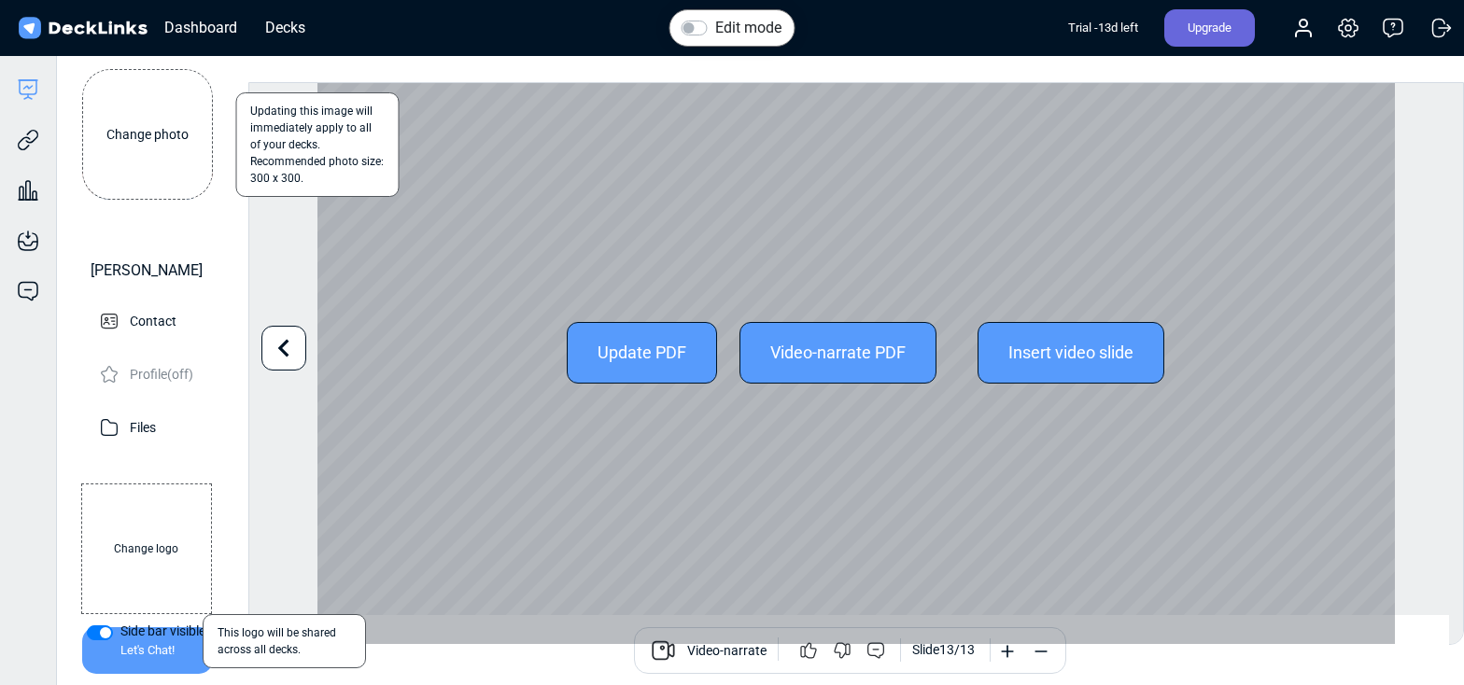
scroll to position [40, 0]
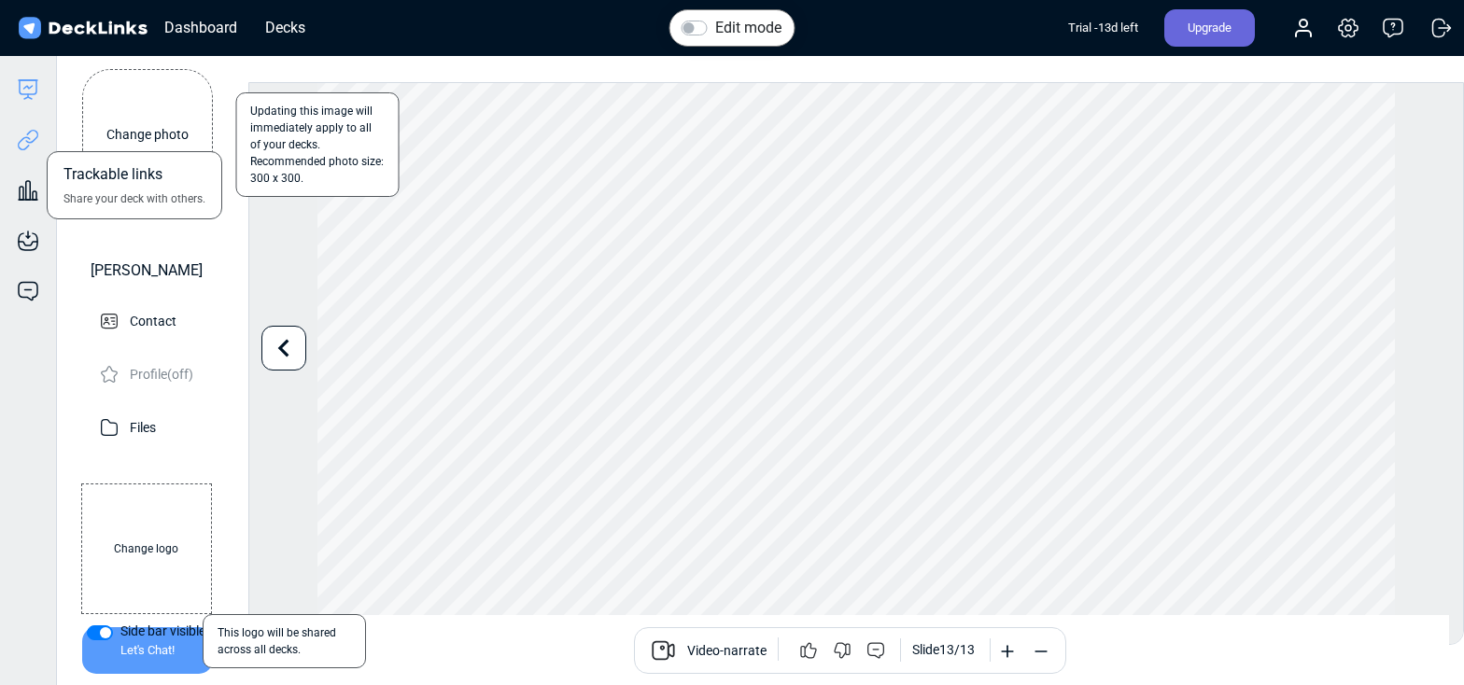
click at [20, 146] on icon at bounding box center [28, 140] width 22 height 22
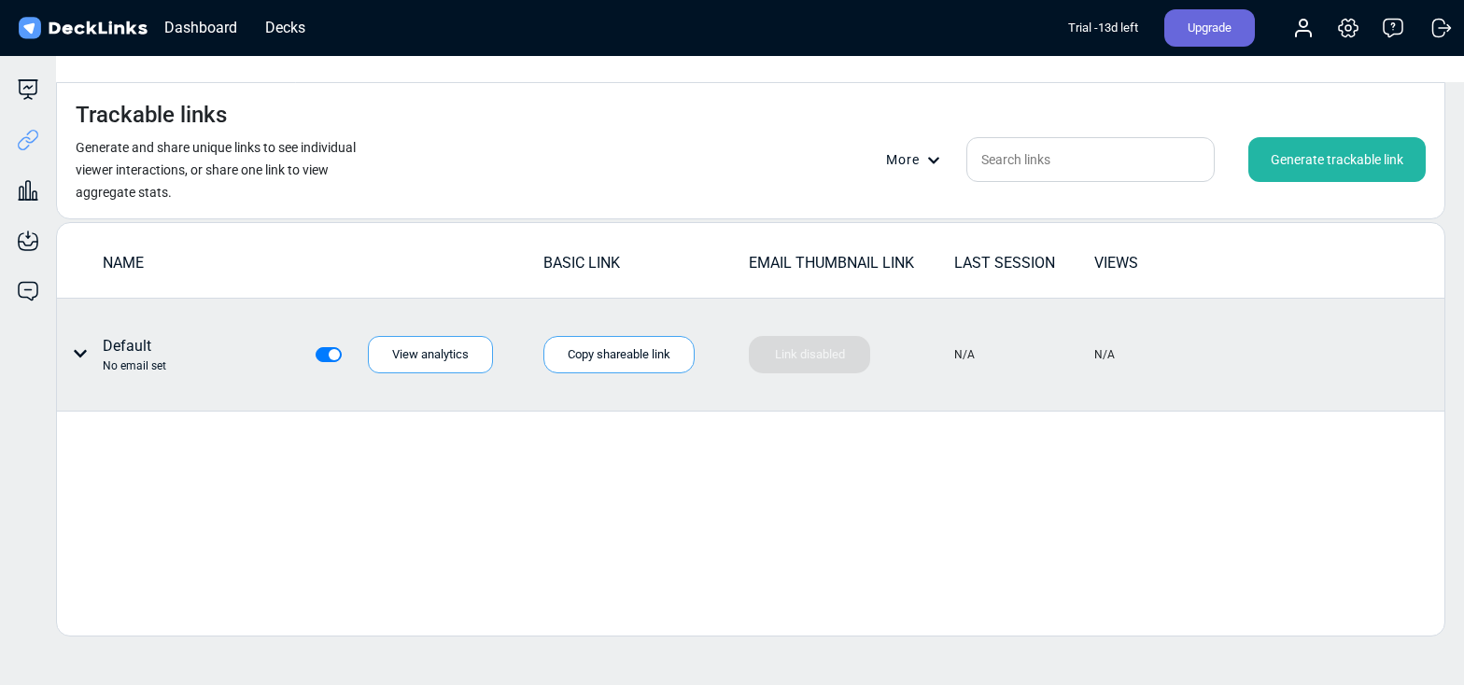
click at [791, 252] on tr "NAME BASIC LINK EMAIL THUMBNAIL LINK LAST SESSION VIEWS" at bounding box center [750, 270] width 1387 height 57
click at [773, 336] on div "Link disabled Your thumbnail link is being generated!" at bounding box center [809, 354] width 121 height 37
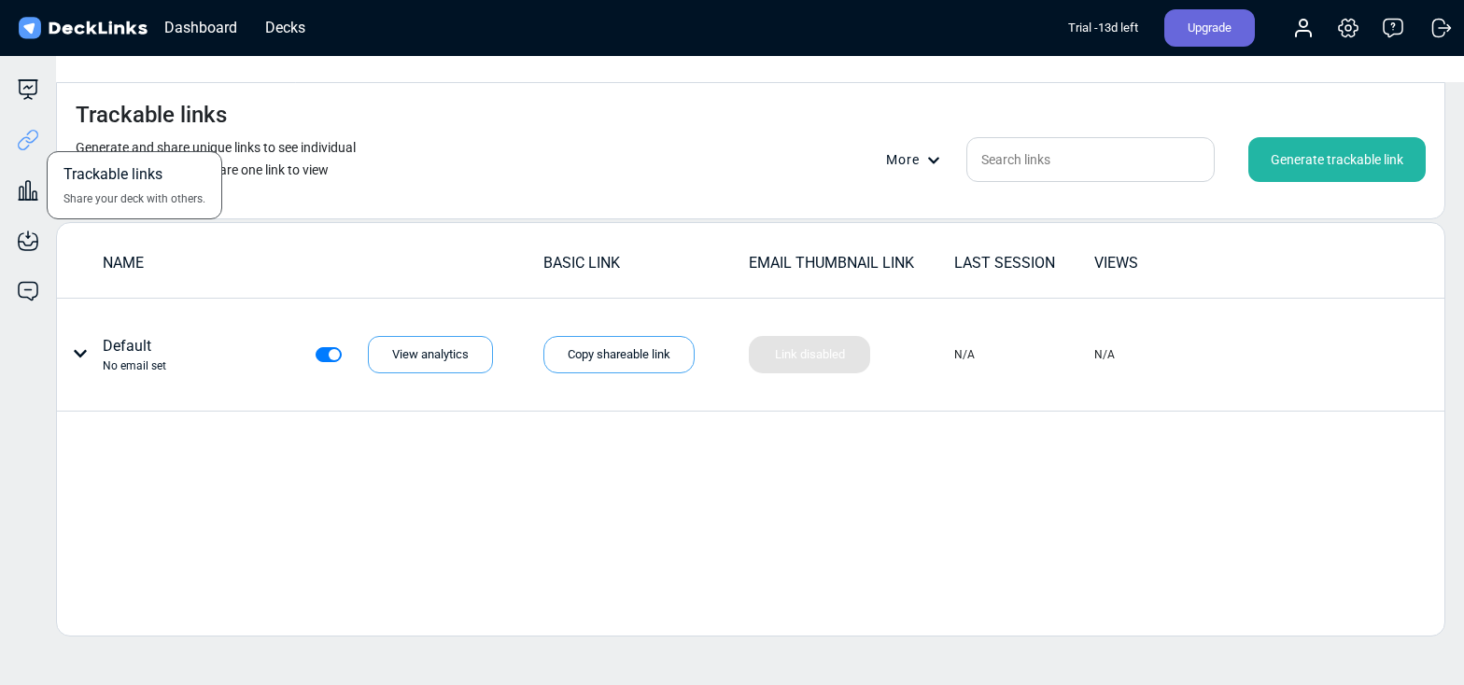
click at [32, 120] on div "Trackable links Share your deck with others." at bounding box center [28, 126] width 56 height 50
click at [23, 78] on icon at bounding box center [28, 89] width 22 height 22
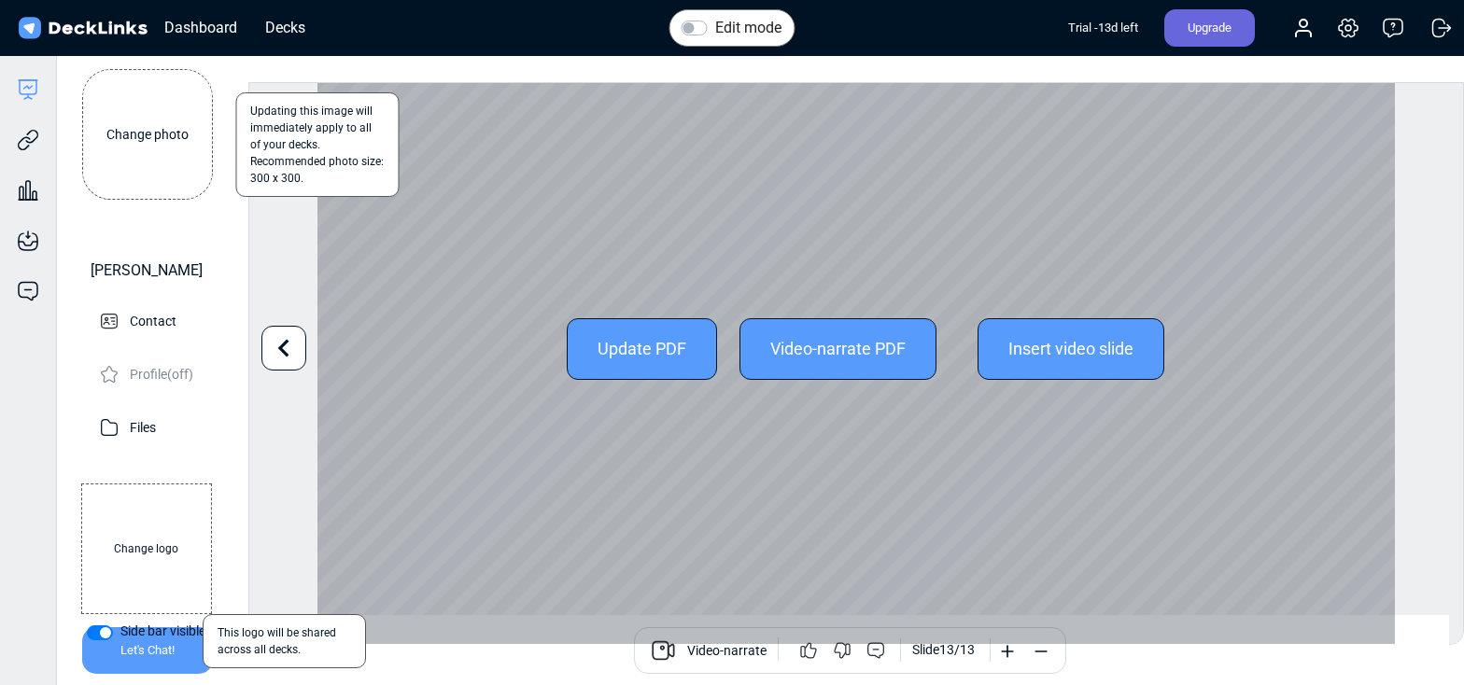
click at [271, 361] on icon at bounding box center [283, 347] width 35 height 35
click at [280, 358] on icon at bounding box center [283, 347] width 35 height 35
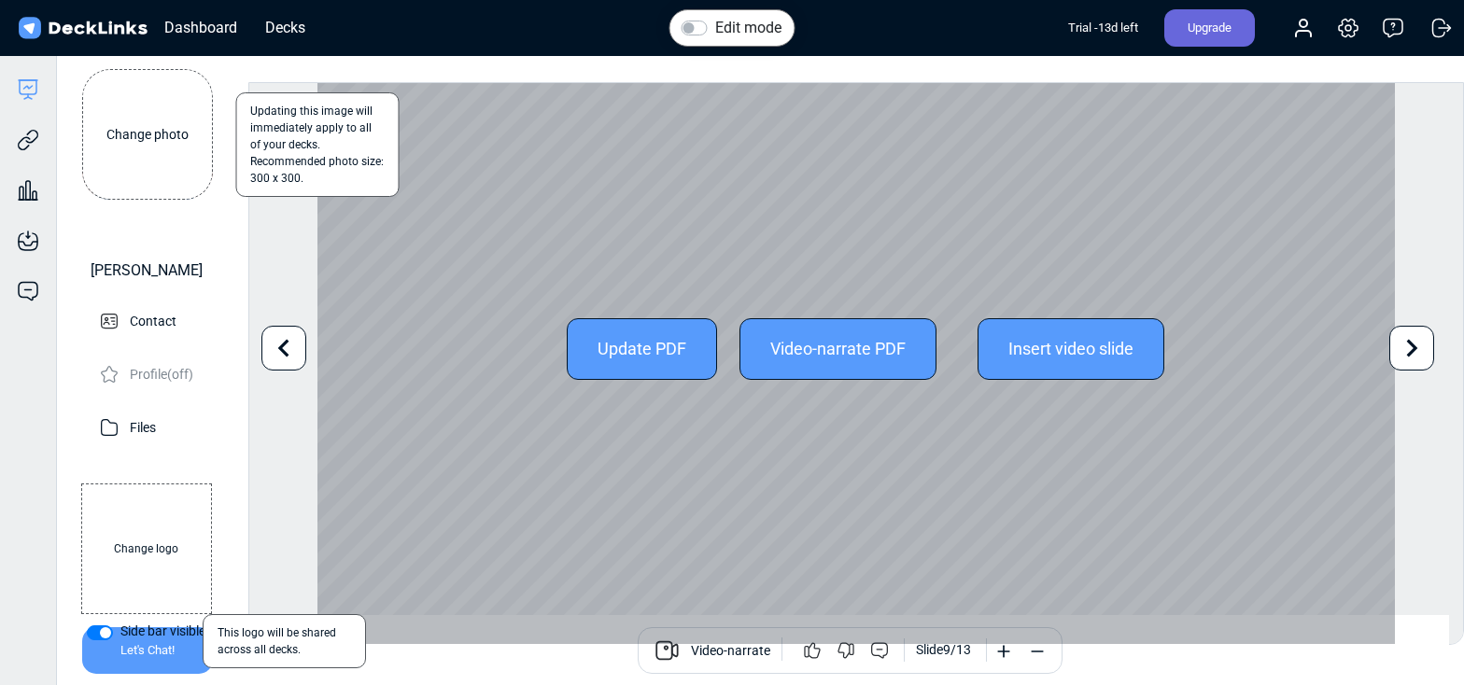
click at [280, 358] on icon at bounding box center [283, 347] width 35 height 35
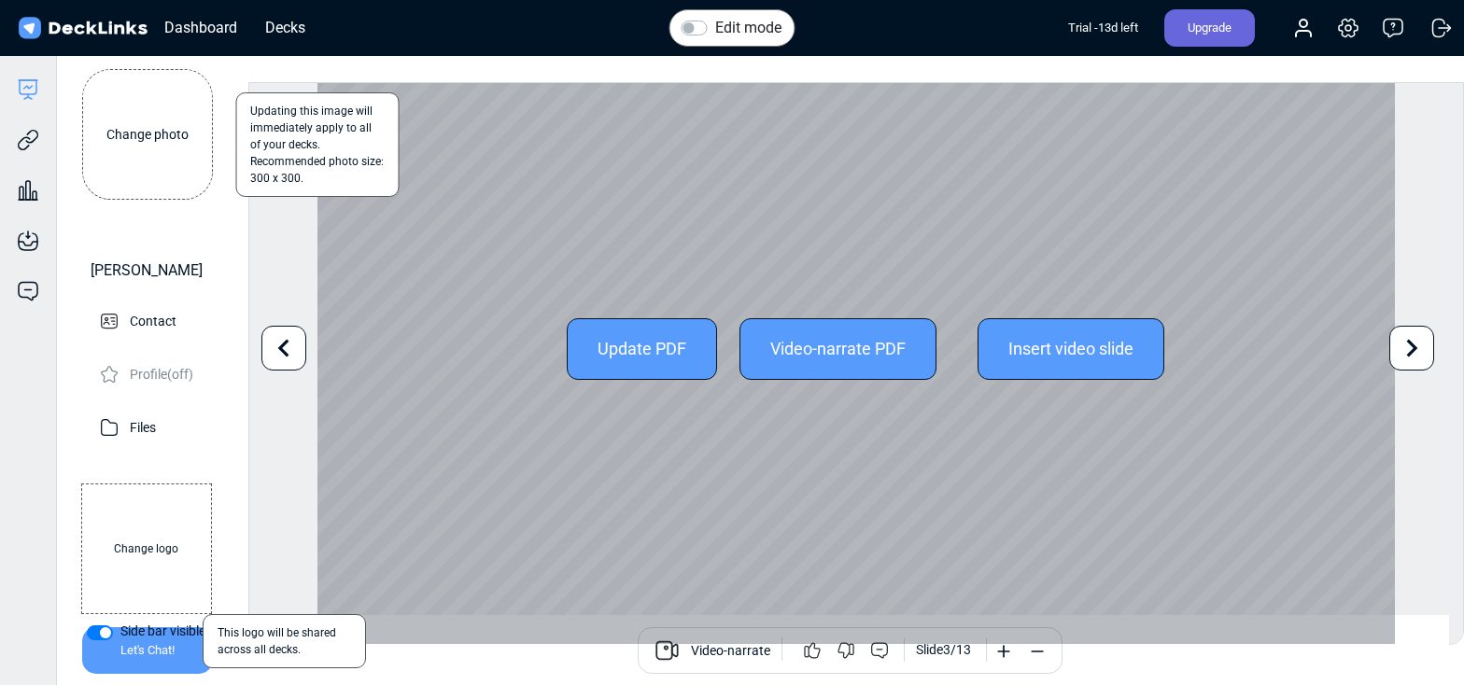
click at [280, 358] on icon at bounding box center [283, 347] width 35 height 35
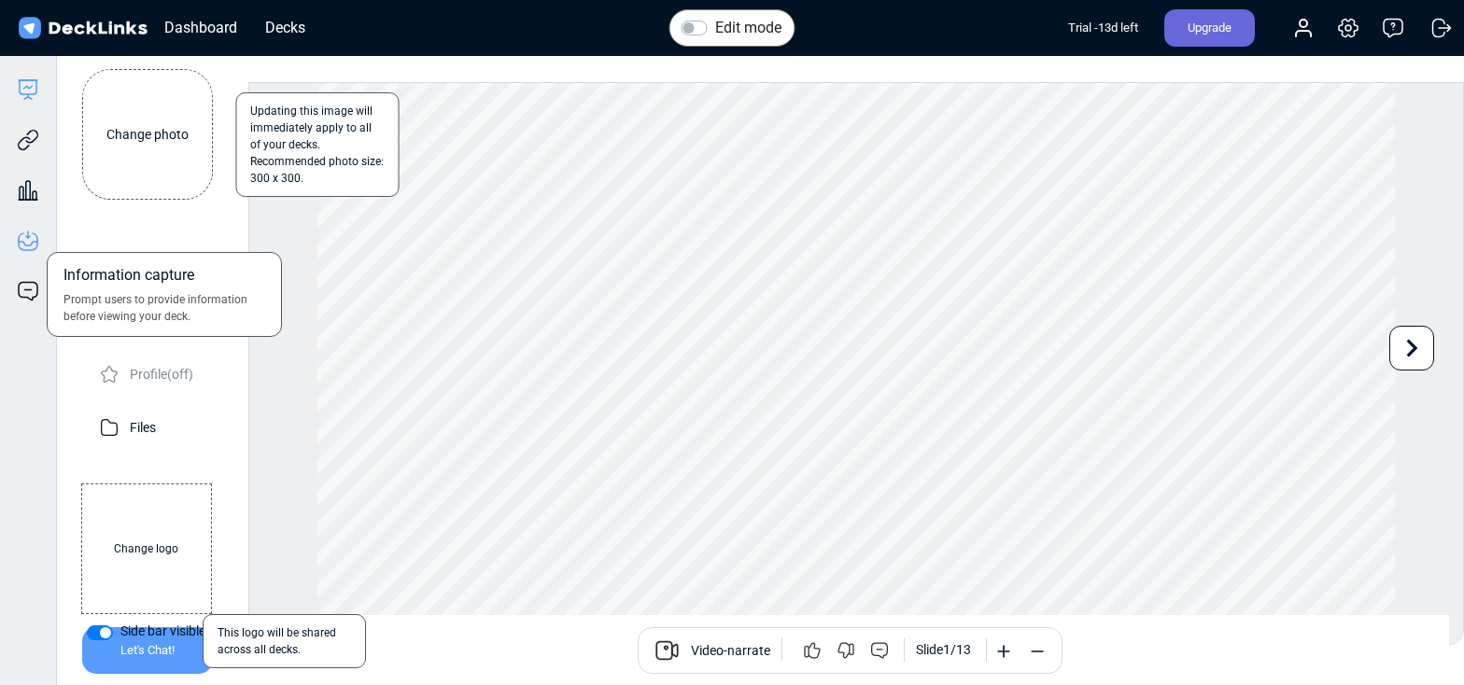
click at [26, 236] on icon at bounding box center [27, 237] width 2 height 2
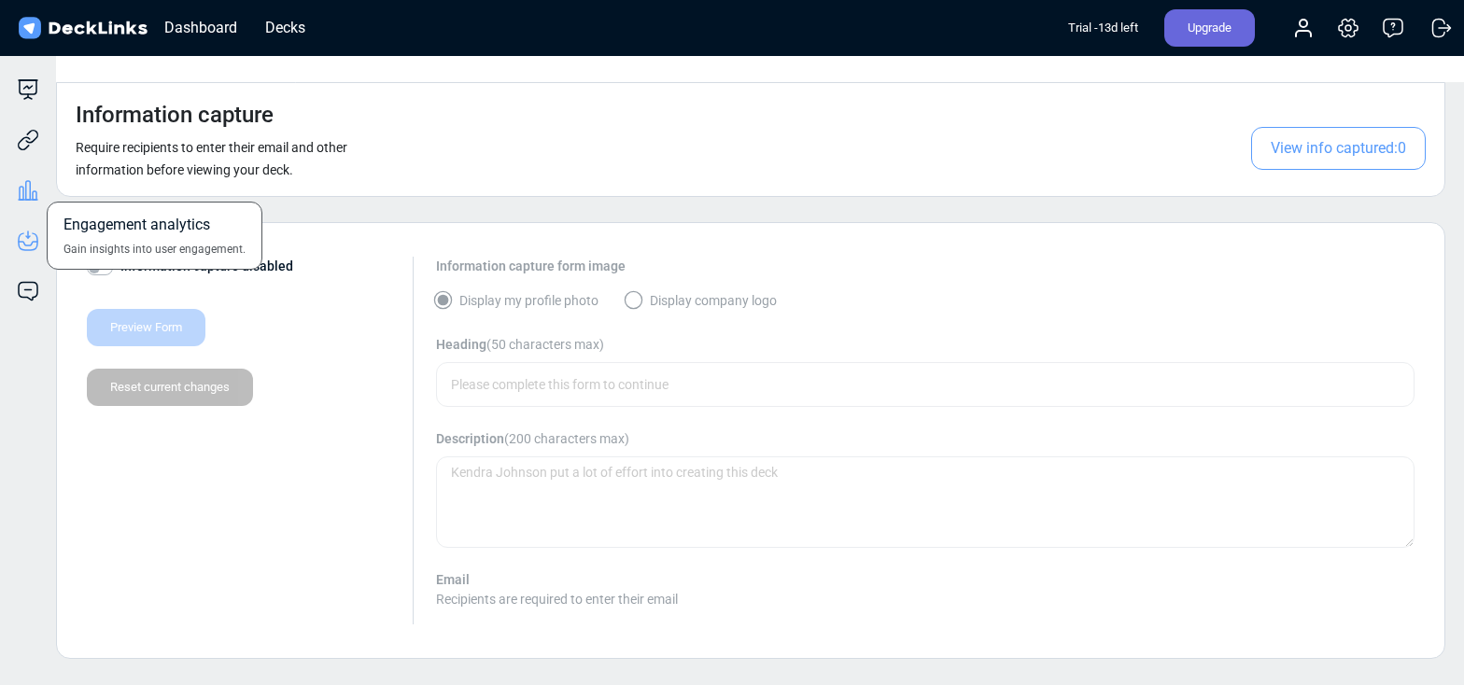
click at [31, 194] on icon at bounding box center [28, 190] width 22 height 22
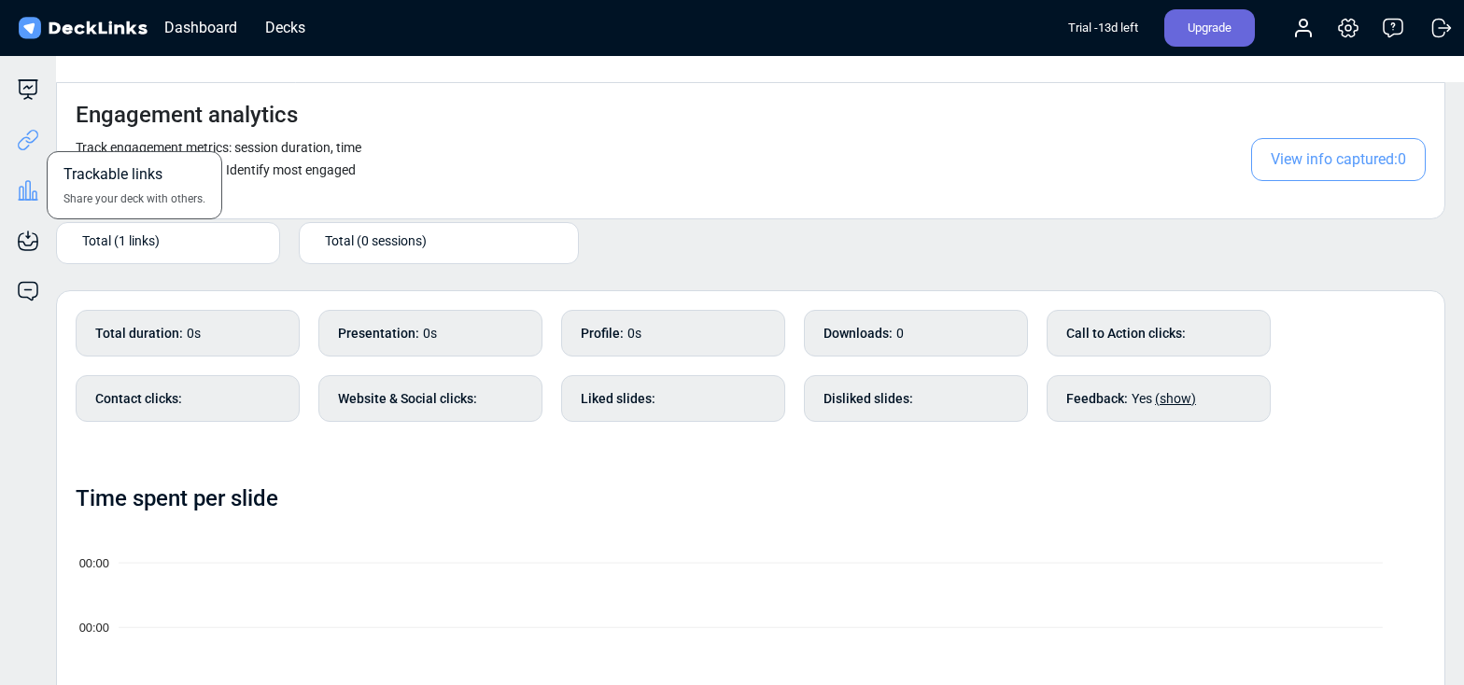
click at [29, 137] on icon at bounding box center [28, 140] width 22 height 22
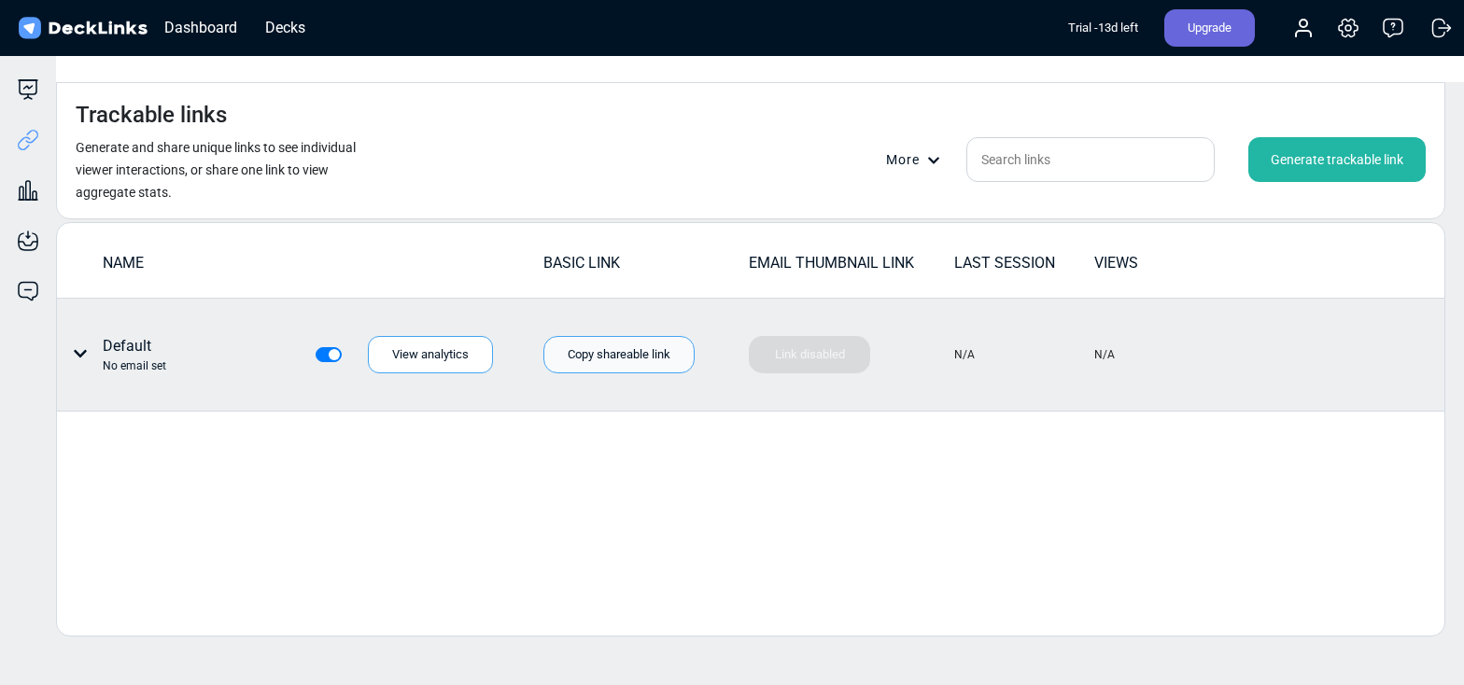
click at [610, 336] on div "Copy shareable link" at bounding box center [618, 354] width 151 height 37
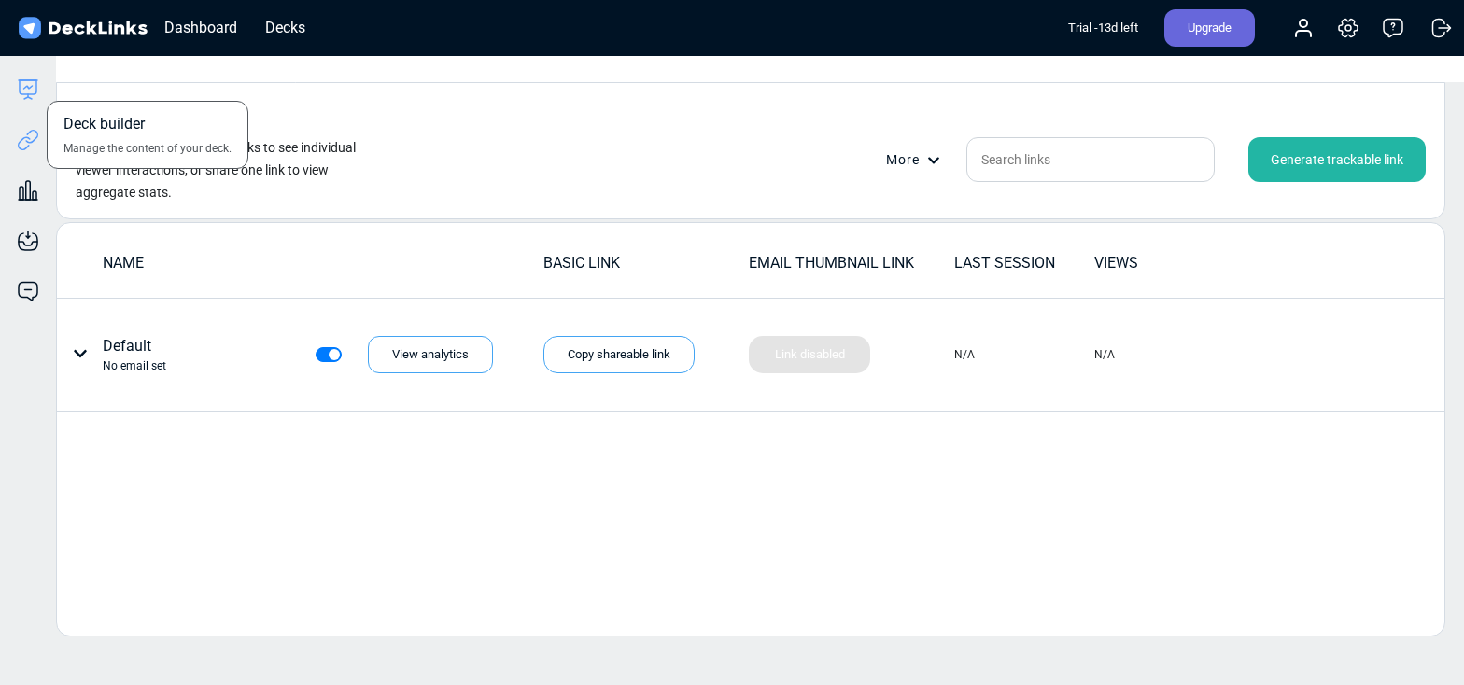
click at [21, 97] on icon at bounding box center [28, 89] width 22 height 22
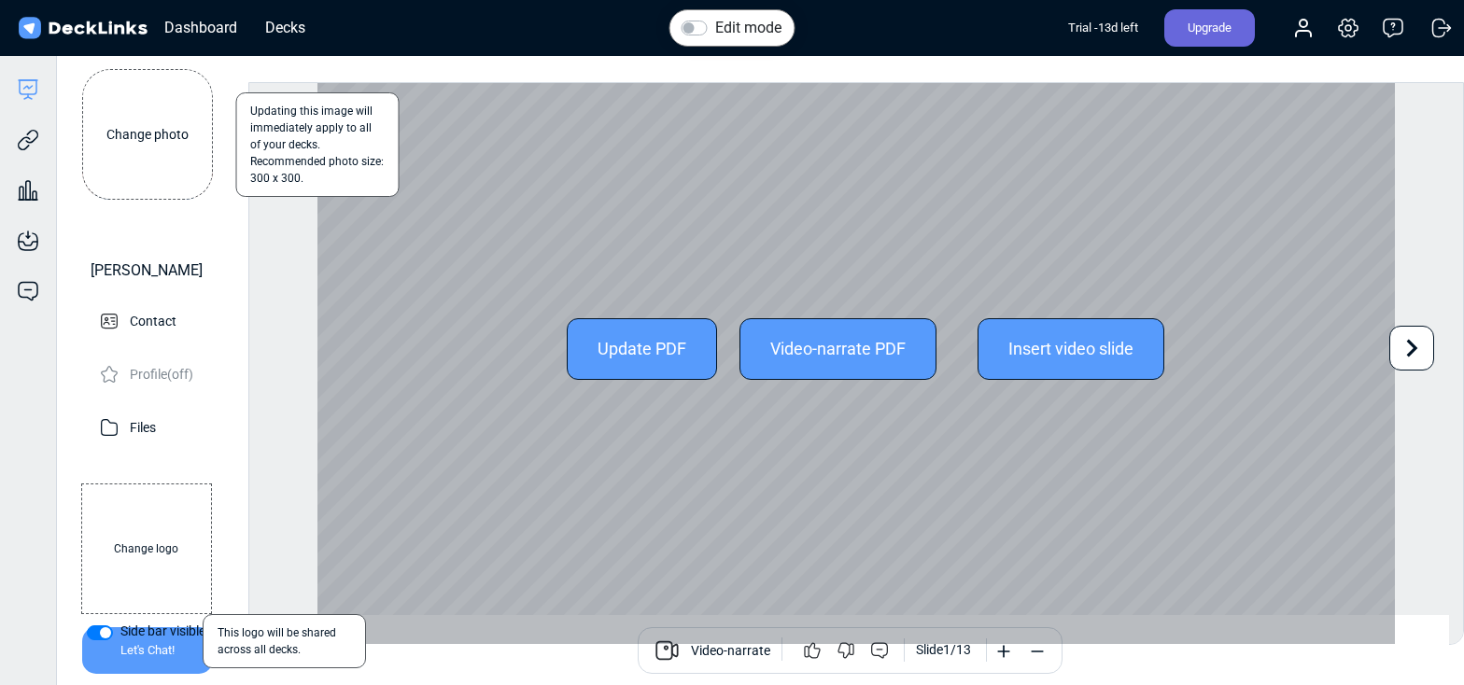
click at [658, 318] on div "Update PDF" at bounding box center [642, 349] width 150 height 62
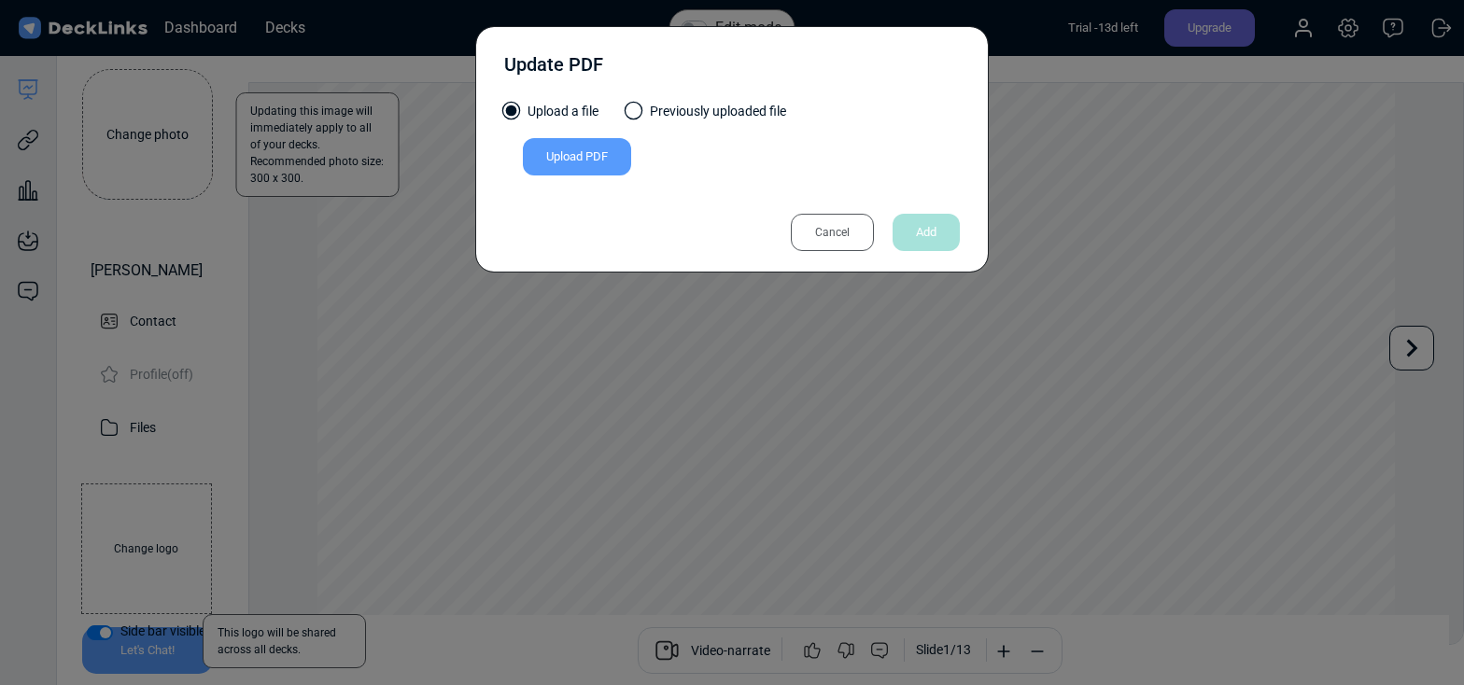
click at [611, 158] on div "Upload PDF" at bounding box center [577, 156] width 108 height 37
click at [0, 0] on input "Upload PDF" at bounding box center [0, 0] width 0 height 0
click at [560, 155] on div "Upload PDF" at bounding box center [577, 156] width 108 height 37
click at [0, 0] on input "Upload PDF" at bounding box center [0, 0] width 0 height 0
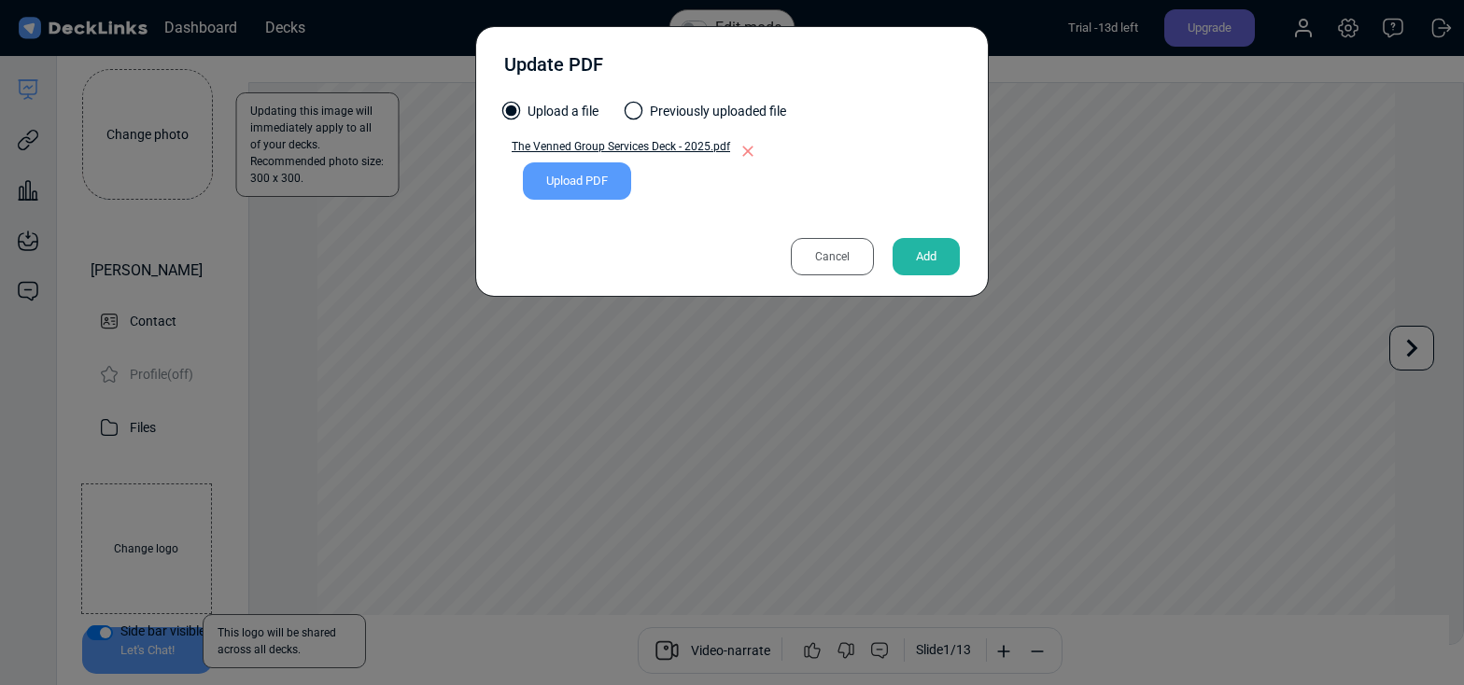
click at [939, 260] on div "Add" at bounding box center [926, 256] width 67 height 37
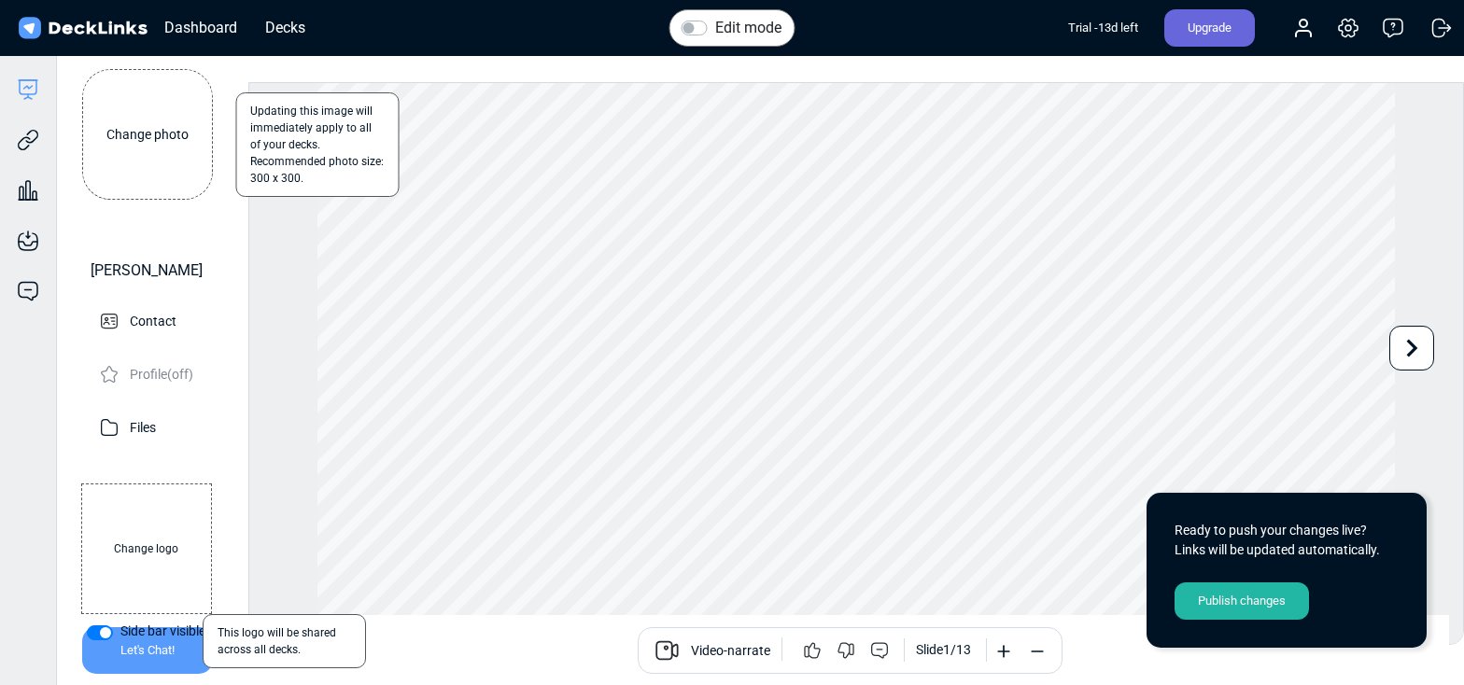
click at [957, 650] on div "Slide 1 / 13" at bounding box center [943, 650] width 55 height 20
click at [962, 649] on div "Slide 1 / 13" at bounding box center [943, 650] width 55 height 20
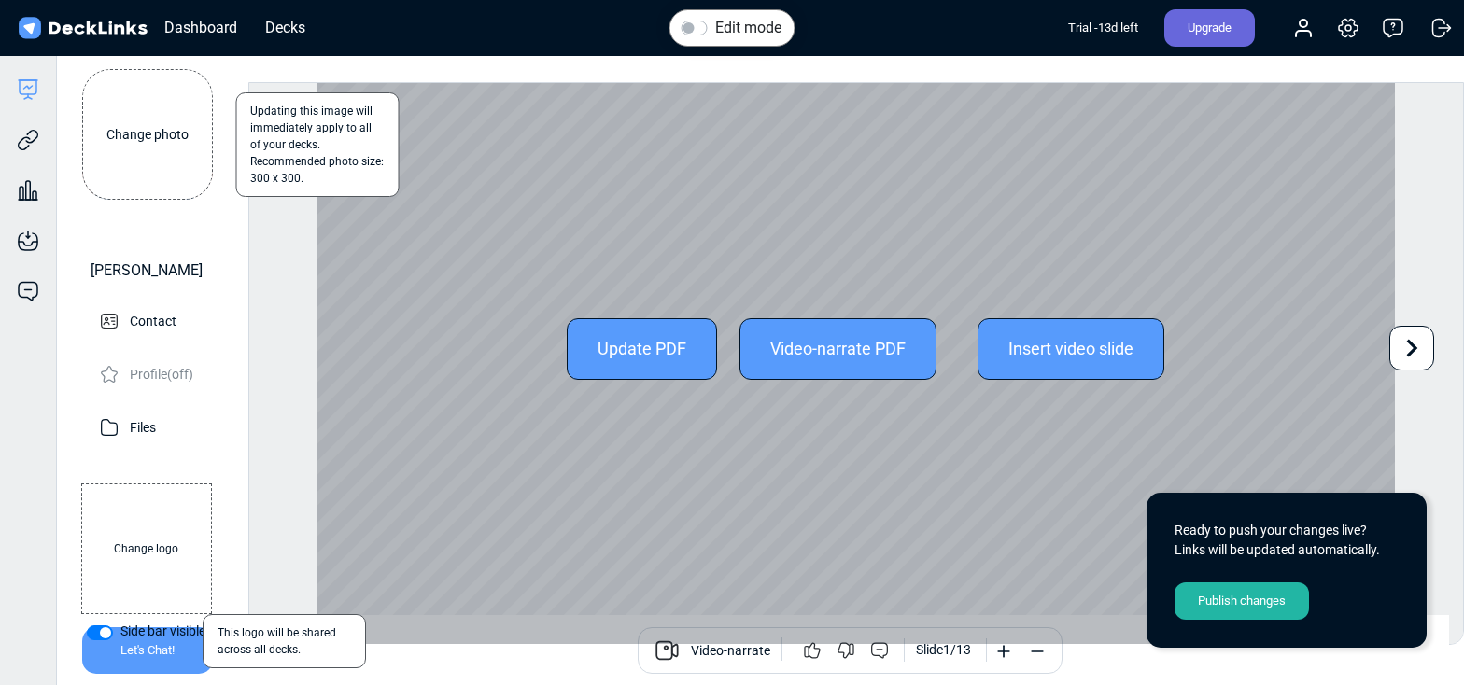
click at [1420, 357] on icon at bounding box center [1411, 347] width 35 height 35
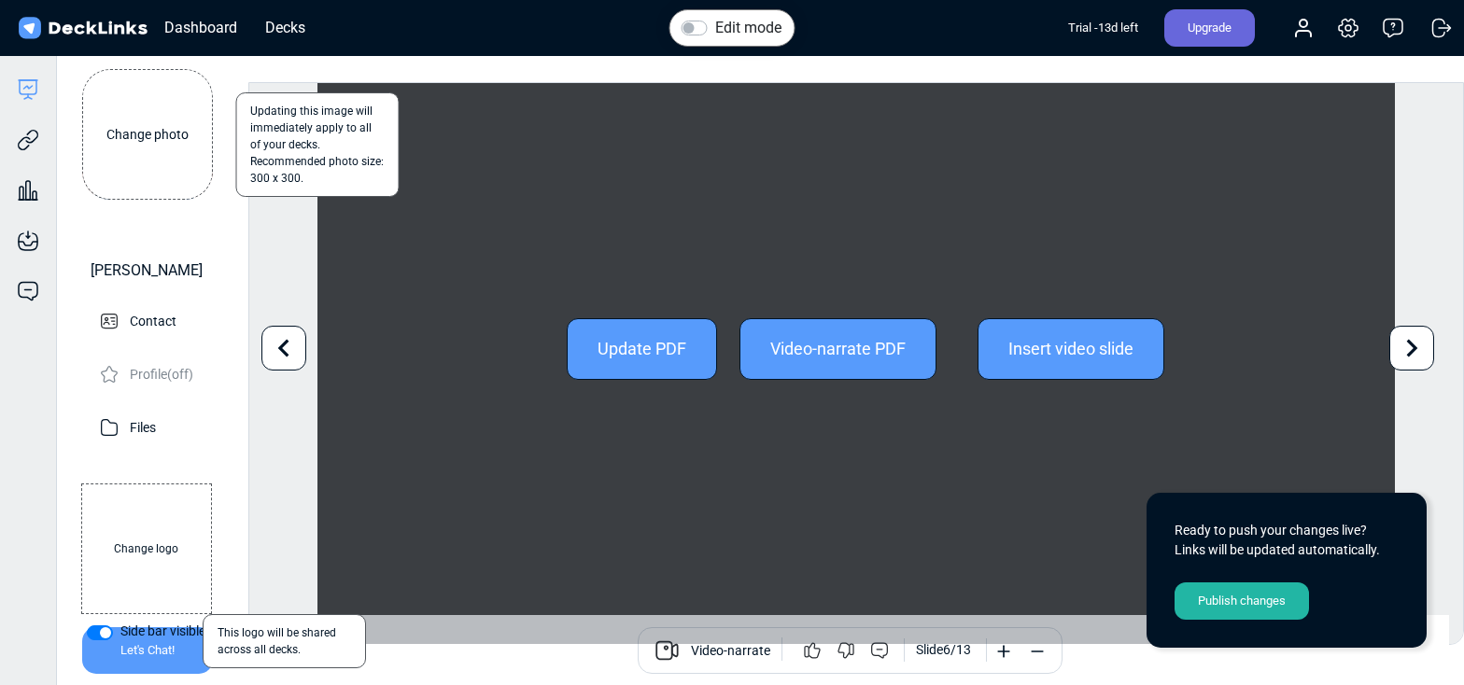
click at [1420, 357] on icon at bounding box center [1411, 347] width 35 height 35
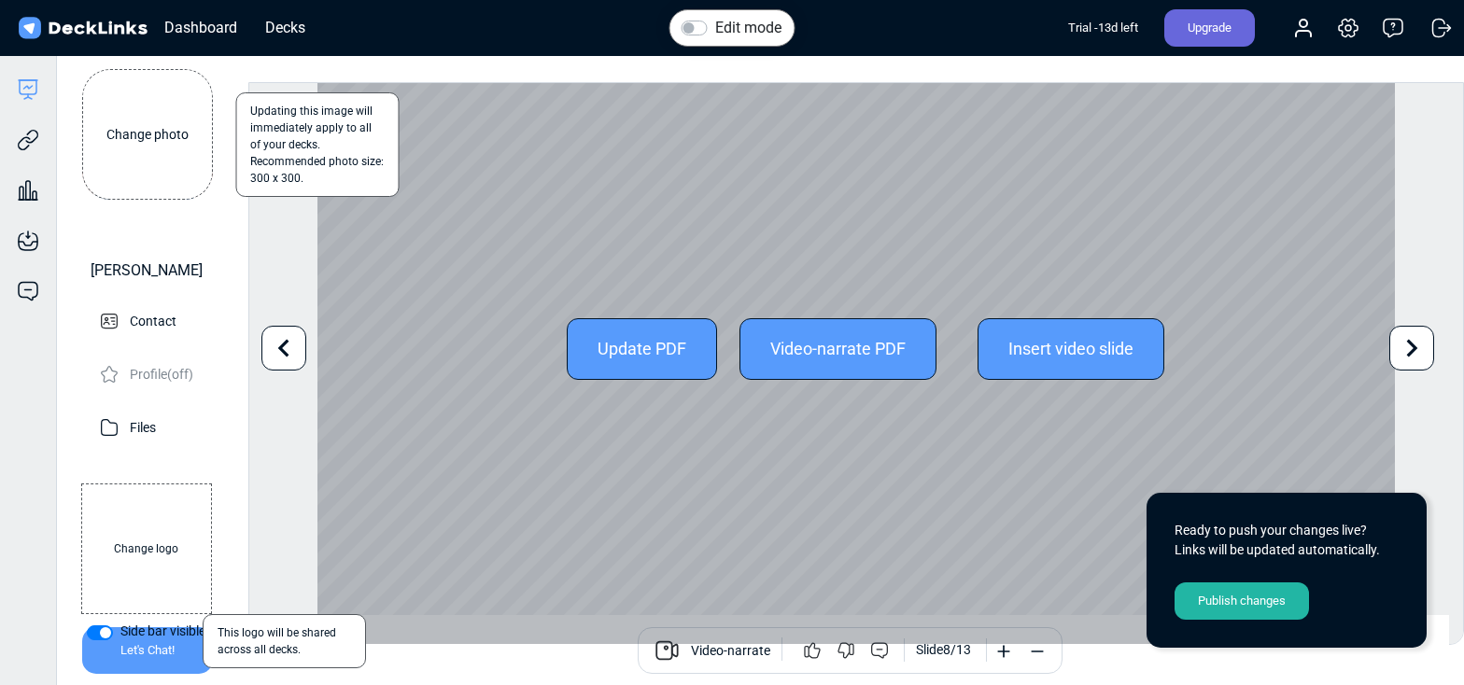
click at [1420, 357] on icon at bounding box center [1411, 347] width 35 height 35
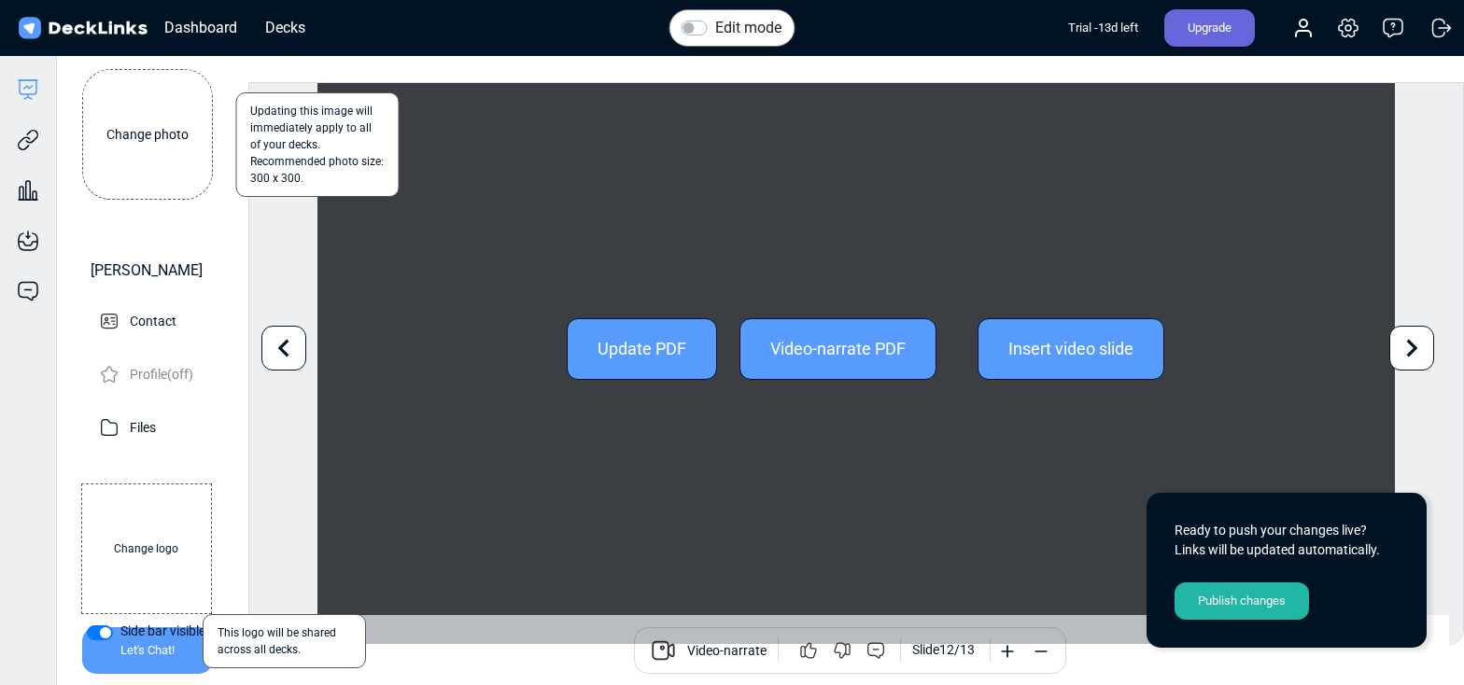
click at [1420, 357] on icon at bounding box center [1411, 347] width 35 height 35
click at [1420, 357] on div "Edit mode Change photo Updating this image will immediately apply to all of you…" at bounding box center [856, 363] width 1216 height 563
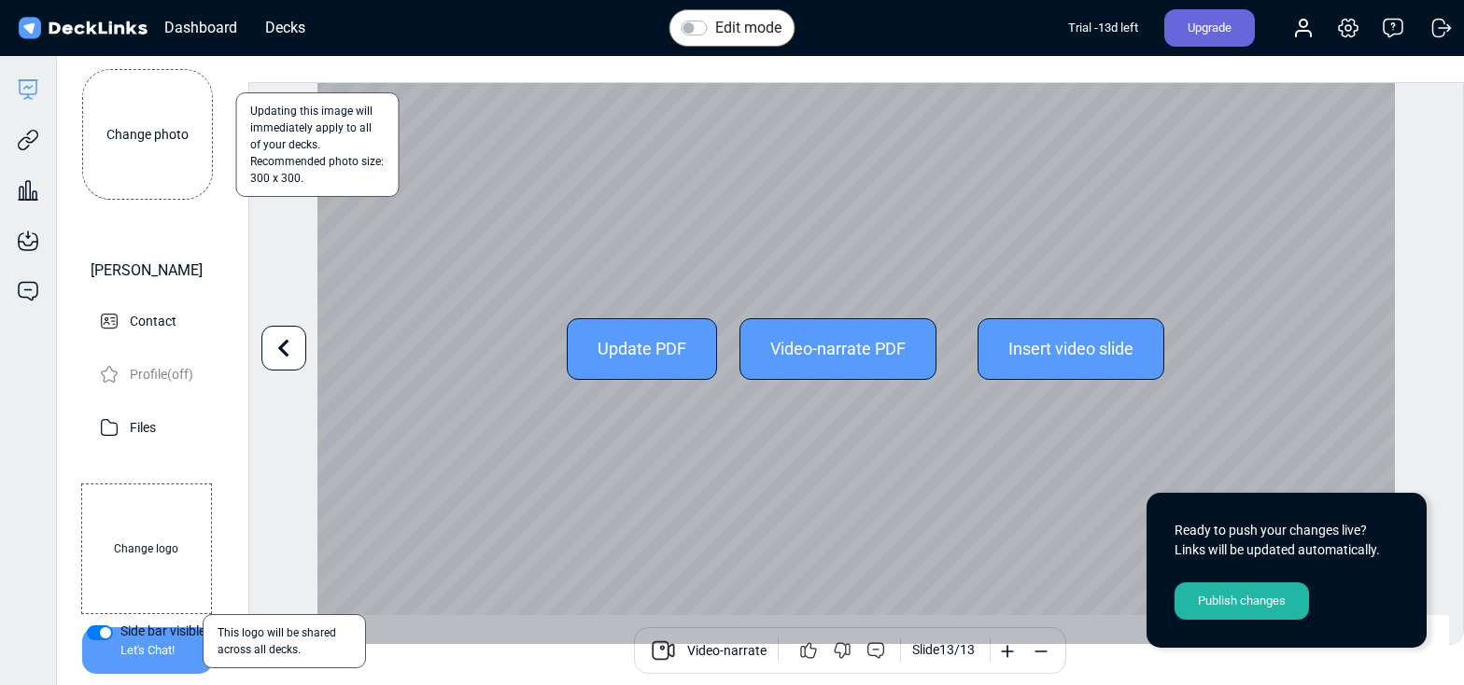
click at [542, 550] on div "Update PDF Video-narrate PDF Insert video slide" at bounding box center [856, 349] width 1078 height 612
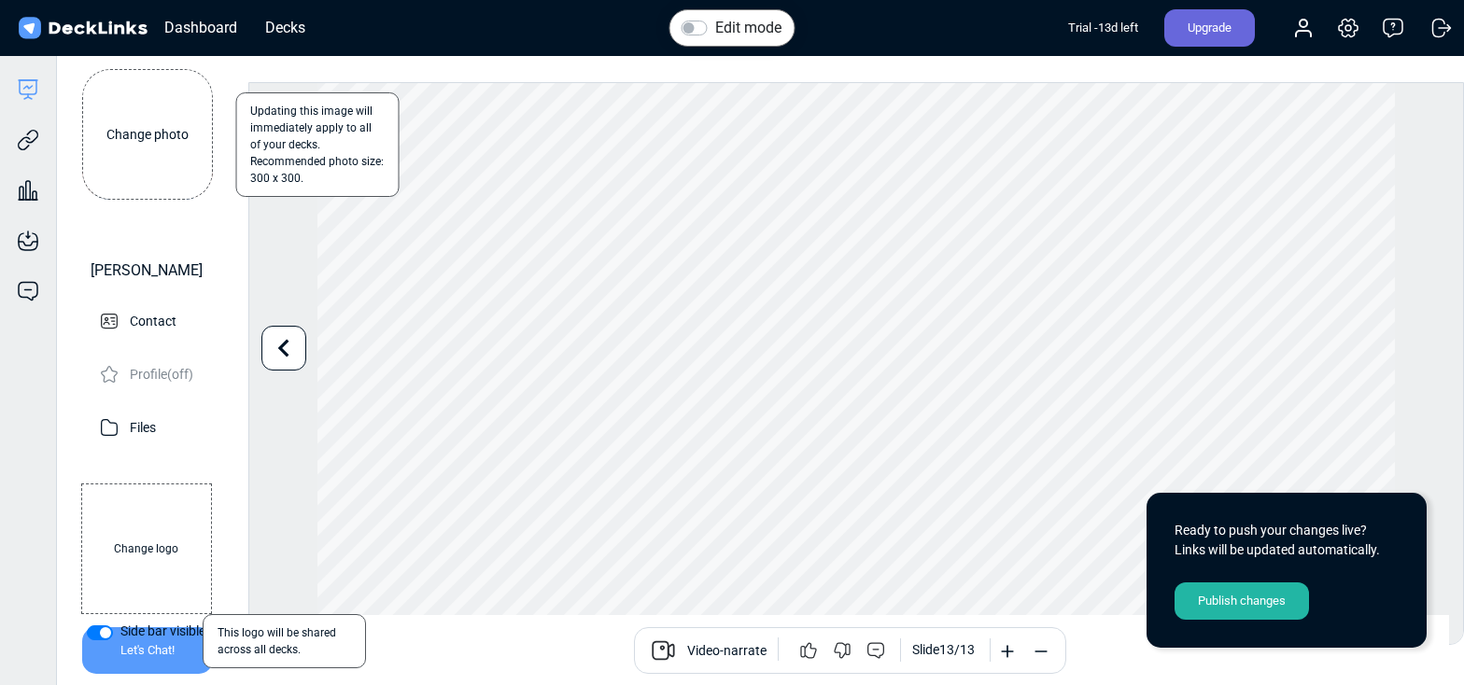
click at [1209, 607] on div "Publish changes" at bounding box center [1241, 601] width 134 height 37
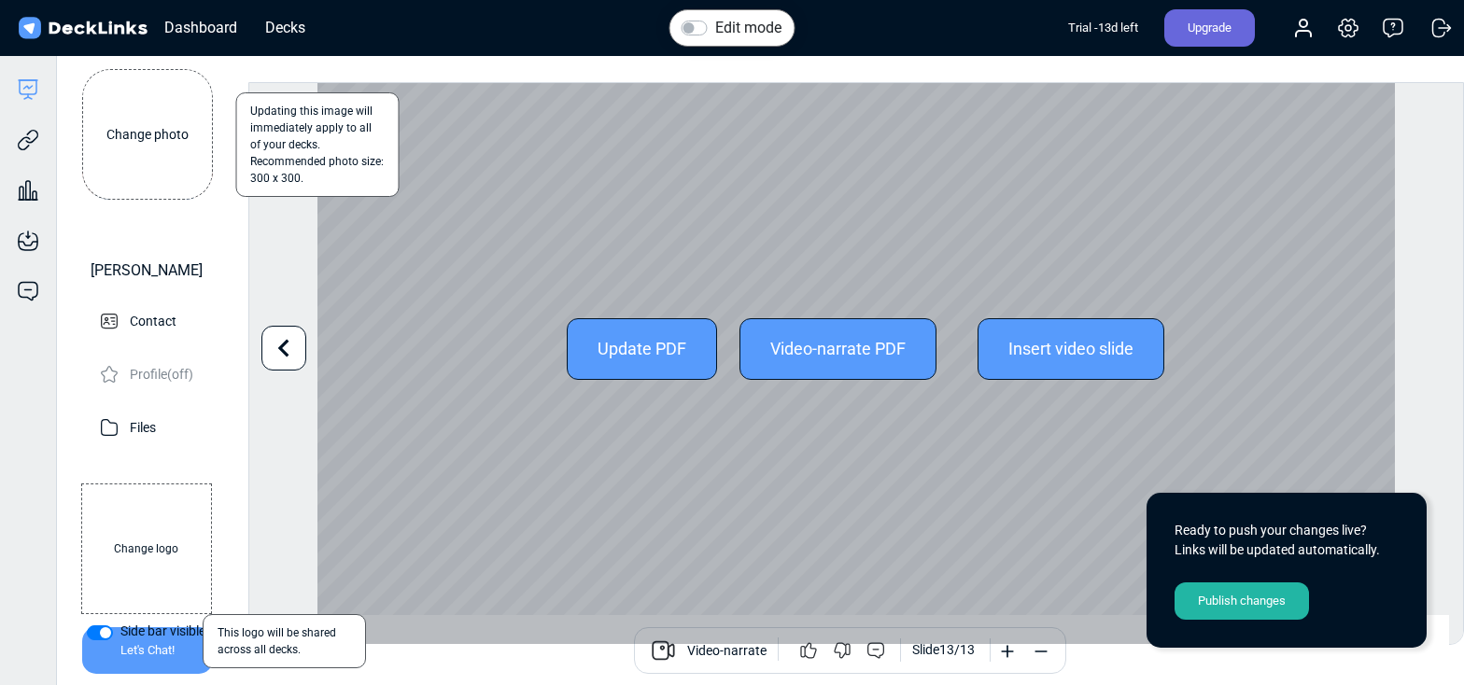
click at [315, 314] on div "Edit mode Change photo Updating this image will immediately apply to all of you…" at bounding box center [856, 363] width 1216 height 563
click at [652, 318] on div "Update PDF" at bounding box center [642, 349] width 150 height 62
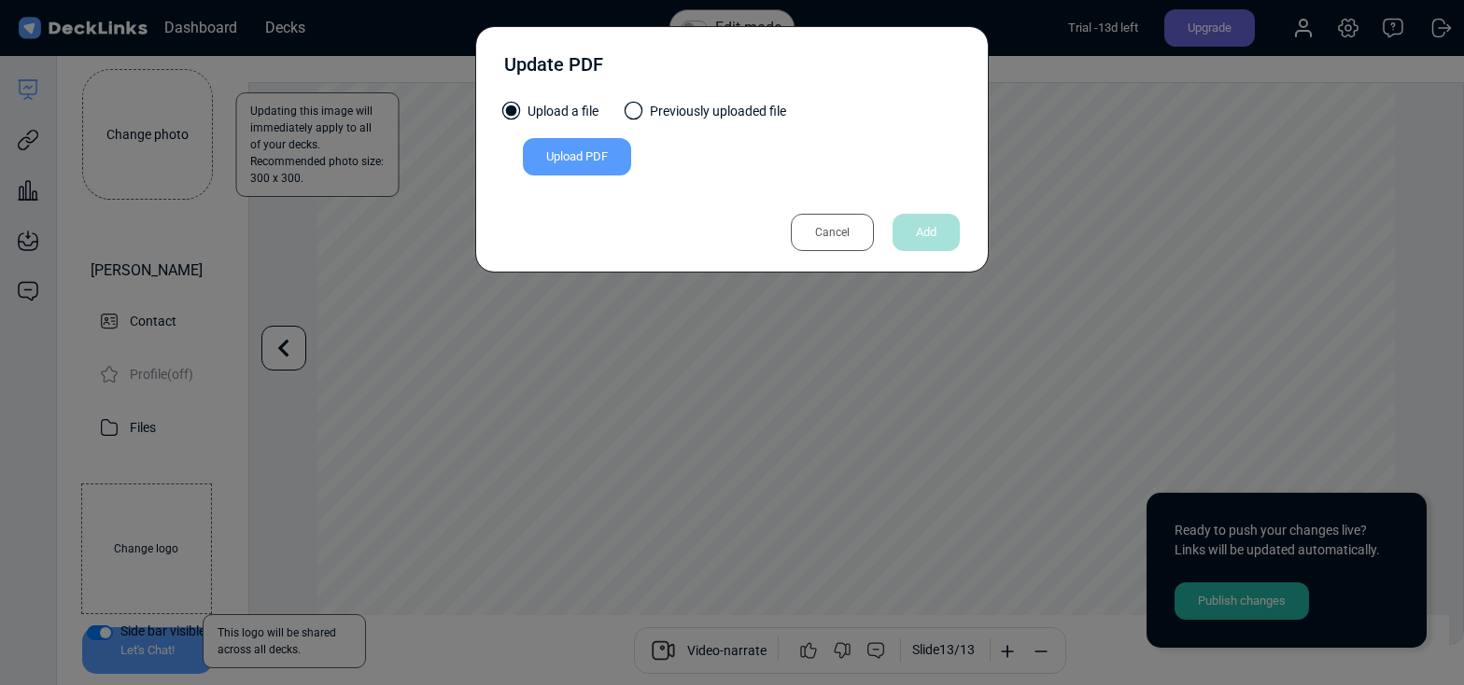
click at [568, 158] on div "Upload PDF" at bounding box center [577, 156] width 108 height 37
click at [0, 0] on input "Upload PDF" at bounding box center [0, 0] width 0 height 0
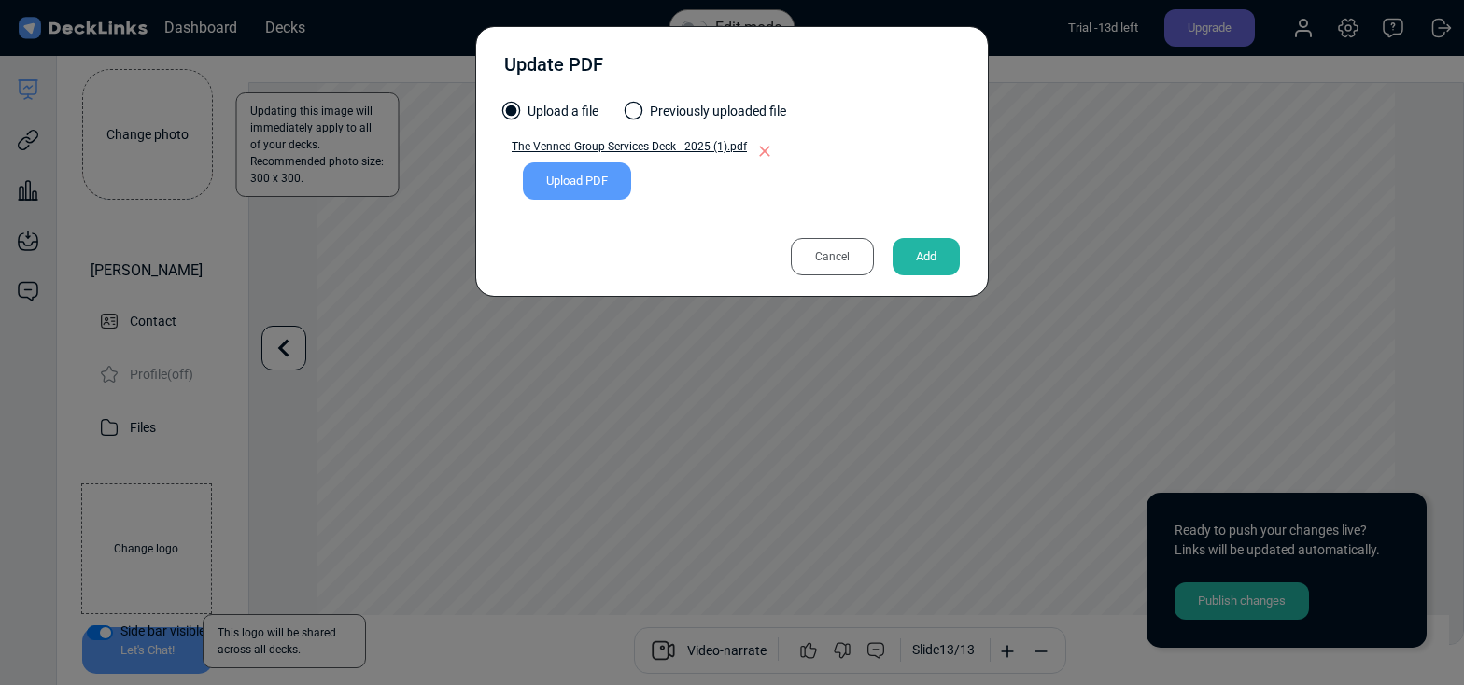
click at [922, 268] on div "Add" at bounding box center [926, 256] width 67 height 37
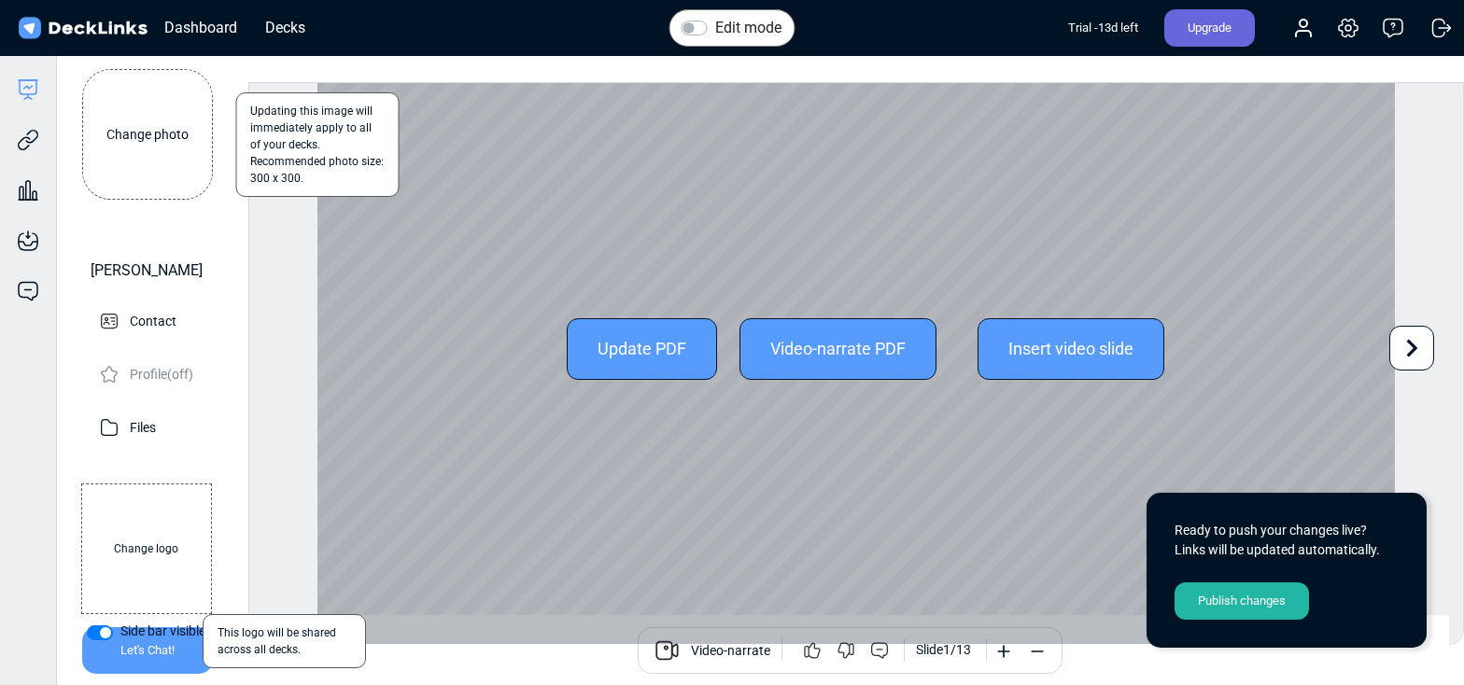
click at [1404, 349] on icon at bounding box center [1411, 347] width 35 height 35
click at [1405, 349] on icon at bounding box center [1411, 347] width 35 height 35
click at [1407, 348] on icon at bounding box center [1411, 347] width 35 height 35
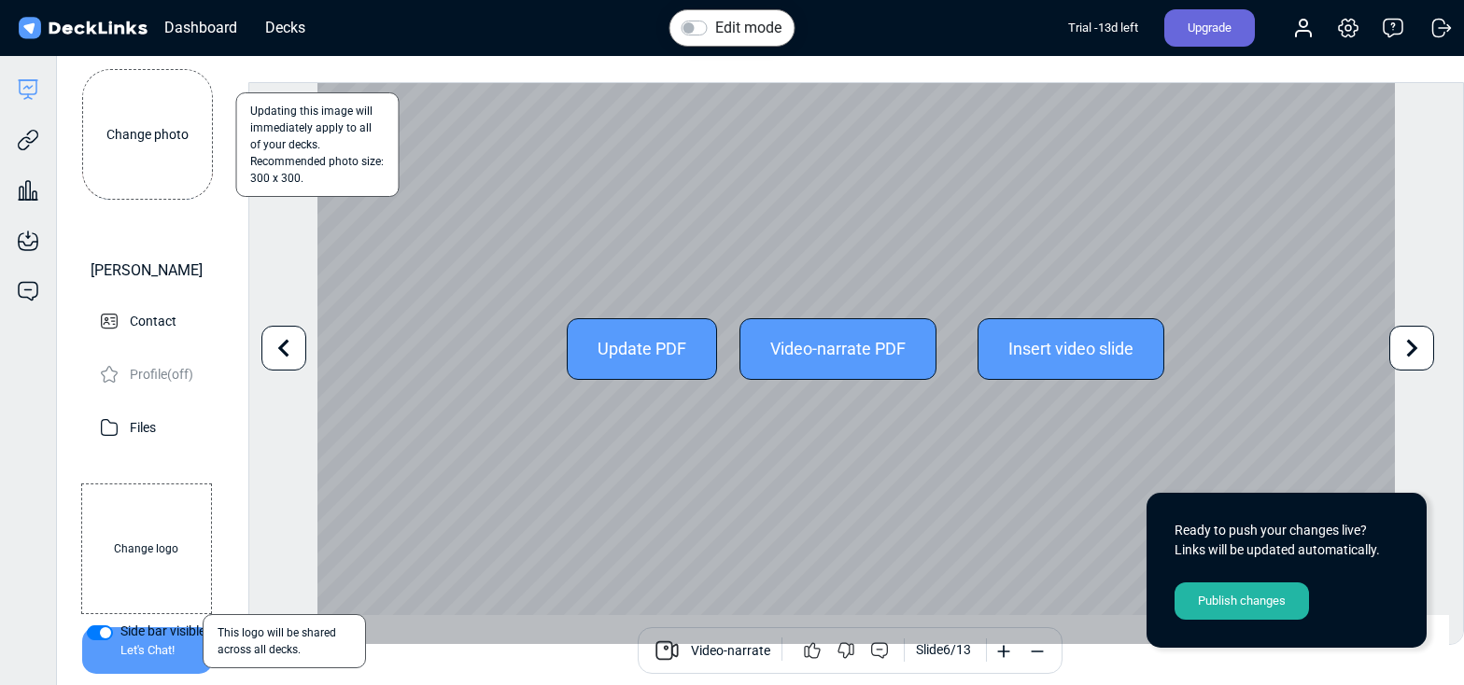
click at [1413, 348] on icon at bounding box center [1412, 349] width 11 height 18
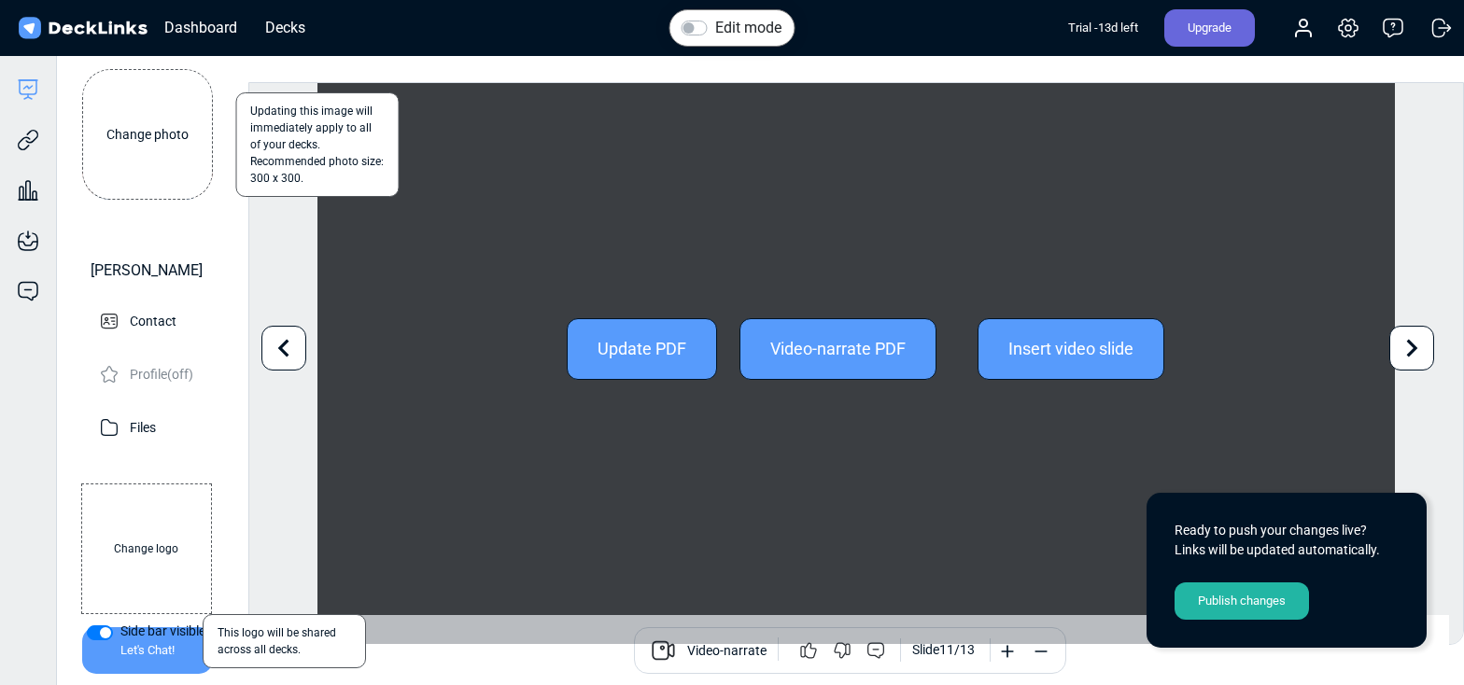
click at [1413, 348] on icon at bounding box center [1412, 349] width 11 height 18
click at [1415, 348] on icon at bounding box center [1412, 349] width 11 height 18
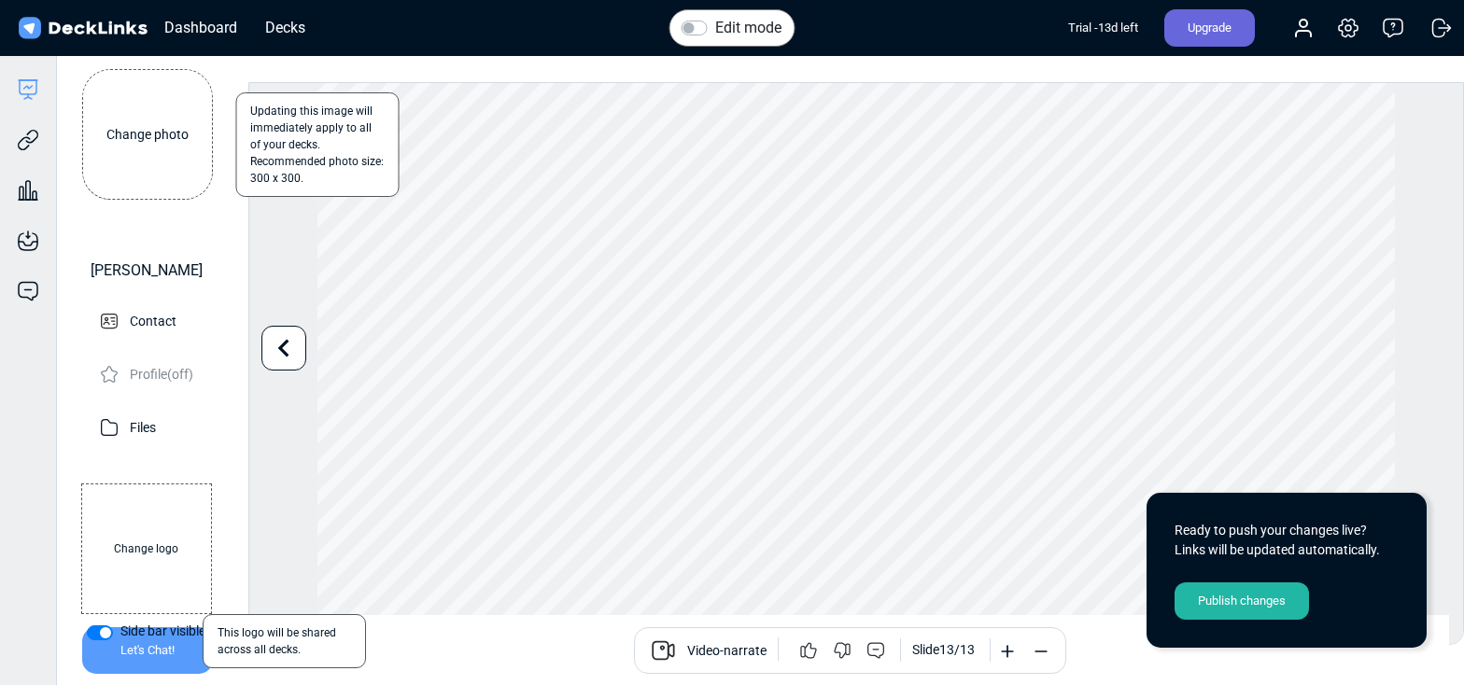
click at [1215, 604] on div "Publish changes" at bounding box center [1241, 601] width 134 height 37
click at [171, 486] on label "Change logo" at bounding box center [146, 549] width 131 height 131
click at [0, 0] on input "Change logo" at bounding box center [0, 0] width 0 height 0
click at [1188, 601] on div "Publish changes" at bounding box center [1241, 601] width 134 height 37
click at [28, 122] on div "Trackable links Share your deck with others." at bounding box center [28, 126] width 56 height 50
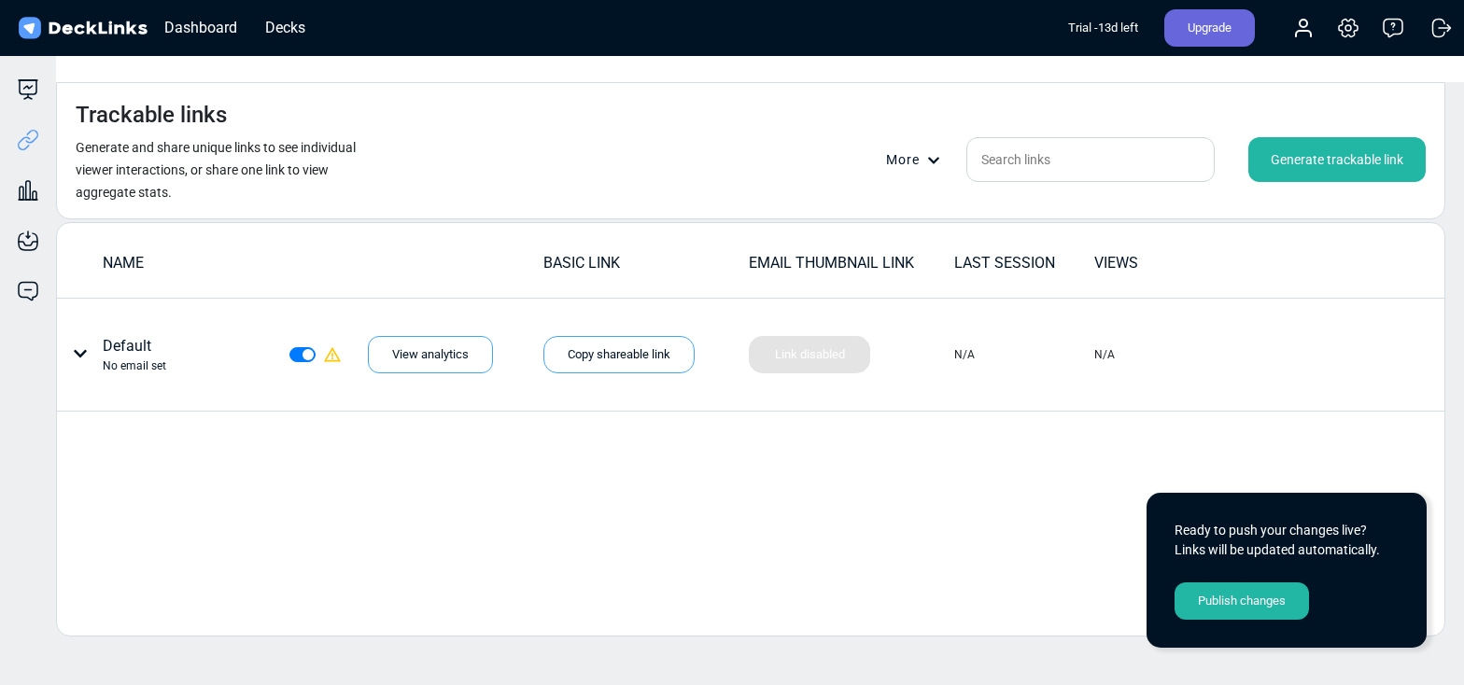
click at [1283, 606] on div "Publish changes" at bounding box center [1241, 601] width 134 height 37
click at [23, 92] on icon at bounding box center [28, 89] width 22 height 22
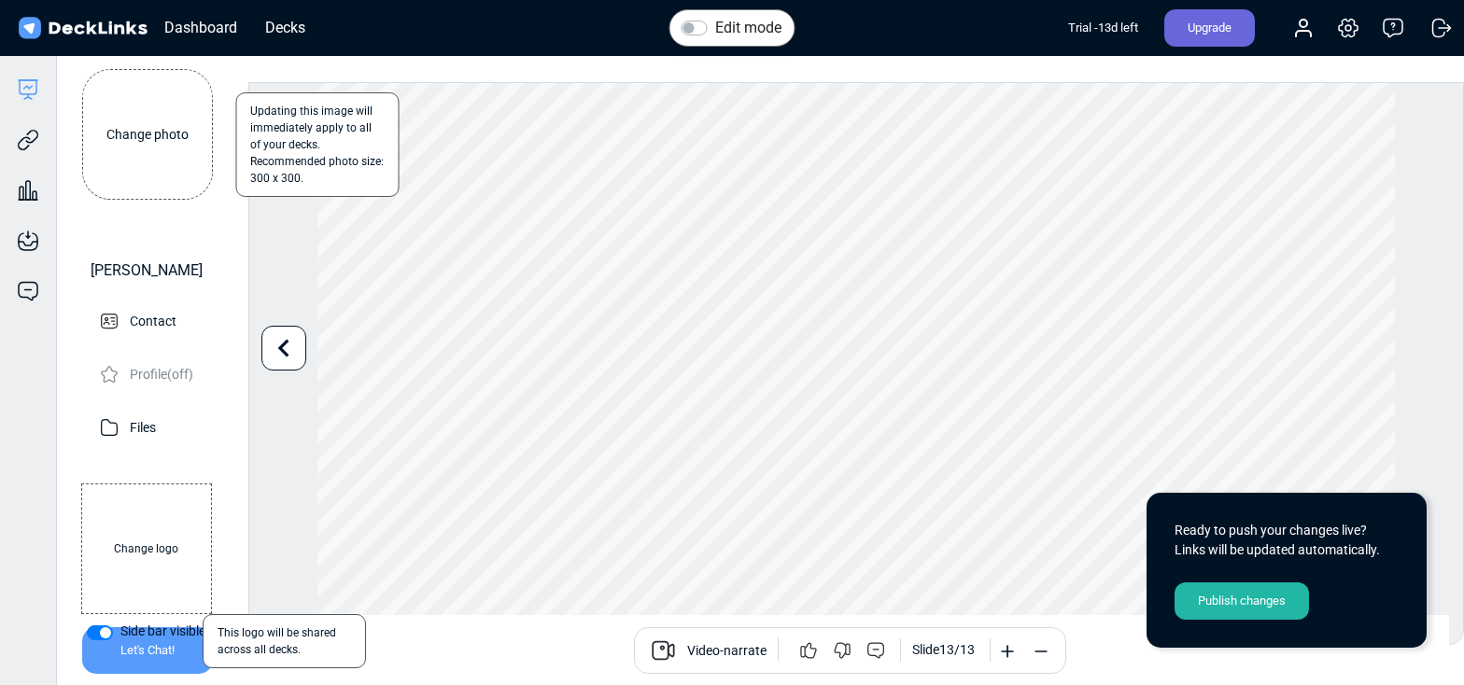
click at [1228, 606] on div "Publish changes" at bounding box center [1241, 601] width 134 height 37
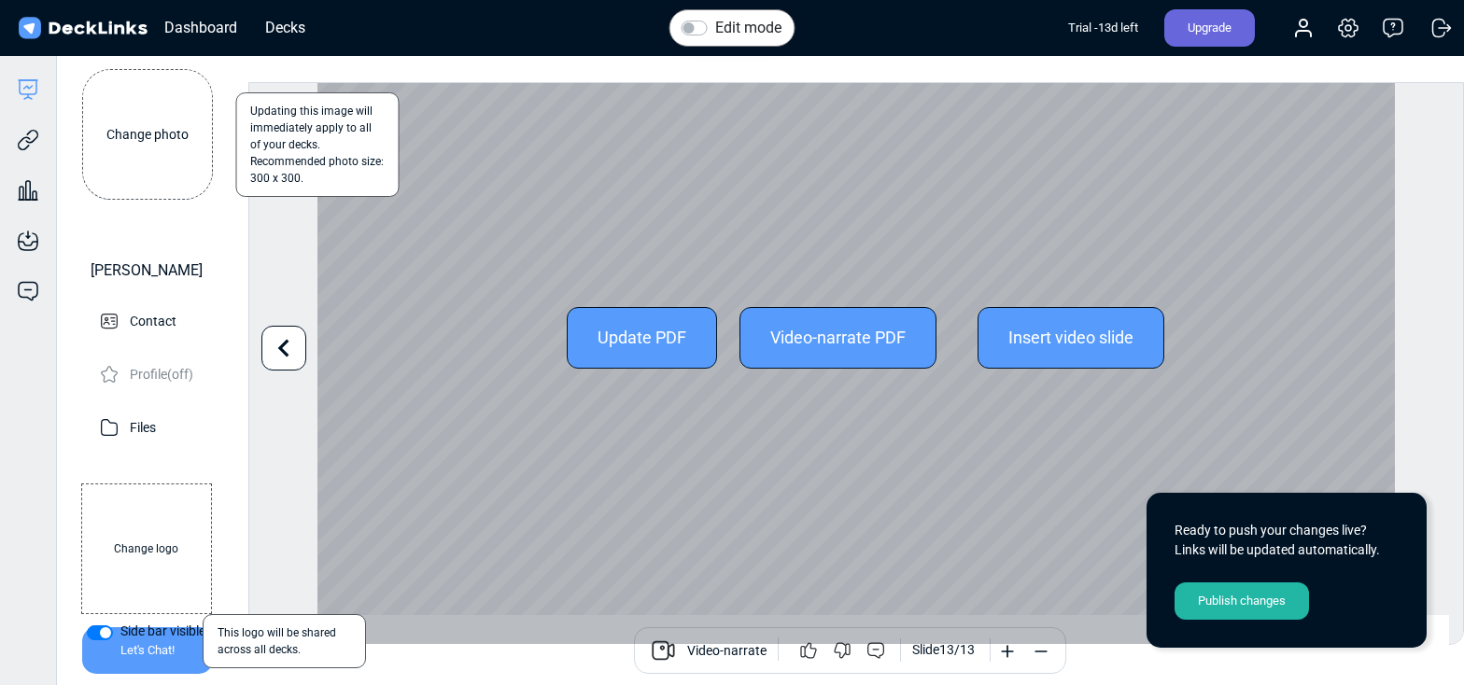
scroll to position [0, 0]
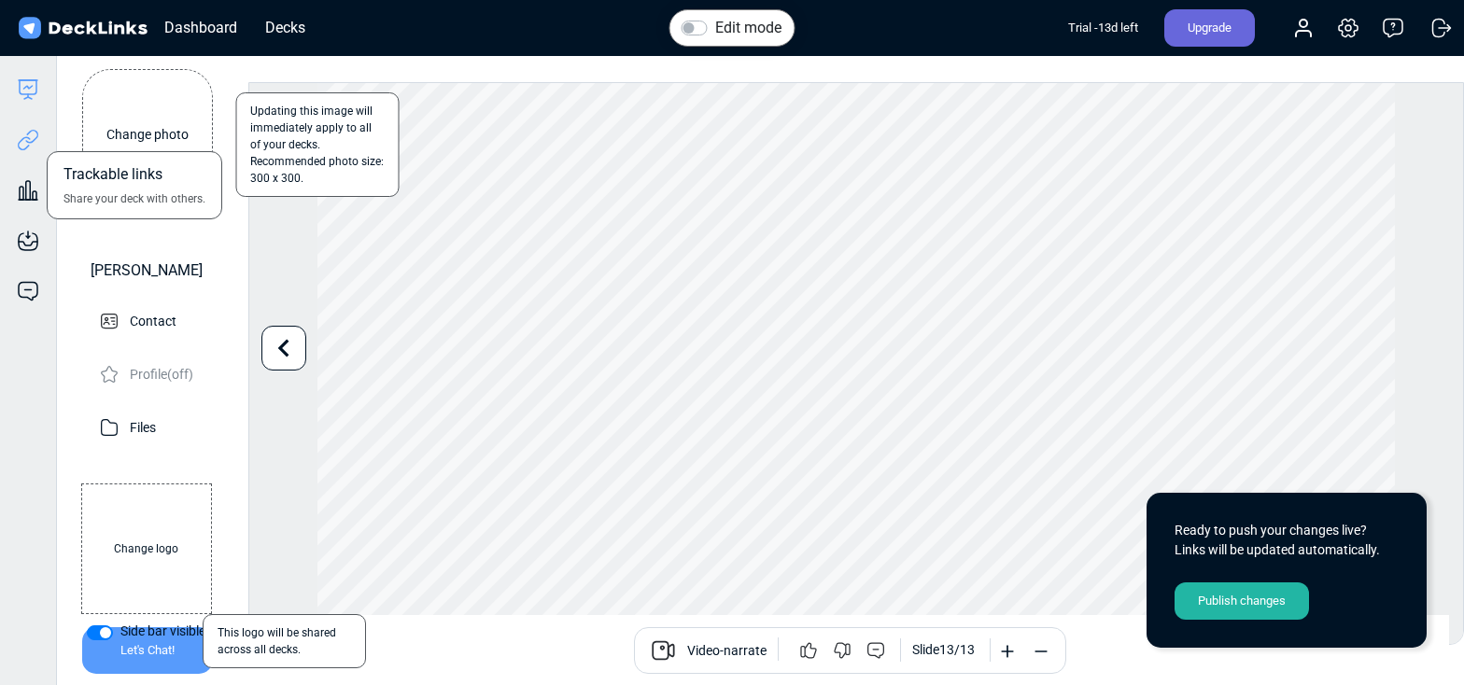
click at [29, 133] on icon at bounding box center [31, 137] width 13 height 14
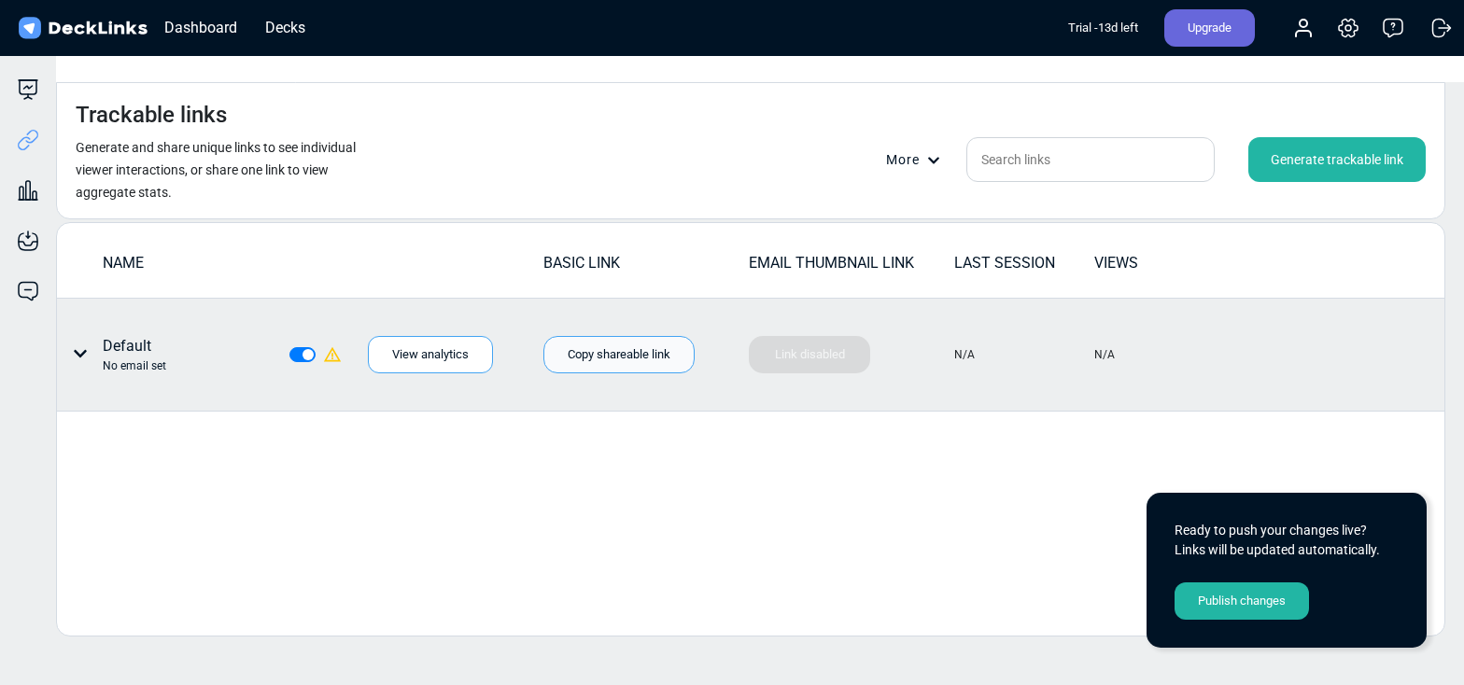
click at [654, 336] on div "Copy shareable link" at bounding box center [618, 354] width 151 height 37
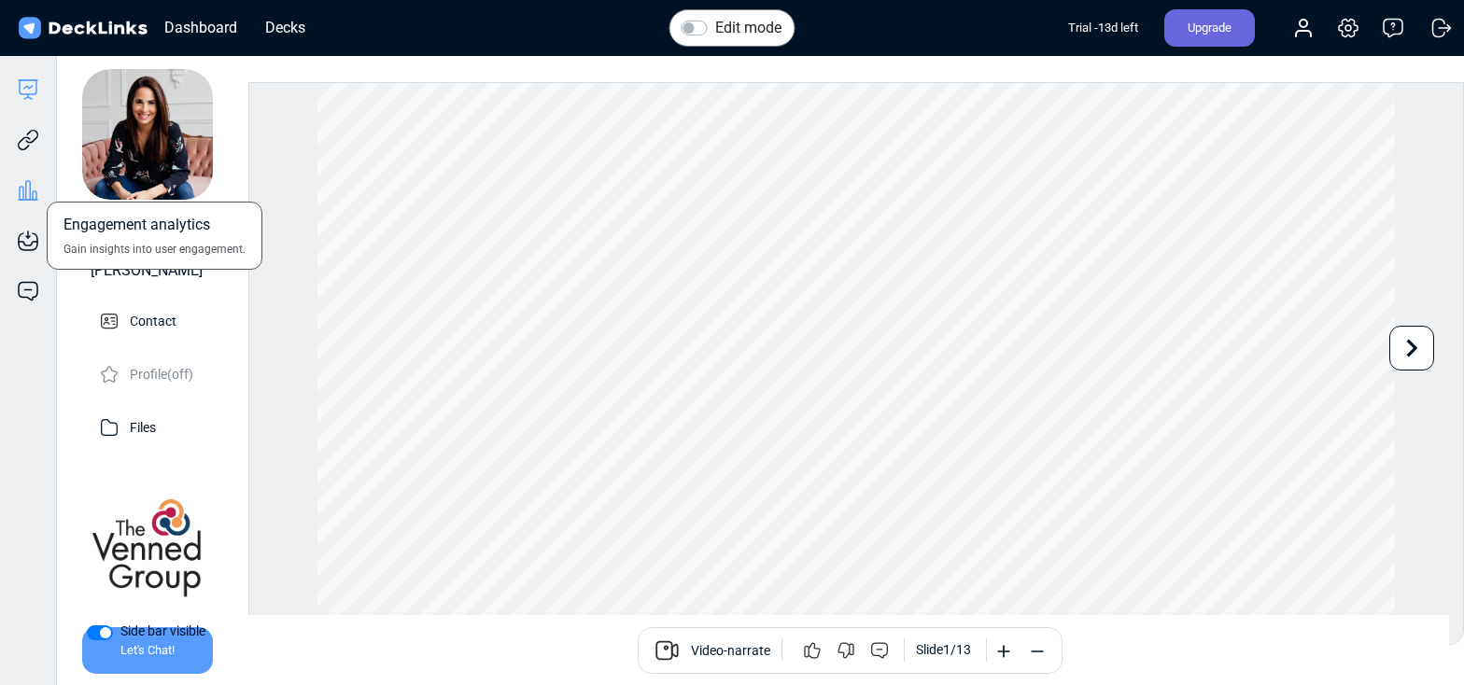
click at [35, 193] on icon at bounding box center [28, 190] width 22 height 22
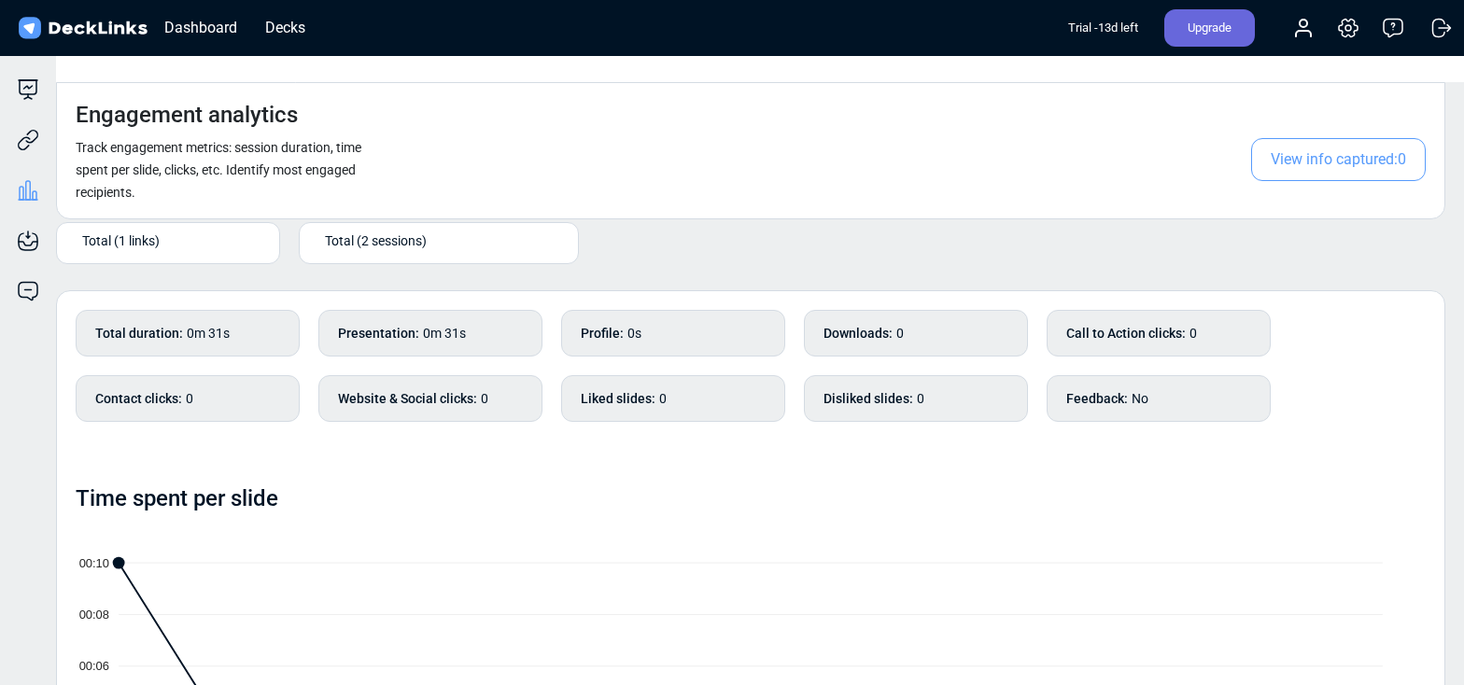
click at [349, 231] on span "Total (2 sessions)" at bounding box center [376, 241] width 102 height 20
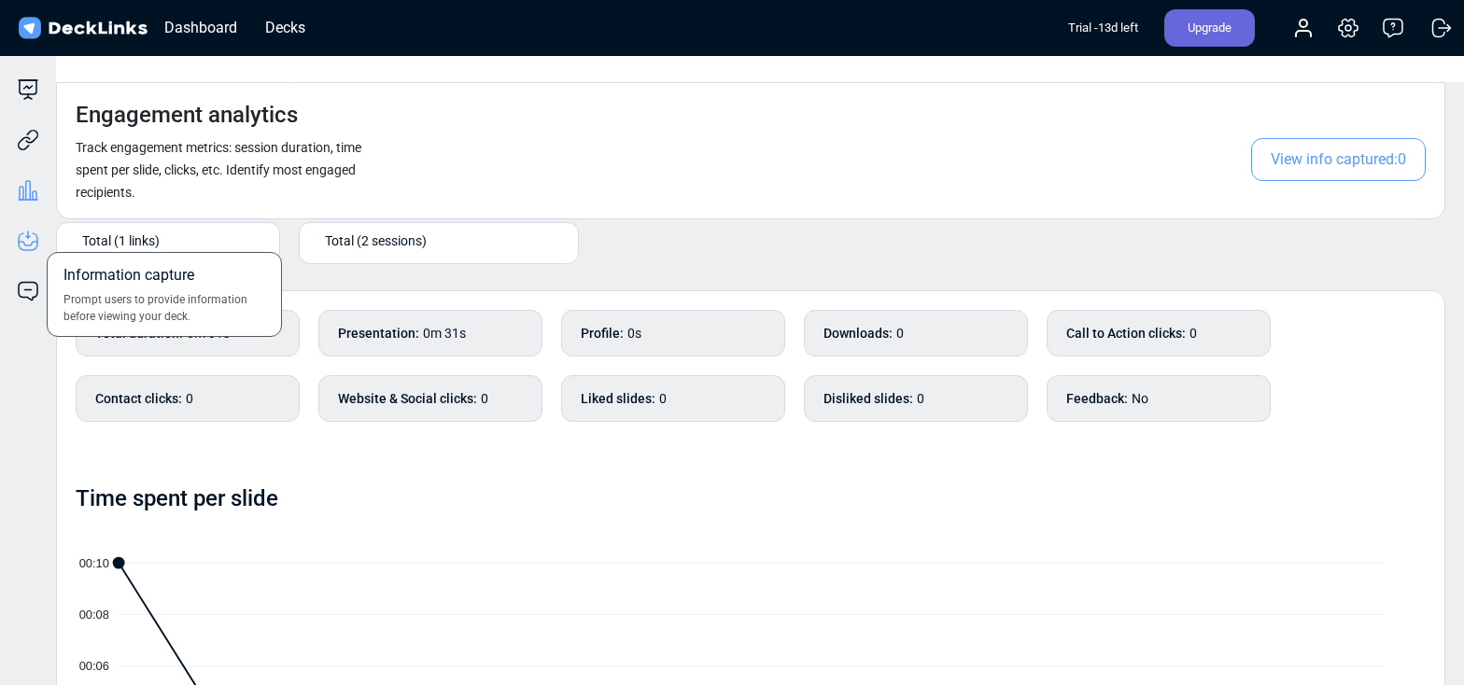
click at [22, 248] on icon at bounding box center [28, 241] width 22 height 22
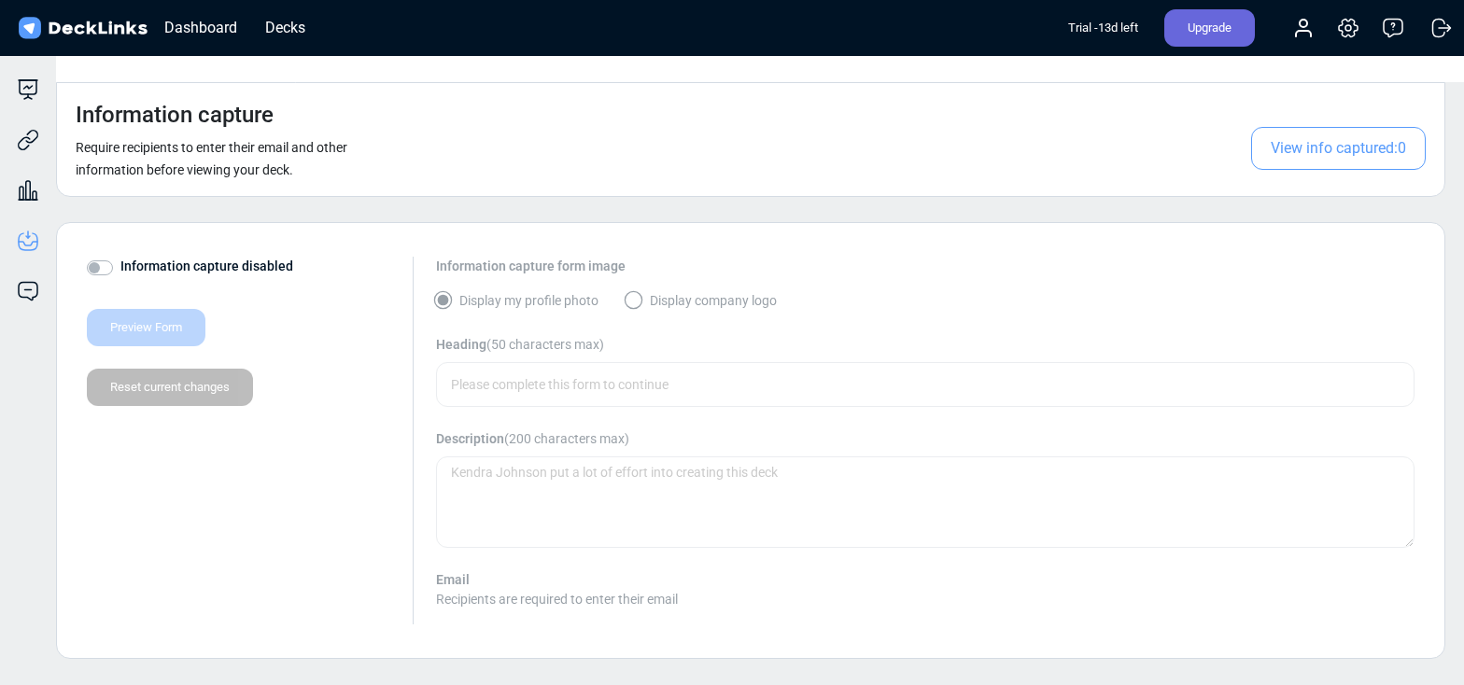
click at [120, 257] on label "Information capture disabled" at bounding box center [206, 267] width 173 height 20
click at [98, 257] on input "Information capture disabled" at bounding box center [94, 266] width 15 height 19
checkbox input "true"
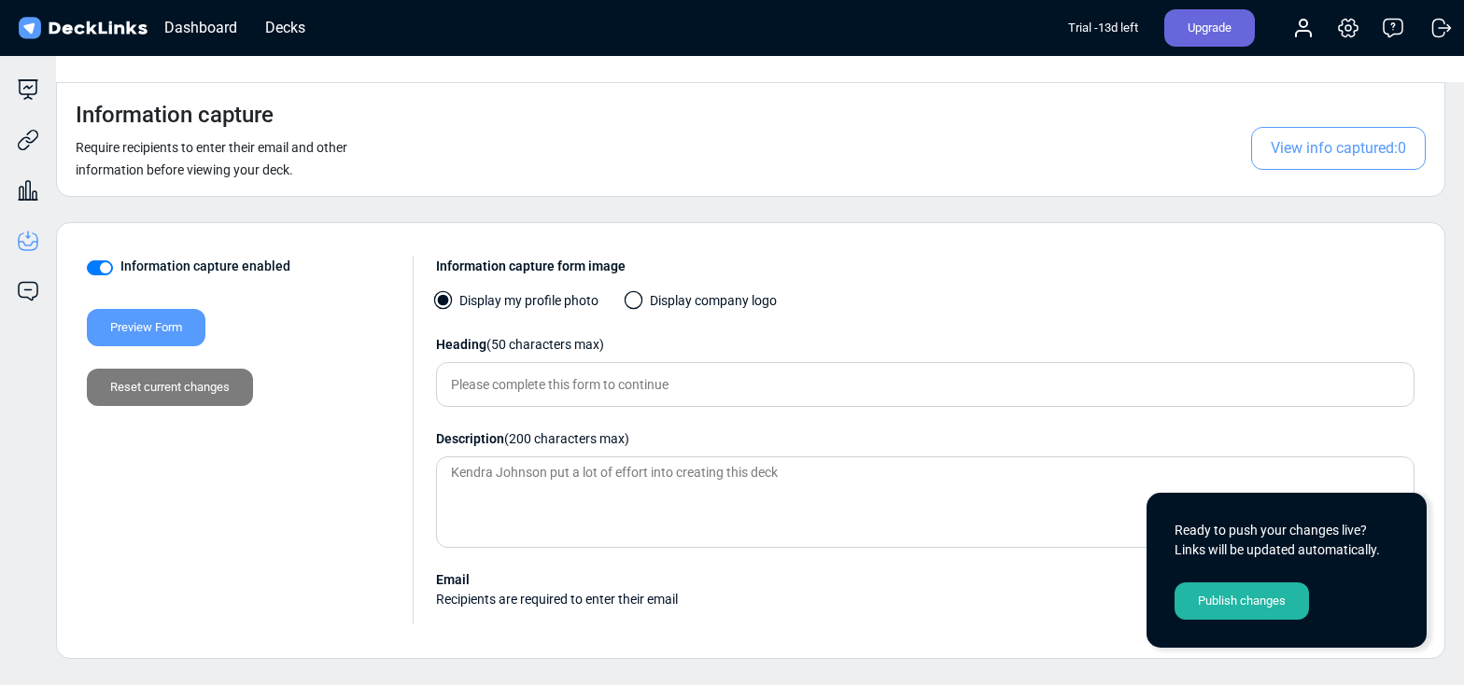
click at [179, 309] on div "Preview Form" at bounding box center [146, 327] width 119 height 37
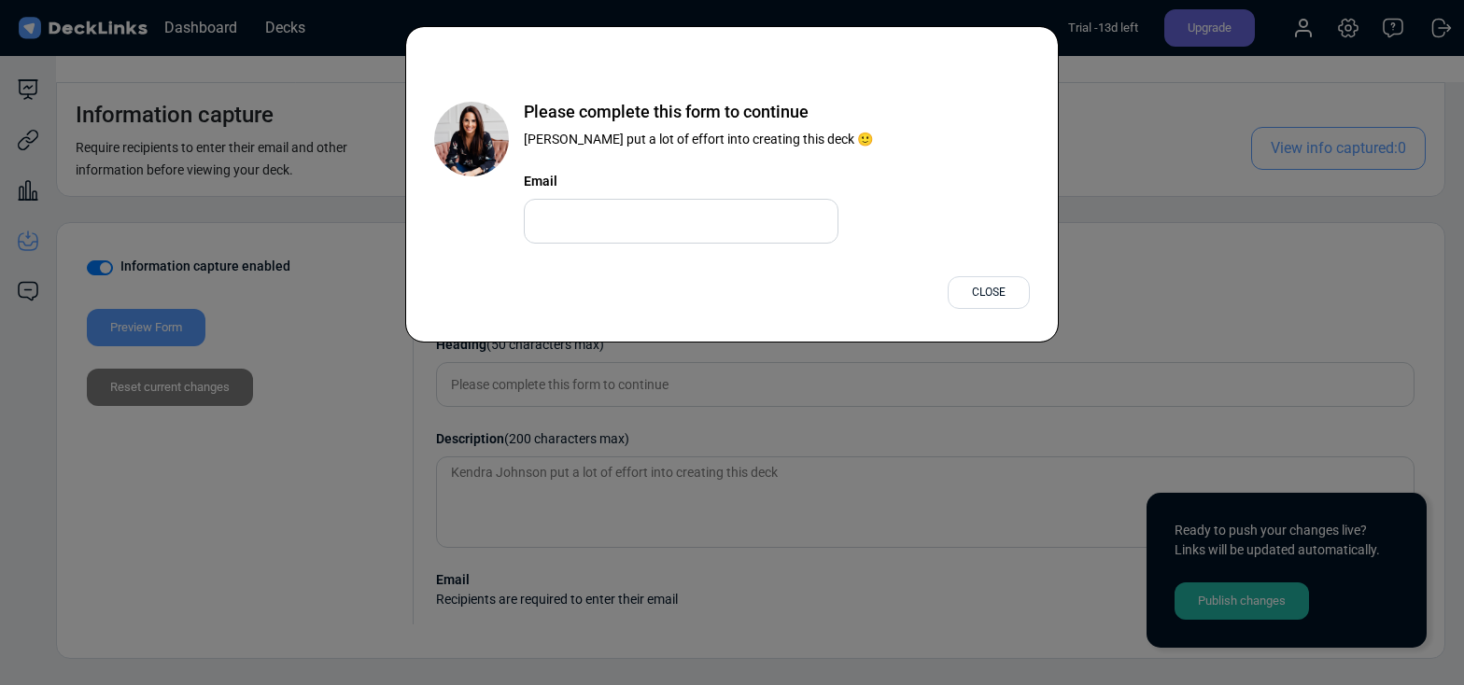
click at [978, 295] on div "Close" at bounding box center [989, 292] width 82 height 33
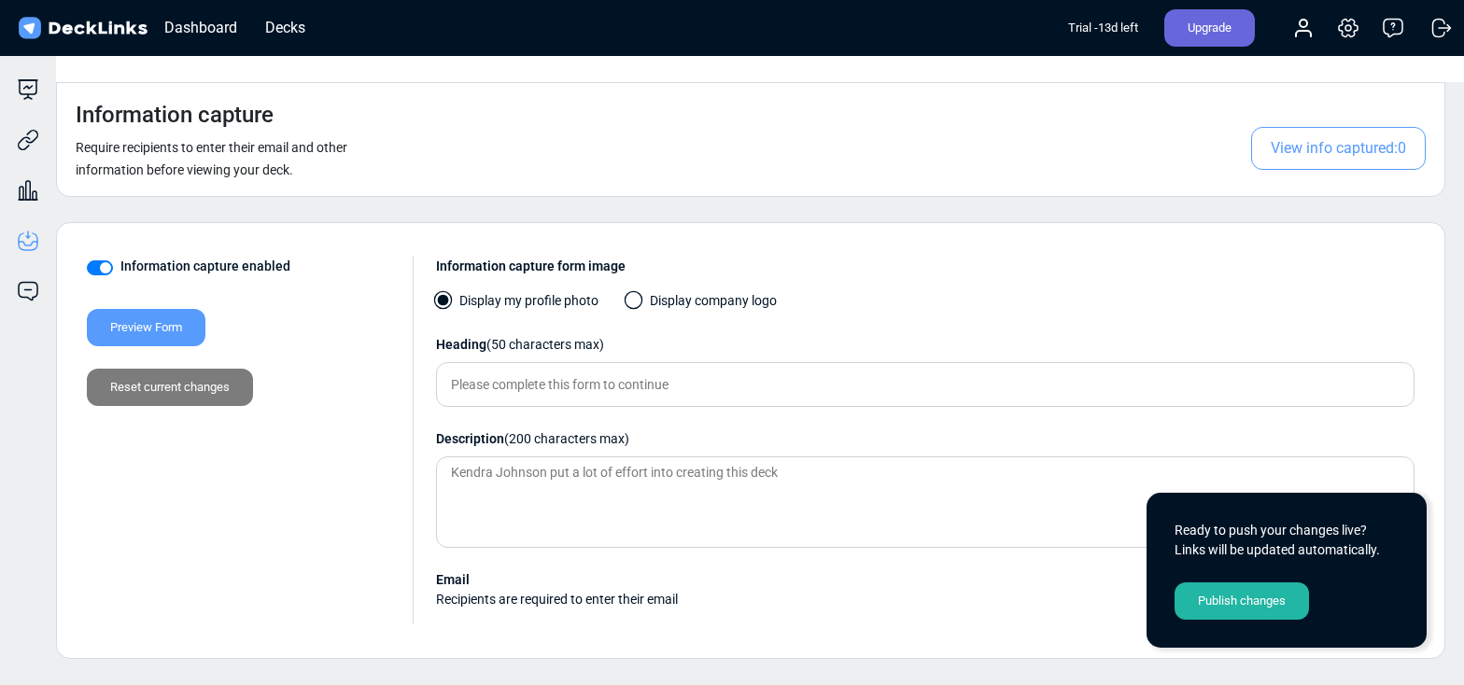
click at [626, 291] on span at bounding box center [634, 300] width 19 height 19
click at [0, 0] on input "Display company logo" at bounding box center [0, 0] width 0 height 0
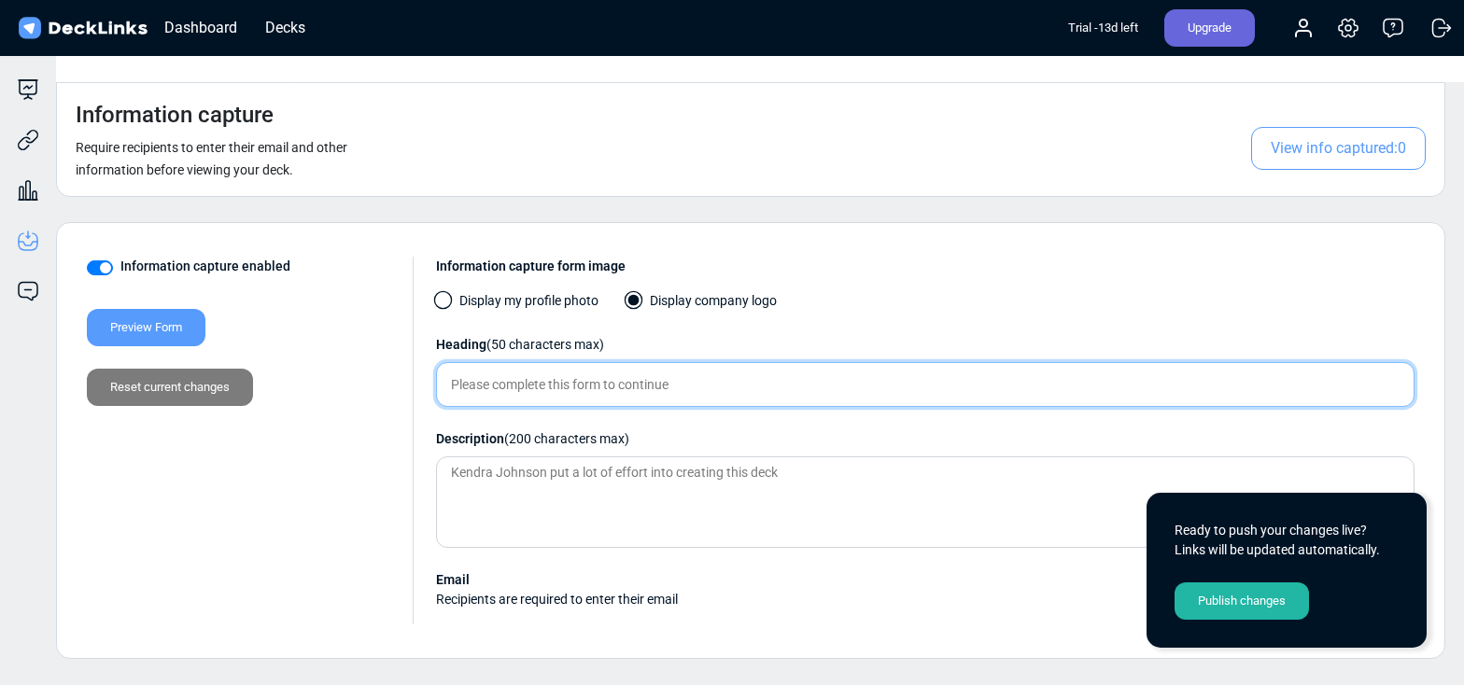
click at [600, 362] on input "text" at bounding box center [925, 384] width 978 height 45
type input "Please share your email to access this document."
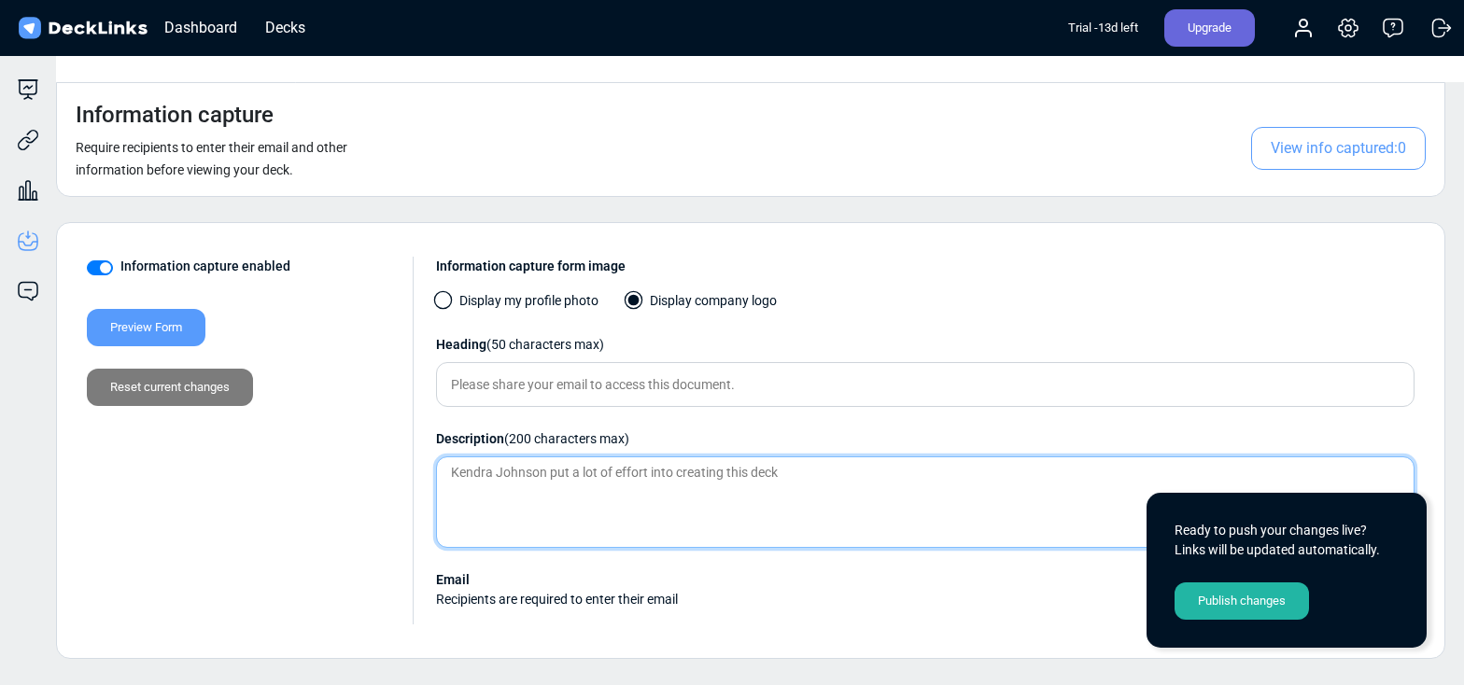
click at [589, 457] on textarea at bounding box center [925, 502] width 978 height 91
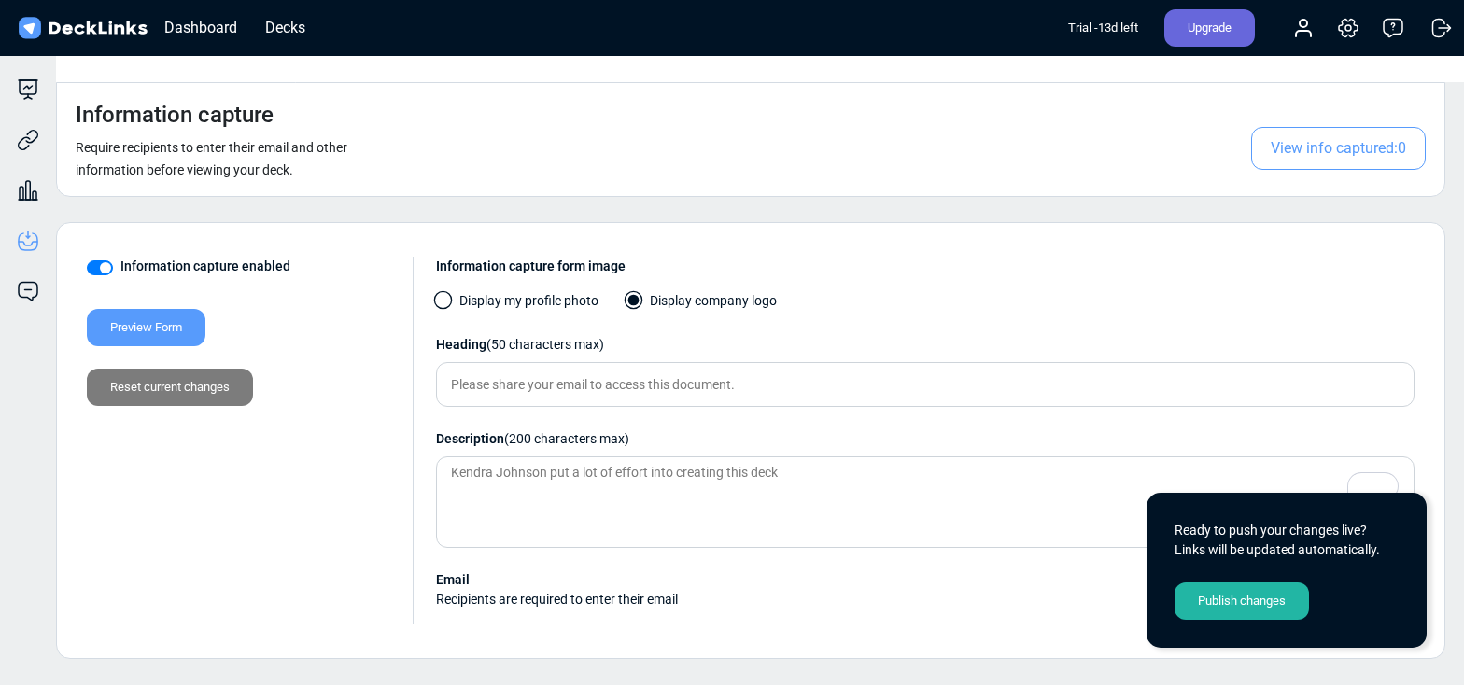
click at [155, 309] on div "Preview Form" at bounding box center [146, 327] width 119 height 37
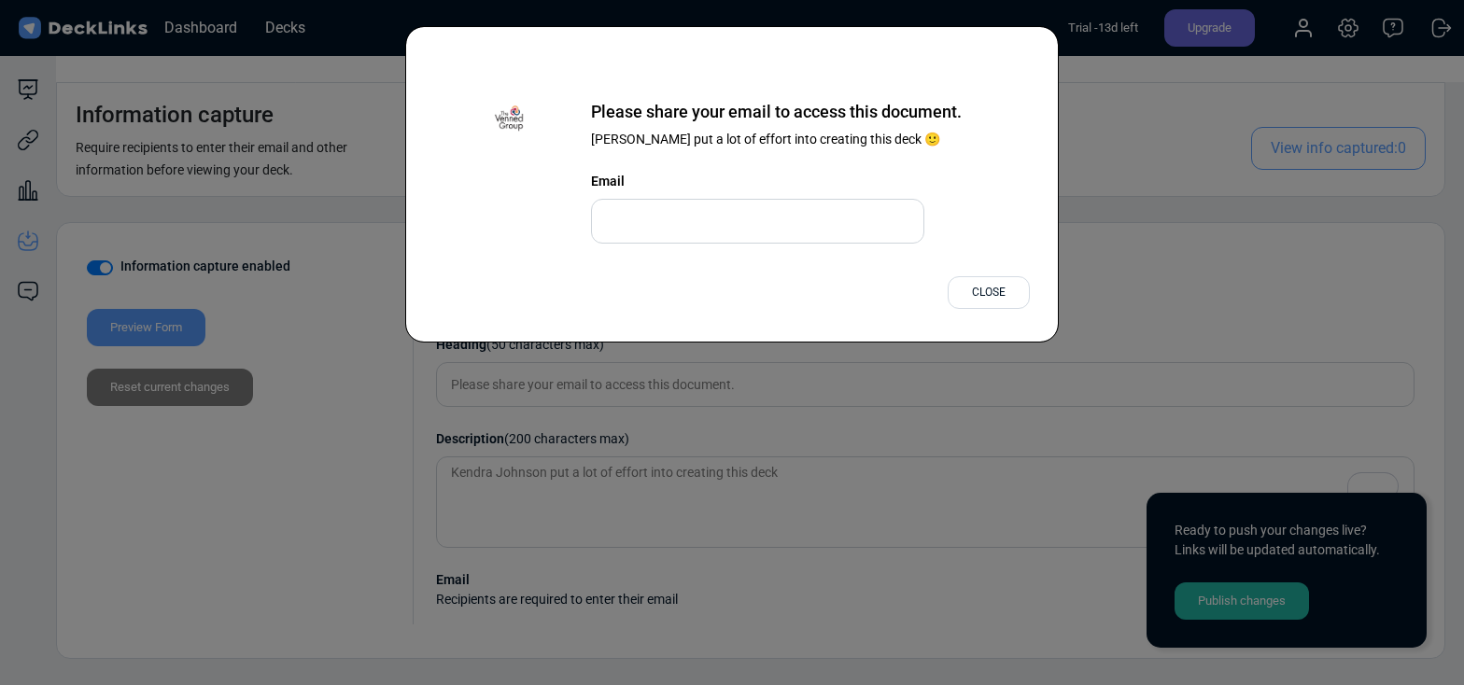
click at [986, 291] on div "Close" at bounding box center [989, 292] width 82 height 33
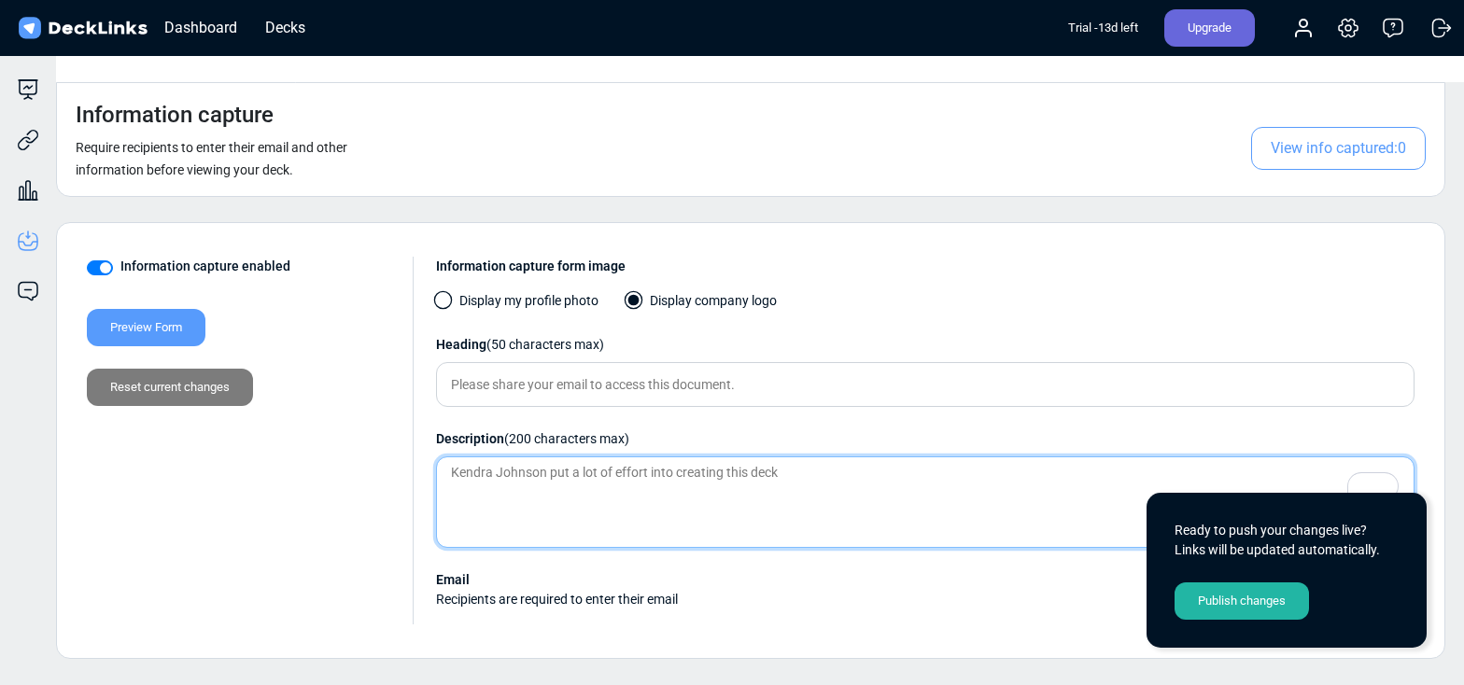
click at [717, 468] on textarea "To enrich screen reader interactions, please activate Accessibility in Grammarl…" at bounding box center [925, 502] width 978 height 91
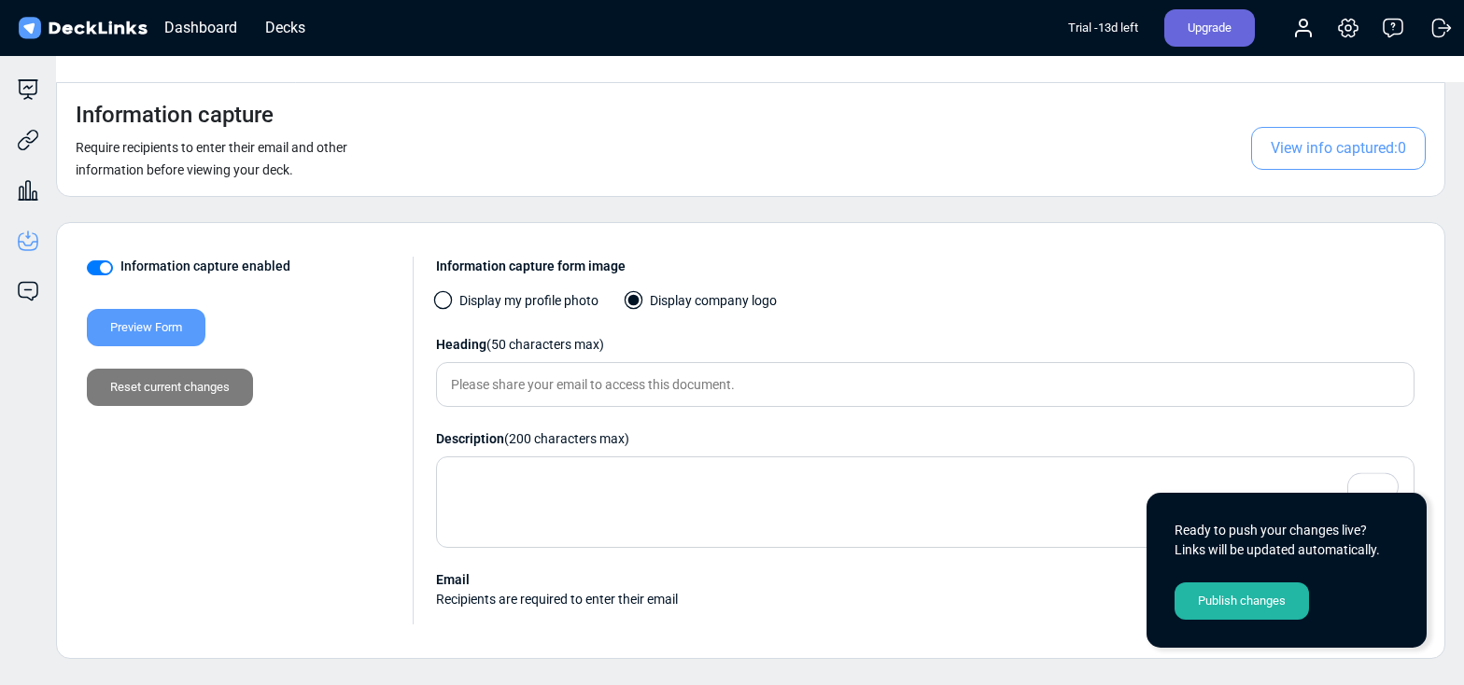
click at [178, 309] on div "Preview Form" at bounding box center [146, 327] width 119 height 37
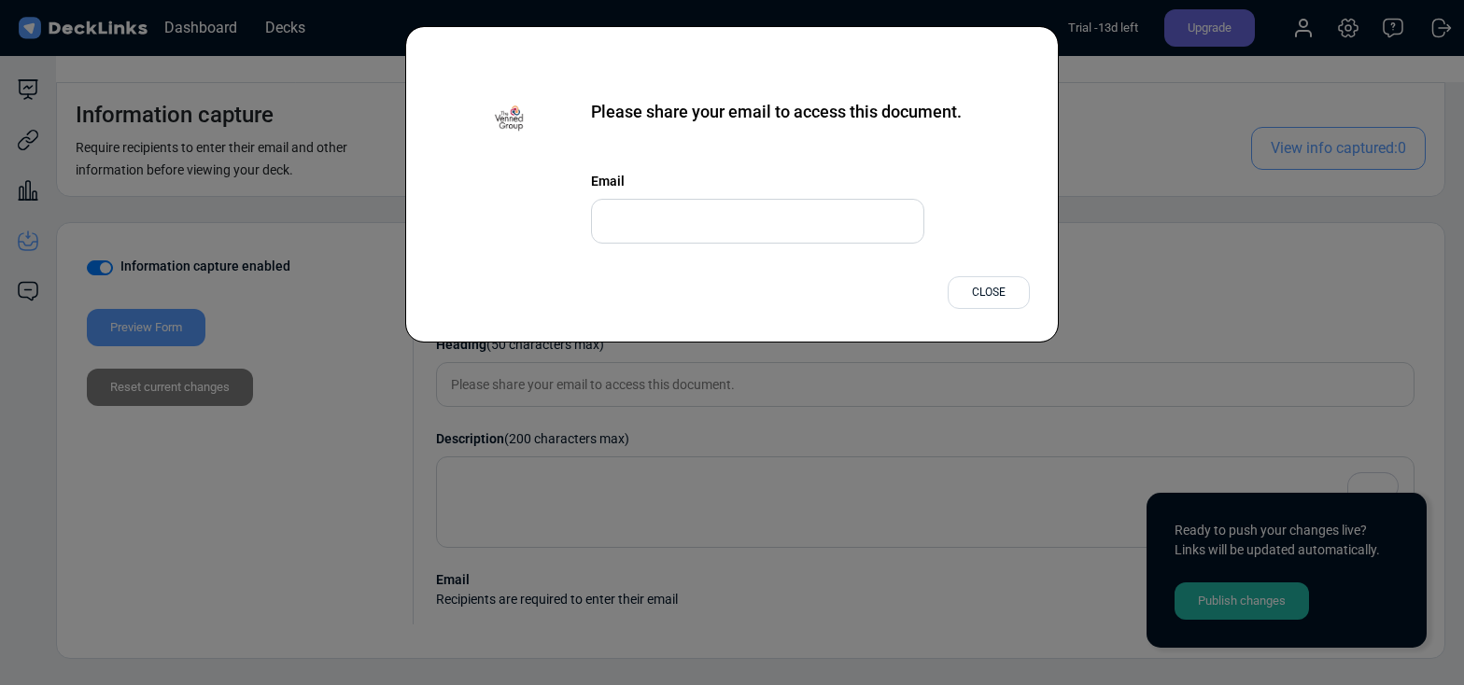
click at [959, 299] on div "Close" at bounding box center [989, 292] width 82 height 33
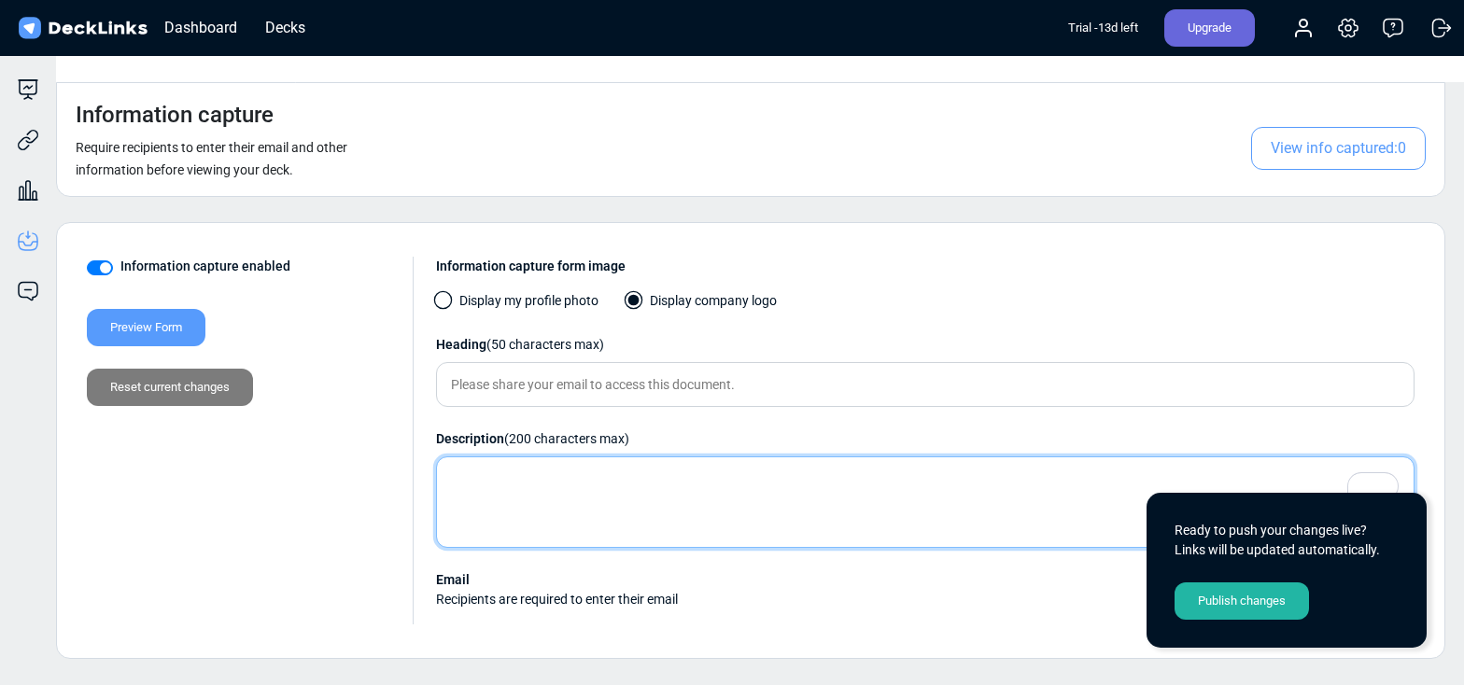
click at [516, 457] on textarea "To enrich screen reader interactions, please activate Accessibility in Grammarl…" at bounding box center [925, 502] width 978 height 91
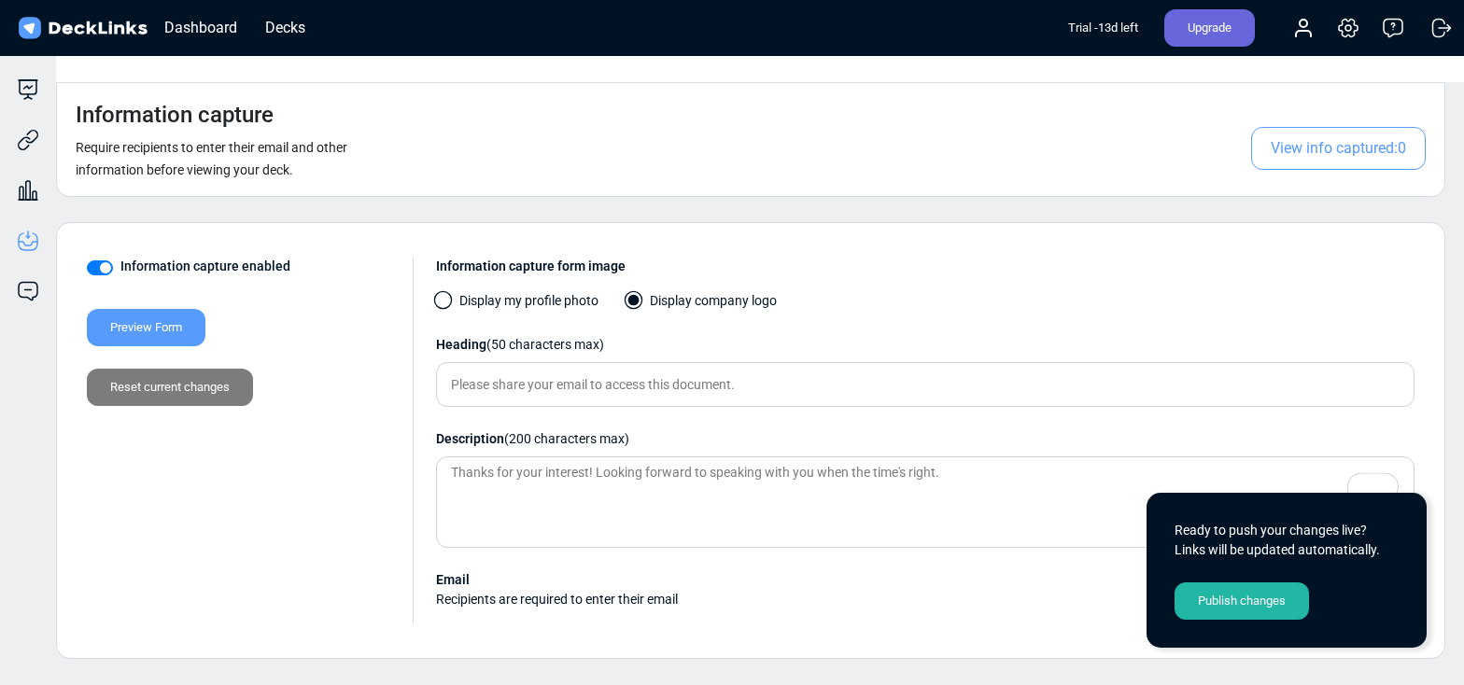
click at [139, 309] on div "Preview Form" at bounding box center [146, 327] width 119 height 37
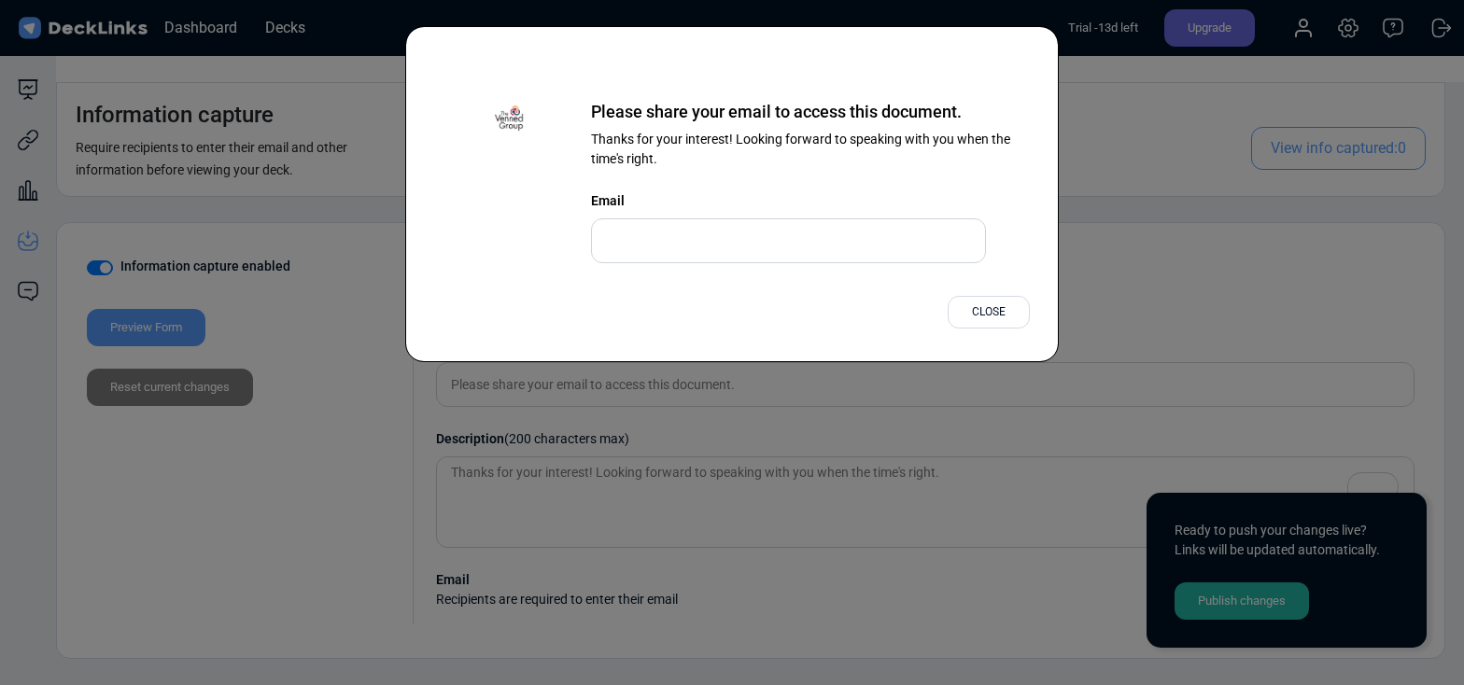
click at [1003, 321] on div "Close" at bounding box center [989, 312] width 82 height 33
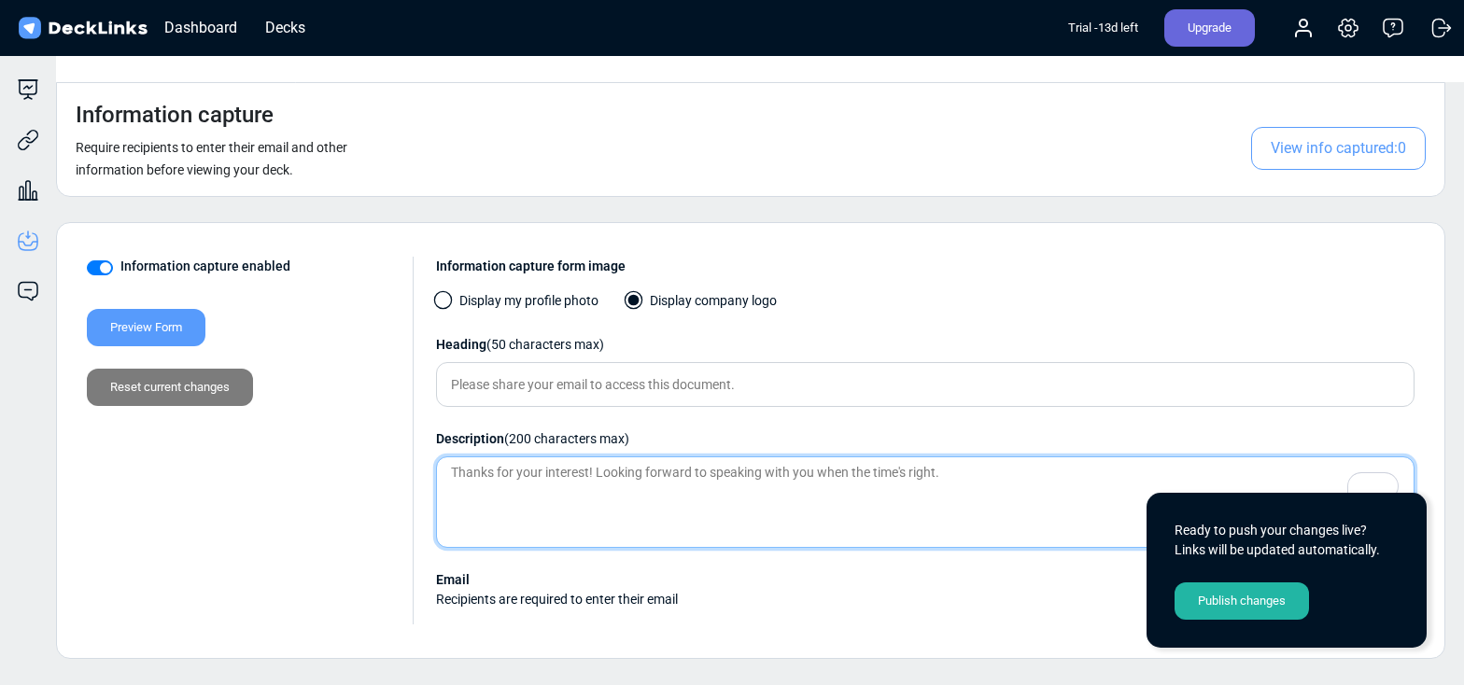
click at [948, 457] on textarea "Thanks for your interest! Looking forward to speaking with you when the time's …" at bounding box center [925, 502] width 978 height 91
type textarea "Thanks for your interest! Looking forward to speaking with you when the time's …"
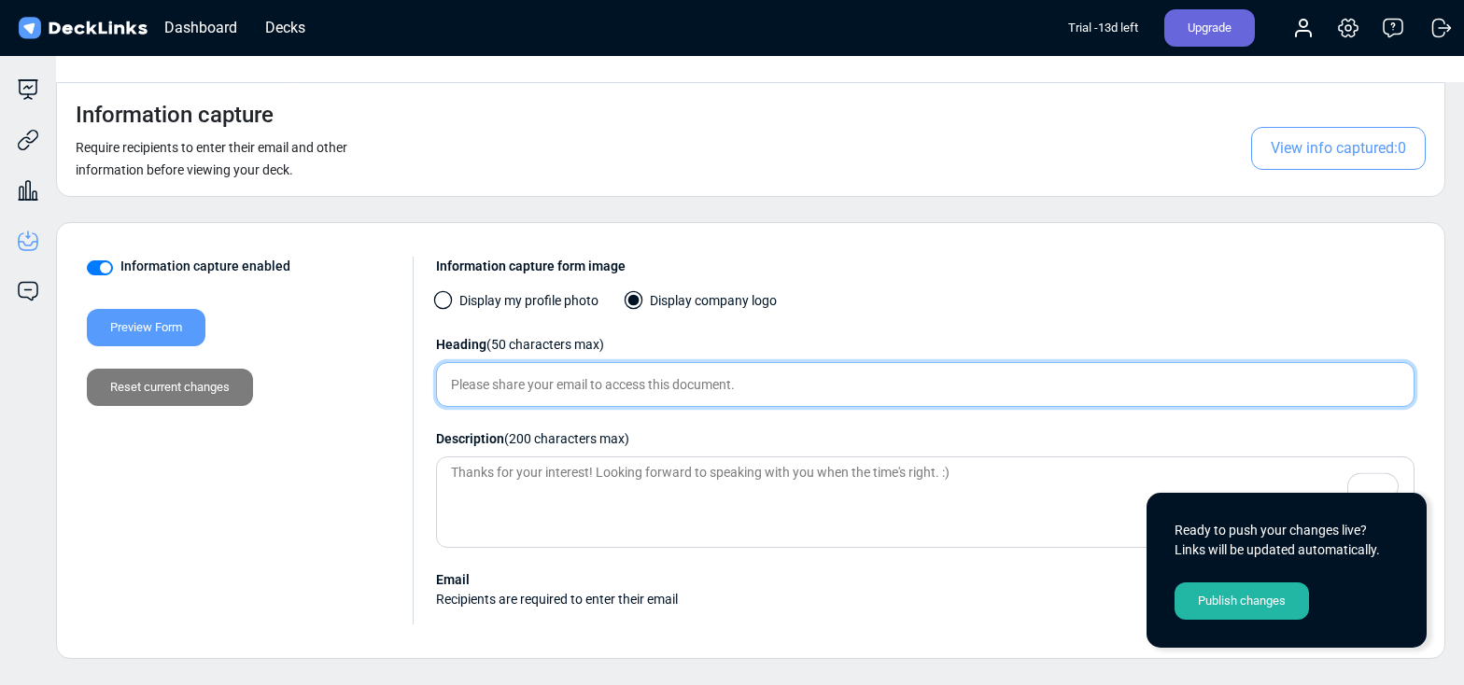
click at [699, 362] on input "Please share your email to access this document." at bounding box center [925, 384] width 978 height 45
click at [766, 362] on input "Please share your email to access this document." at bounding box center [925, 384] width 978 height 45
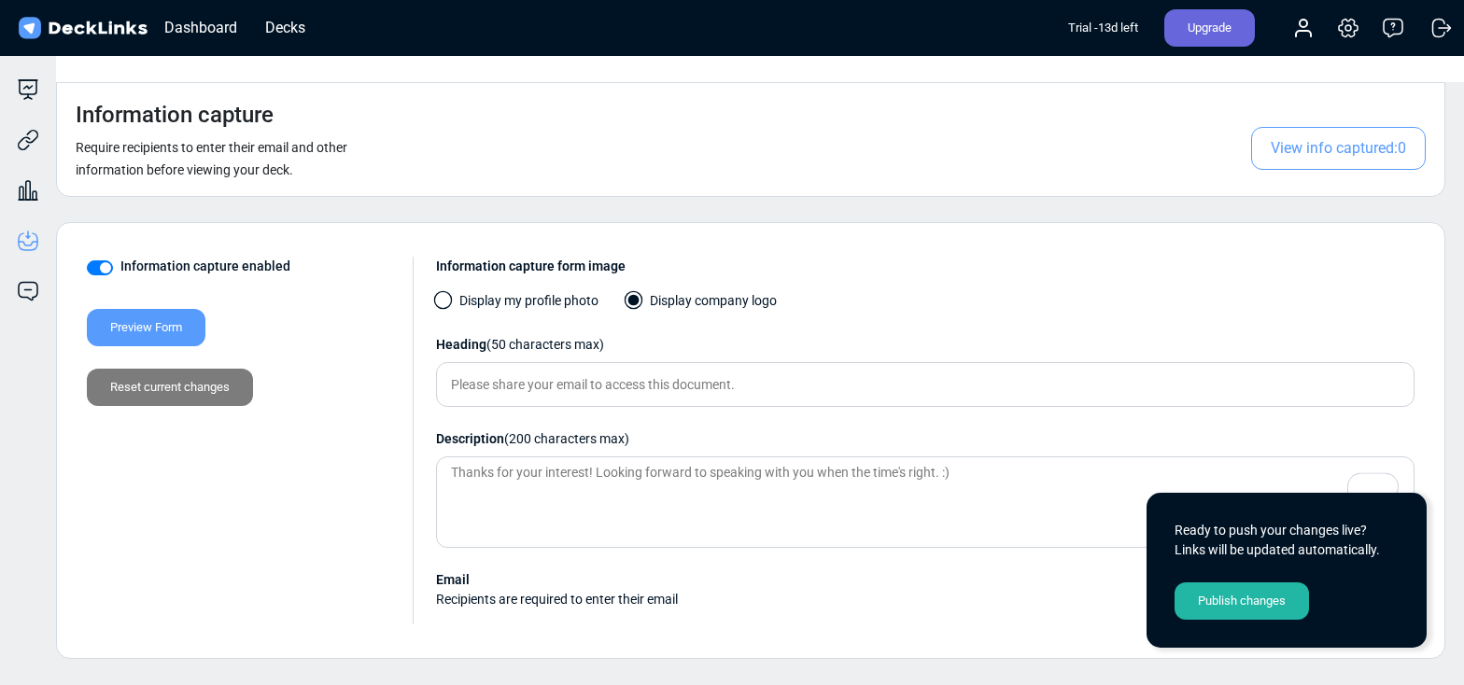
click at [525, 291] on label "Display my profile photo" at bounding box center [517, 305] width 162 height 29
click at [0, 0] on input "Display my profile photo" at bounding box center [0, 0] width 0 height 0
click at [176, 309] on div "Preview Form" at bounding box center [146, 327] width 119 height 37
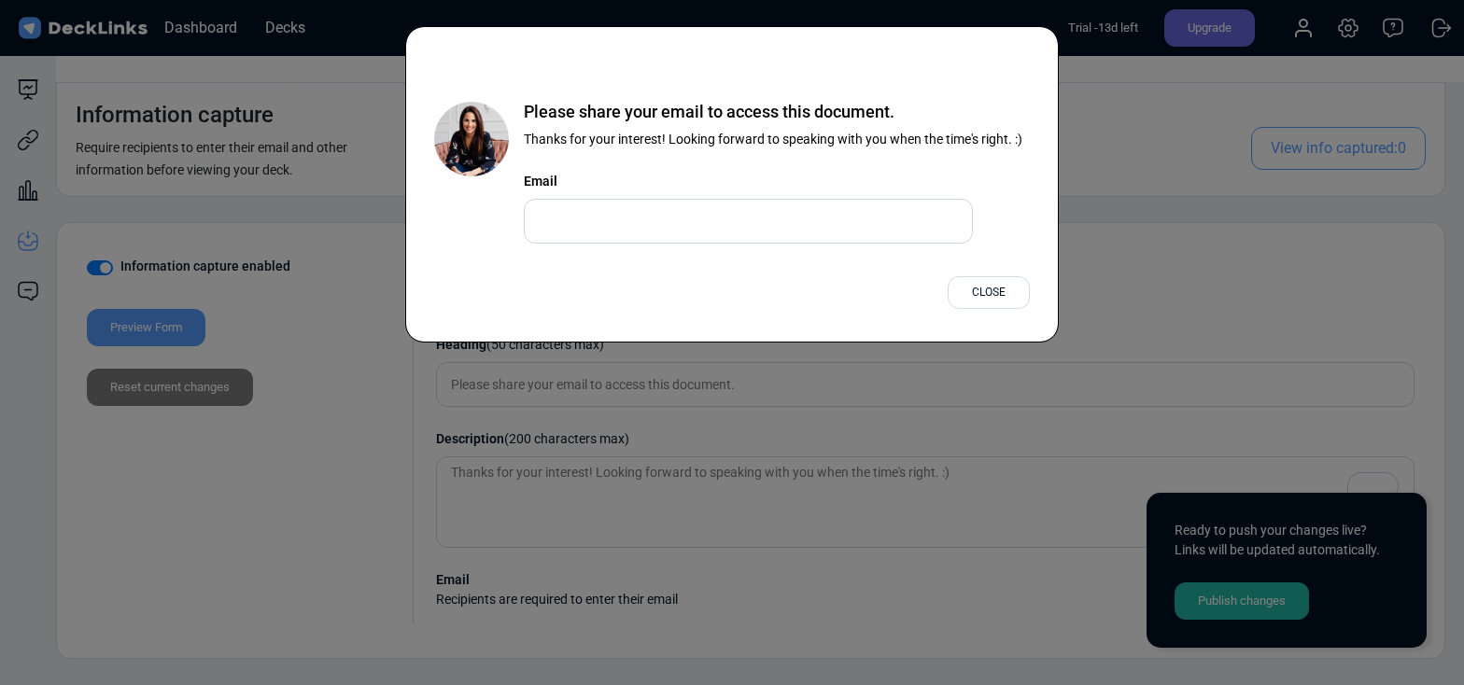
click at [981, 286] on div "Close" at bounding box center [989, 292] width 82 height 33
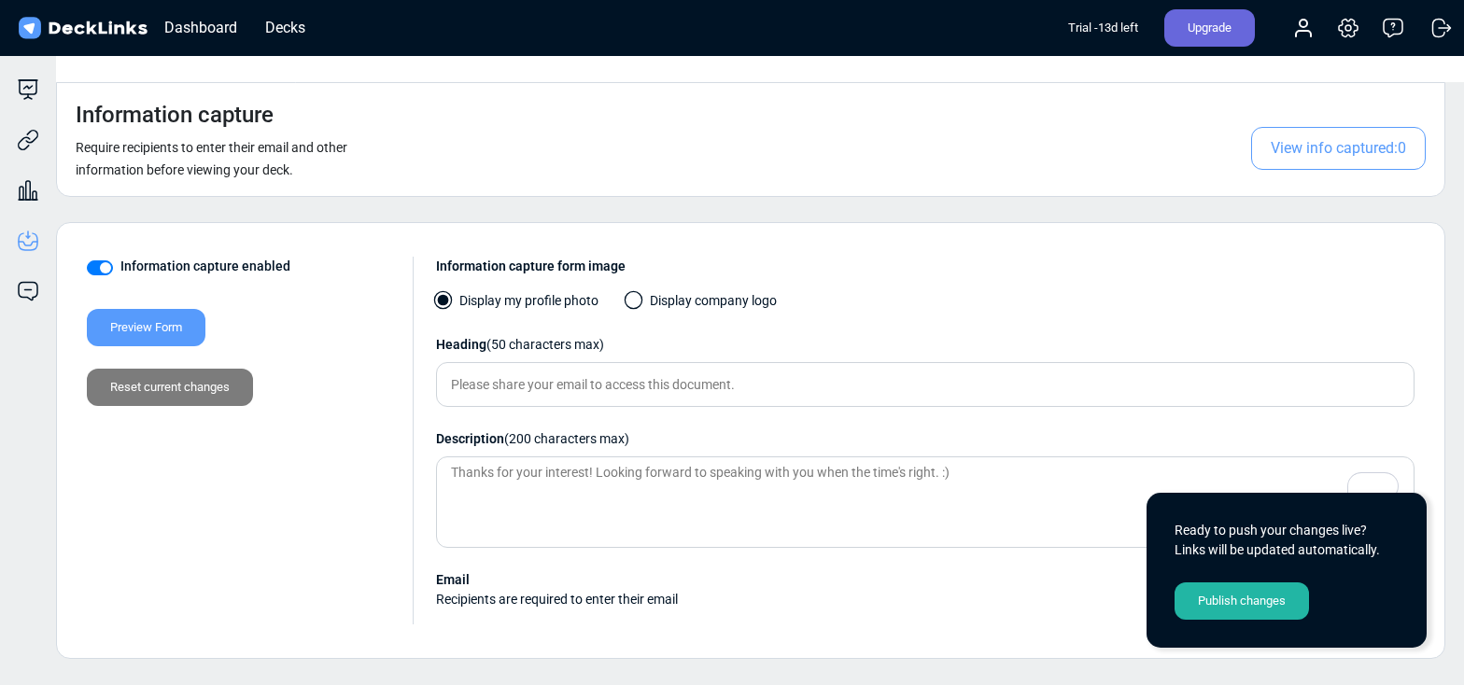
click at [1267, 596] on div "Publish changes" at bounding box center [1241, 601] width 134 height 37
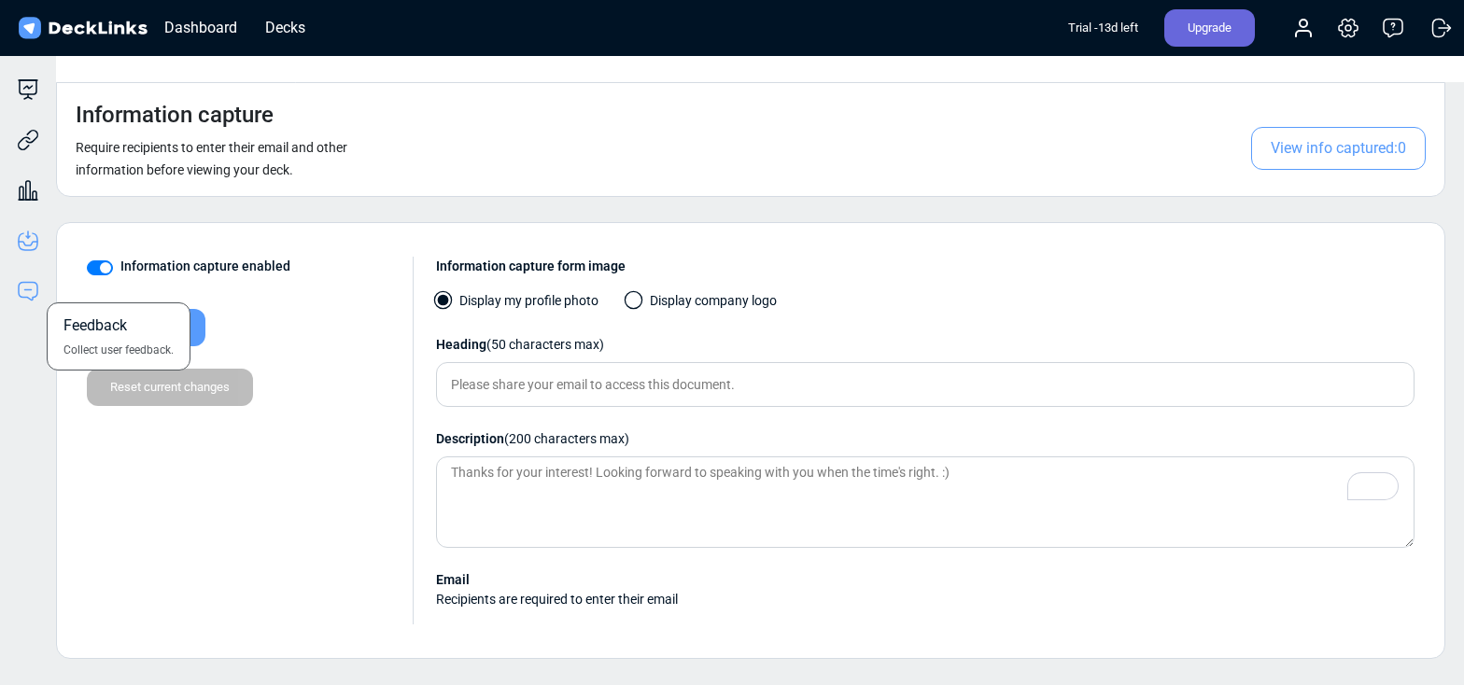
click at [35, 293] on icon at bounding box center [28, 291] width 22 height 22
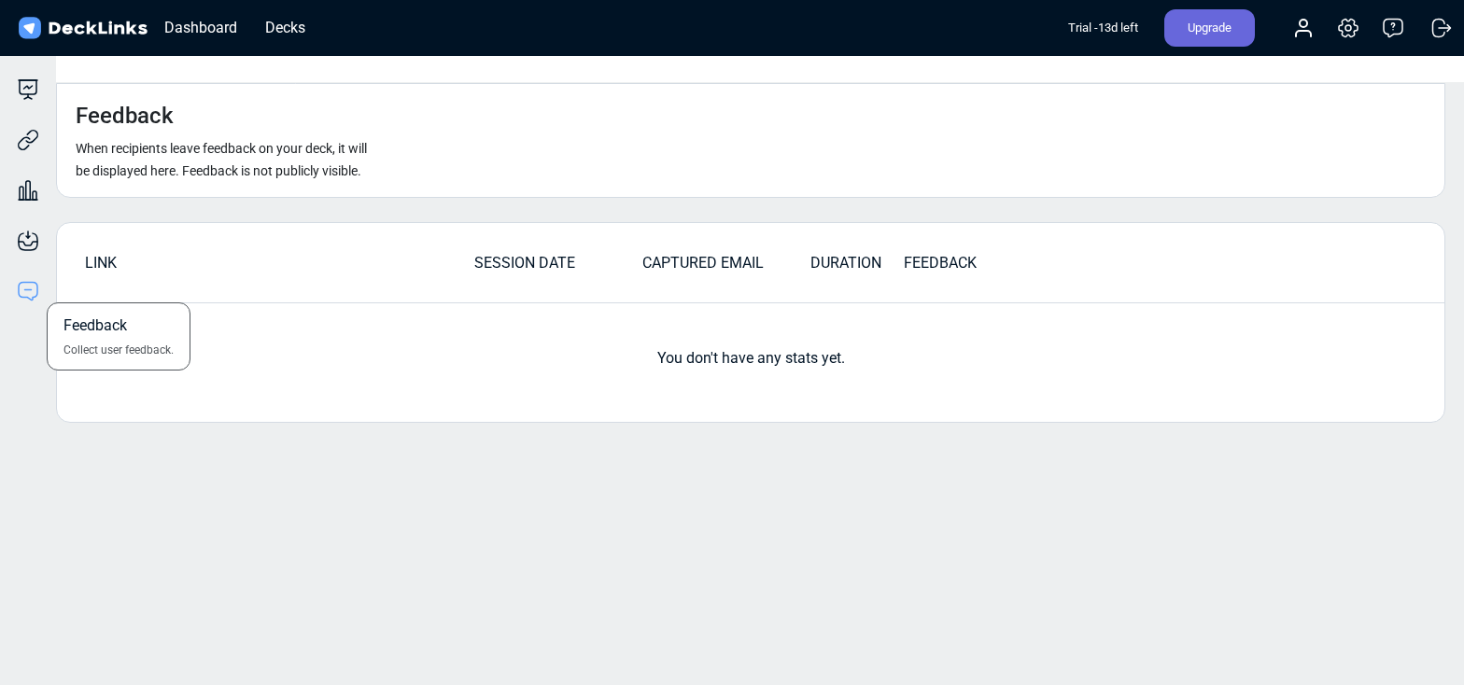
click at [29, 256] on div "Feedback Collect user feedback." at bounding box center [28, 277] width 56 height 50
